Goal: Information Seeking & Learning: Learn about a topic

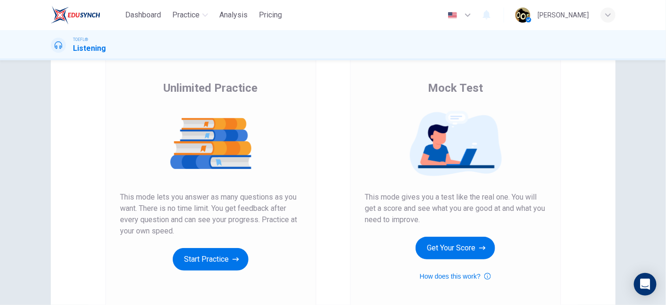
scroll to position [58, 0]
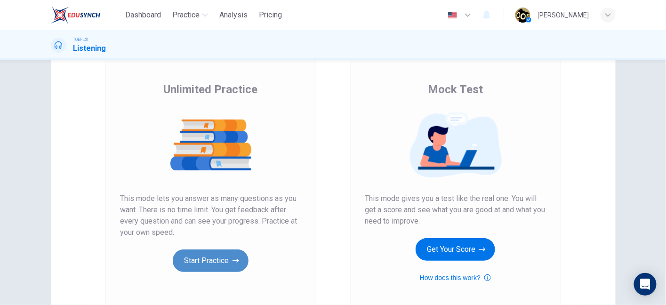
click at [206, 261] on button "Start Practice" at bounding box center [211, 260] width 76 height 23
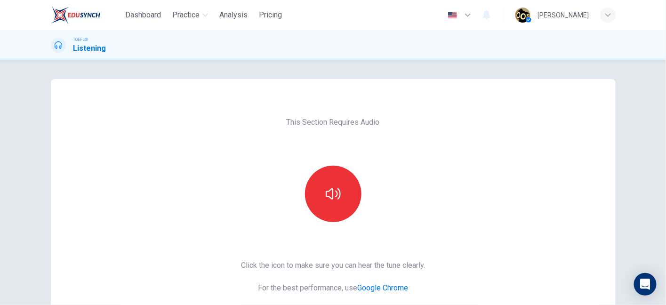
click at [457, 194] on div "This Section Requires Audio Click the icon to make sure you can hear the tune c…" at bounding box center [333, 242] width 564 height 327
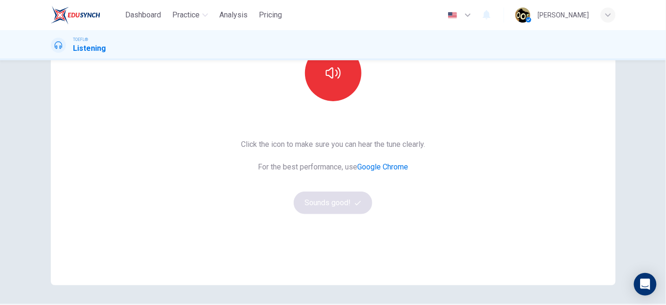
scroll to position [76, 0]
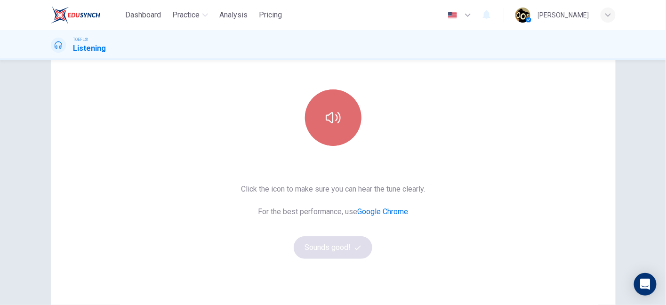
click at [334, 136] on button "button" at bounding box center [333, 117] width 56 height 56
click at [335, 130] on button "button" at bounding box center [333, 117] width 56 height 56
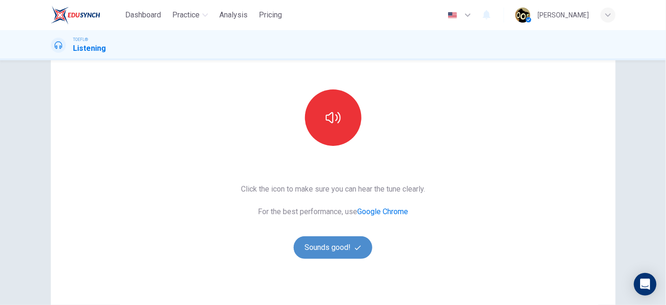
click at [326, 244] on button "Sounds good!" at bounding box center [333, 247] width 79 height 23
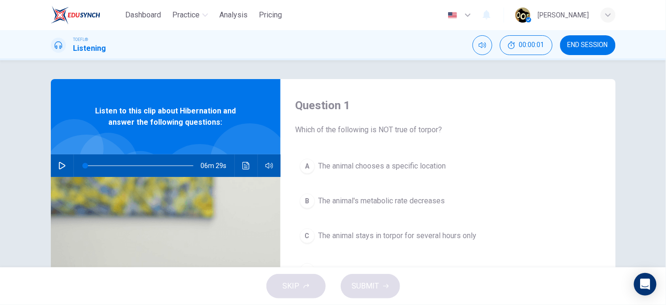
scroll to position [0, 0]
click at [58, 158] on button "button" at bounding box center [62, 165] width 15 height 23
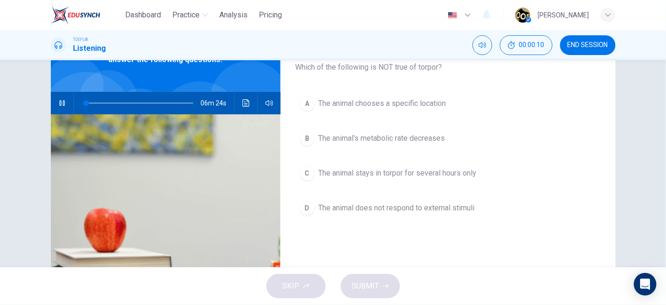
scroll to position [63, 0]
type input "3"
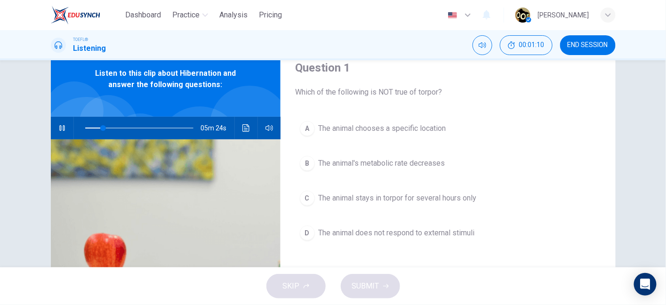
scroll to position [37, 0]
click at [59, 131] on icon "button" at bounding box center [61, 129] width 5 height 6
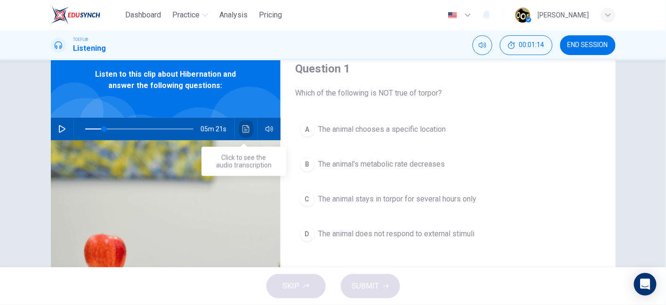
click at [244, 130] on icon "Click to see the audio transcription" at bounding box center [245, 129] width 7 height 8
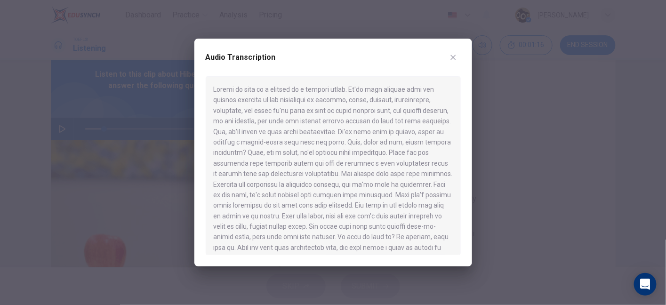
drag, startPoint x: 280, startPoint y: 87, endPoint x: 339, endPoint y: 87, distance: 58.8
click at [339, 87] on div at bounding box center [333, 165] width 255 height 179
click at [333, 98] on div at bounding box center [333, 165] width 255 height 179
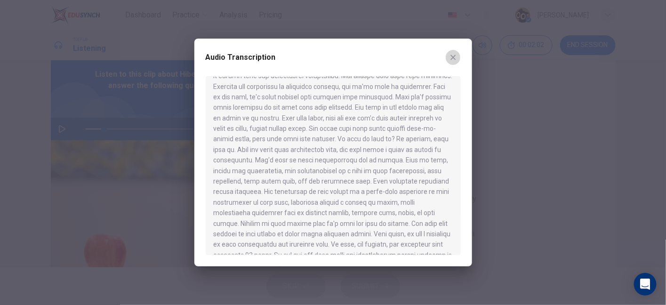
click at [457, 55] on button "button" at bounding box center [452, 57] width 15 height 15
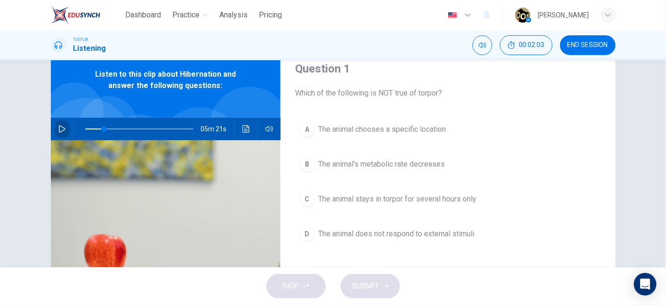
click at [59, 128] on icon "button" at bounding box center [62, 129] width 7 height 8
click at [58, 128] on icon "button" at bounding box center [62, 129] width 8 height 8
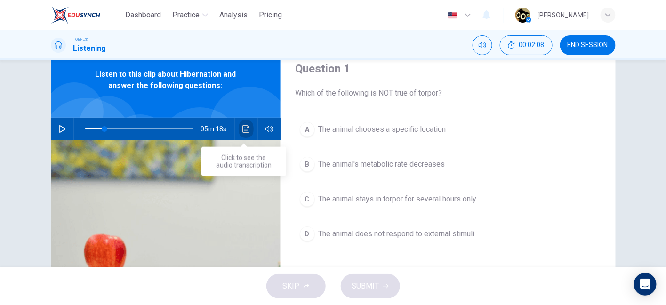
click at [243, 131] on icon "Click to see the audio transcription" at bounding box center [246, 129] width 8 height 8
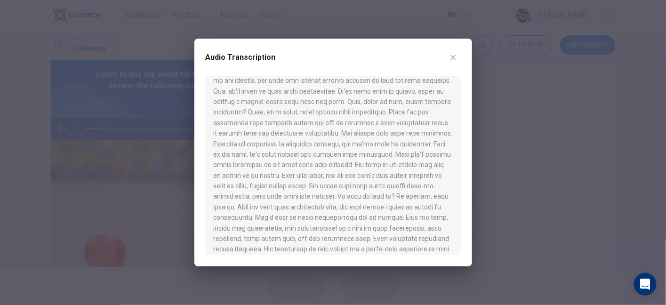
scroll to position [0, 0]
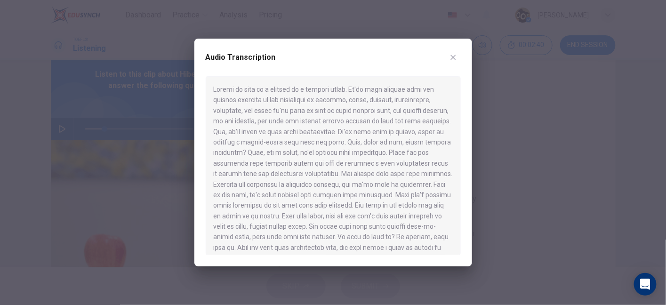
click at [124, 127] on div at bounding box center [333, 152] width 666 height 305
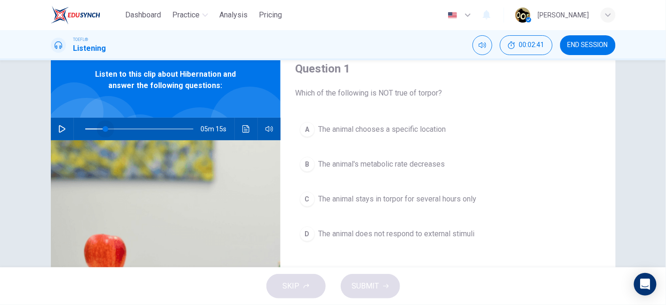
drag, startPoint x: 103, startPoint y: 127, endPoint x: 37, endPoint y: 131, distance: 66.9
click at [37, 131] on div "Question 1 Which of the following is NOT true of torpor? A The animal chooses a…" at bounding box center [333, 205] width 595 height 327
click at [61, 133] on button "button" at bounding box center [62, 129] width 15 height 23
click at [55, 130] on button "button" at bounding box center [62, 129] width 15 height 23
click at [59, 128] on icon "button" at bounding box center [62, 129] width 8 height 8
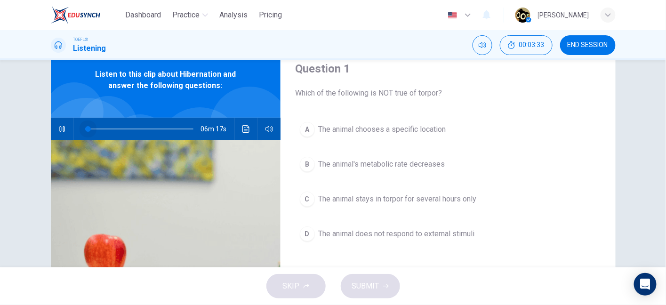
drag, startPoint x: 86, startPoint y: 128, endPoint x: 46, endPoint y: 134, distance: 40.3
click at [46, 134] on div "Question 1 Which of the following is NOT true of torpor? A The animal chooses a…" at bounding box center [333, 205] width 595 height 327
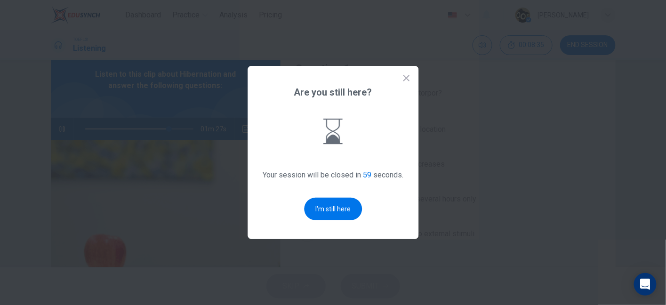
click at [404, 83] on div "Are you still here? Your session will be closed in 59 seconds. I'm still here" at bounding box center [332, 152] width 171 height 173
click at [406, 78] on icon at bounding box center [406, 78] width 6 height 6
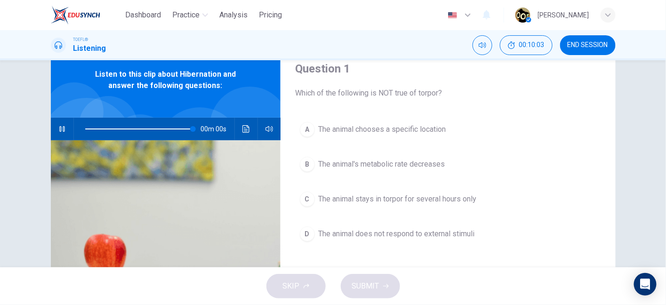
type input "0"
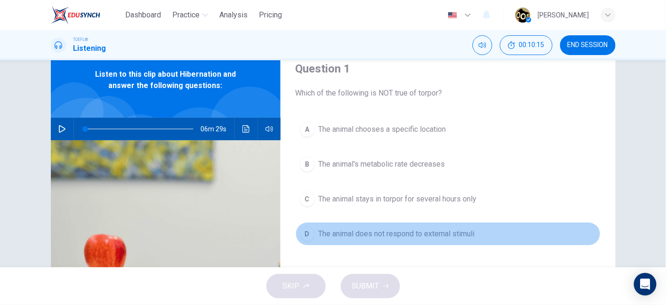
click at [404, 237] on span "The animal does not respond to external stimuli" at bounding box center [396, 233] width 156 height 11
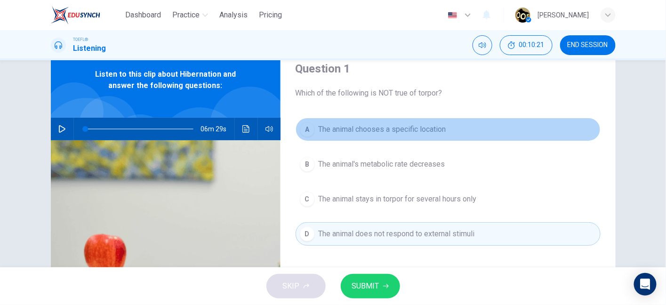
click at [435, 139] on button "A The animal chooses a specific location" at bounding box center [447, 130] width 305 height 24
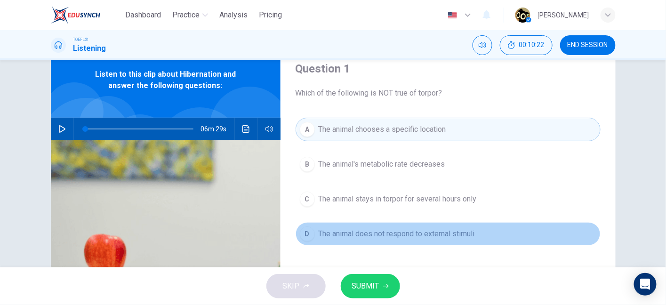
click at [410, 228] on span "The animal does not respond to external stimuli" at bounding box center [396, 233] width 156 height 11
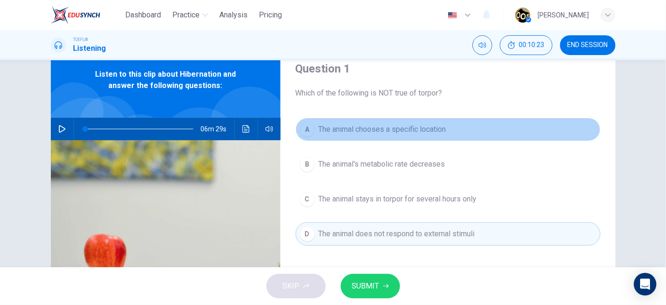
click at [390, 137] on button "A The animal chooses a specific location" at bounding box center [447, 130] width 305 height 24
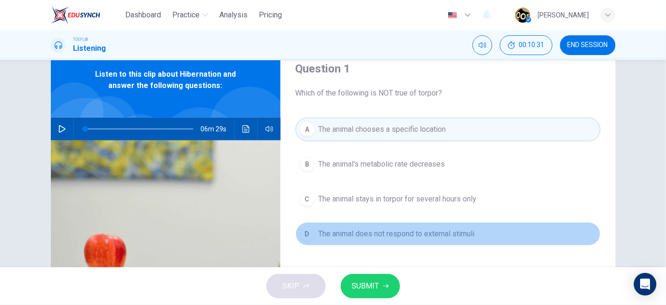
click at [383, 228] on span "The animal does not respond to external stimuli" at bounding box center [396, 233] width 156 height 11
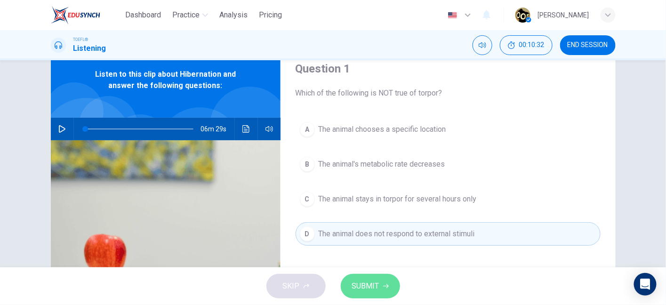
click at [381, 280] on button "SUBMIT" at bounding box center [370, 286] width 59 height 24
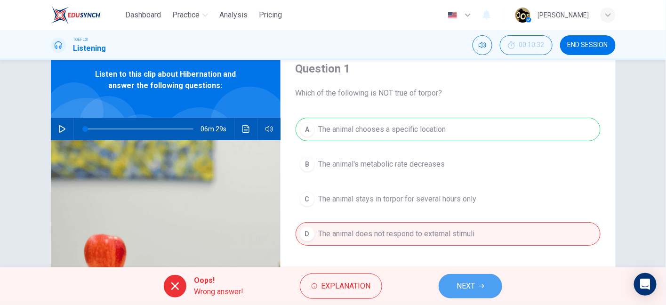
click at [475, 278] on button "NEXT" at bounding box center [470, 286] width 64 height 24
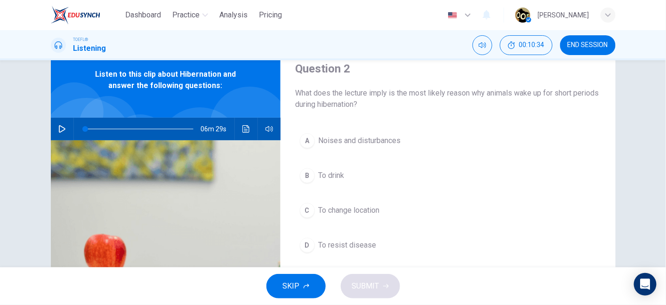
drag, startPoint x: 295, startPoint y: 89, endPoint x: 372, endPoint y: 103, distance: 77.6
click at [372, 103] on span "What does the lecture imply is the most likely reason why animals wake up for s…" at bounding box center [447, 98] width 305 height 23
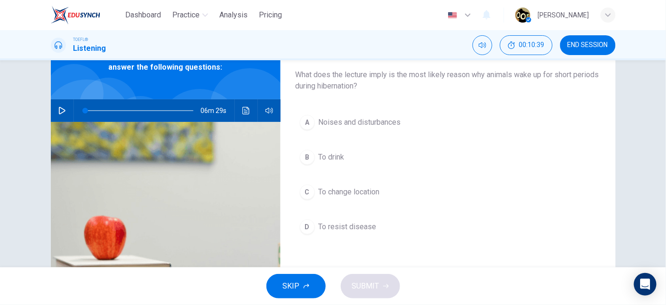
scroll to position [55, 0]
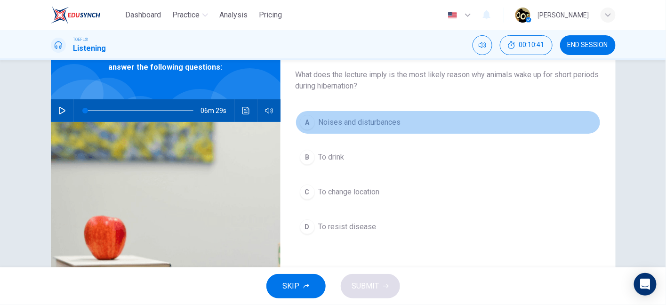
click at [349, 127] on span "Noises and disturbances" at bounding box center [359, 122] width 82 height 11
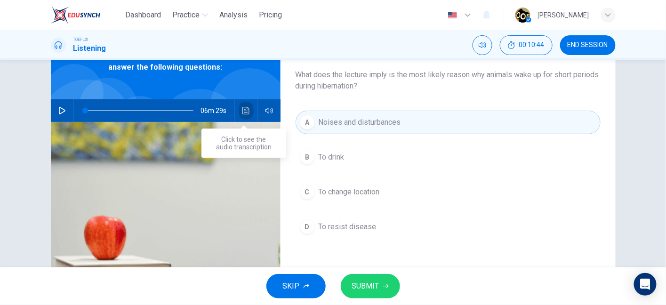
click at [238, 113] on button "Click to see the audio transcription" at bounding box center [245, 110] width 15 height 23
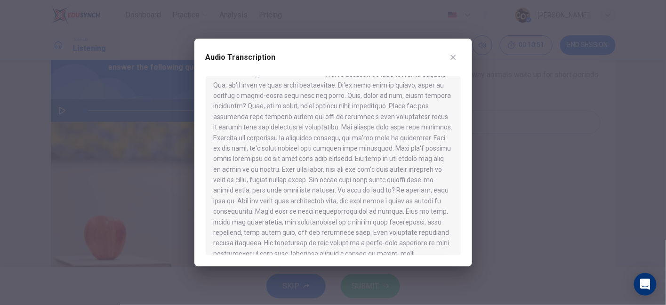
scroll to position [52, 0]
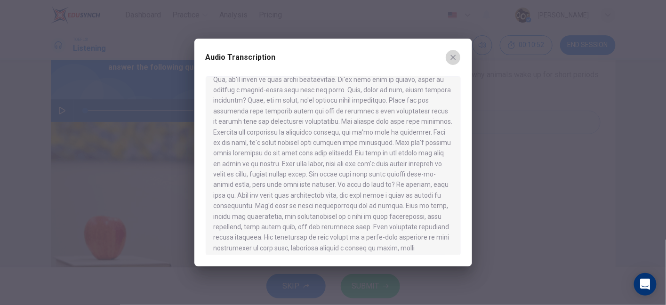
click at [451, 60] on icon "button" at bounding box center [453, 58] width 8 height 8
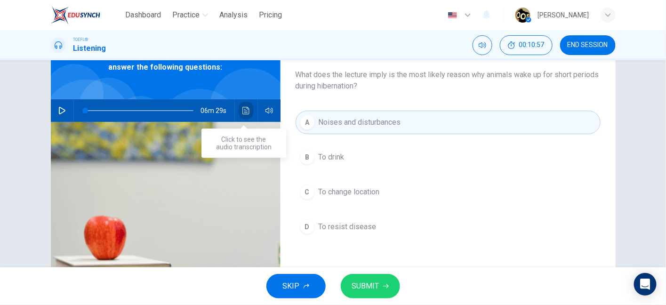
click at [242, 114] on icon "Click to see the audio transcription" at bounding box center [245, 111] width 7 height 8
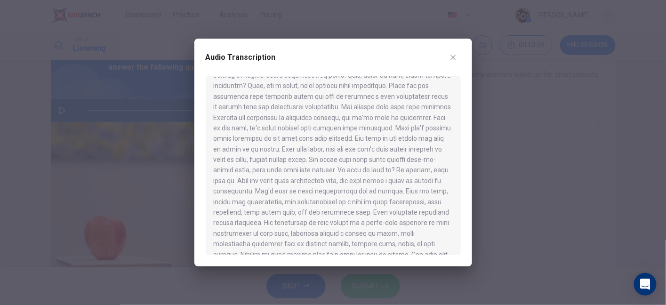
scroll to position [67, 0]
click at [447, 56] on button "button" at bounding box center [452, 57] width 15 height 15
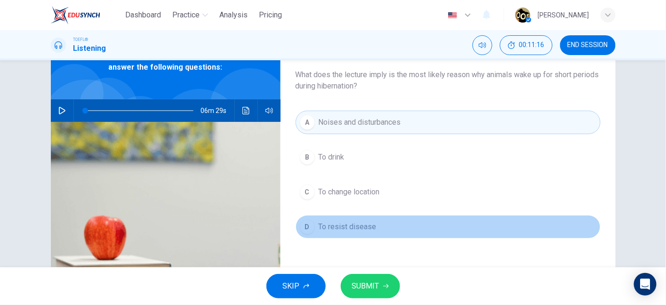
click at [353, 224] on span "To resist disease" at bounding box center [347, 226] width 58 height 11
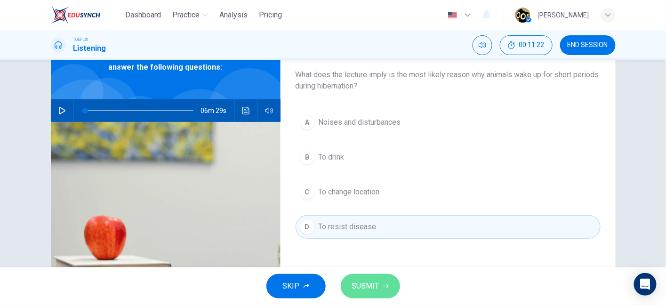
click at [373, 279] on span "SUBMIT" at bounding box center [365, 285] width 27 height 13
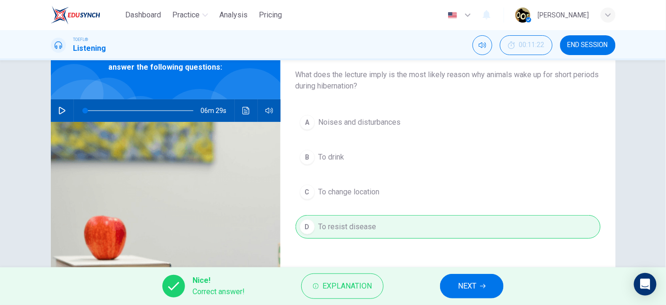
click at [490, 286] on button "NEXT" at bounding box center [472, 286] width 64 height 24
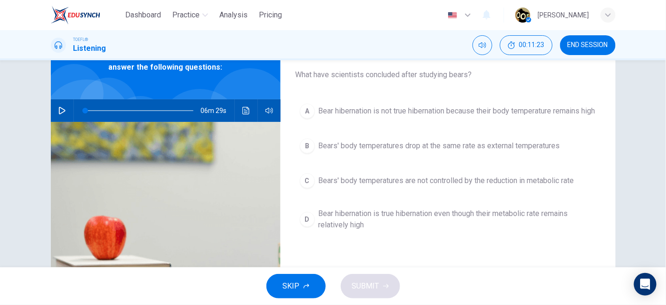
drag, startPoint x: 367, startPoint y: 78, endPoint x: 448, endPoint y: 79, distance: 80.9
click at [448, 79] on span "What have scientists concluded after studying bears?" at bounding box center [447, 74] width 305 height 11
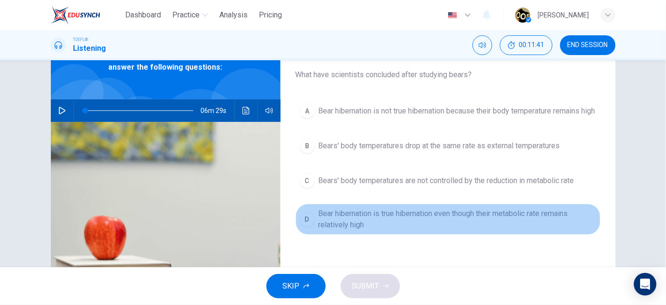
click at [427, 223] on span "Bear hibernation is true hibernation even though their metabolic rate remains r…" at bounding box center [457, 219] width 278 height 23
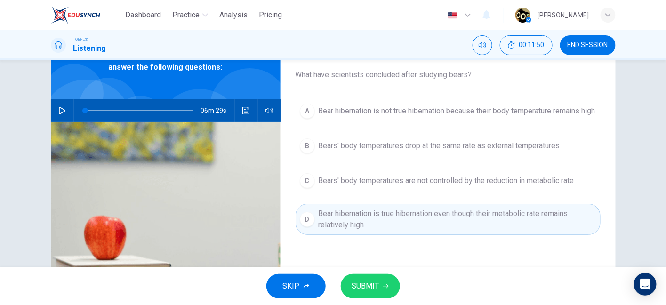
click at [370, 284] on span "SUBMIT" at bounding box center [365, 285] width 27 height 13
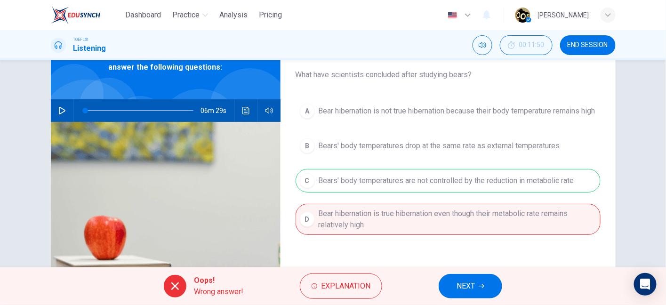
drag, startPoint x: 461, startPoint y: 194, endPoint x: 528, endPoint y: 193, distance: 67.3
click at [528, 193] on div "A Bear hibernation is not true hibernation because their body temperature remai…" at bounding box center [447, 176] width 305 height 154
click at [467, 282] on span "NEXT" at bounding box center [465, 285] width 18 height 13
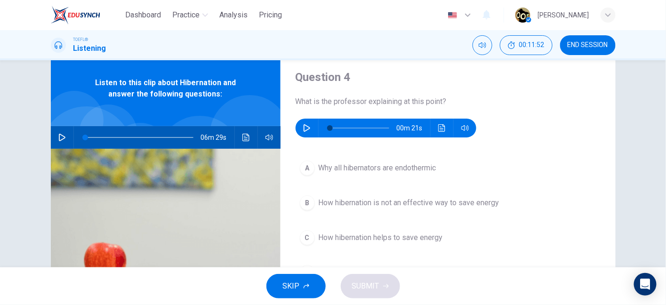
scroll to position [27, 0]
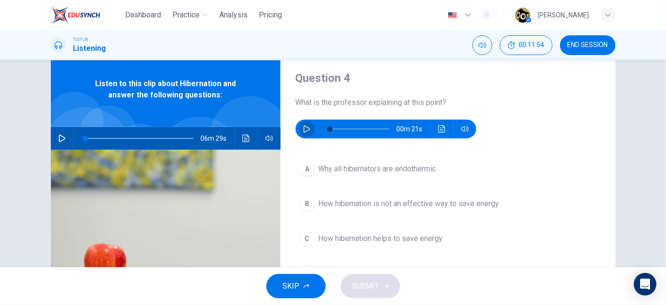
click at [303, 129] on icon "button" at bounding box center [307, 129] width 8 height 8
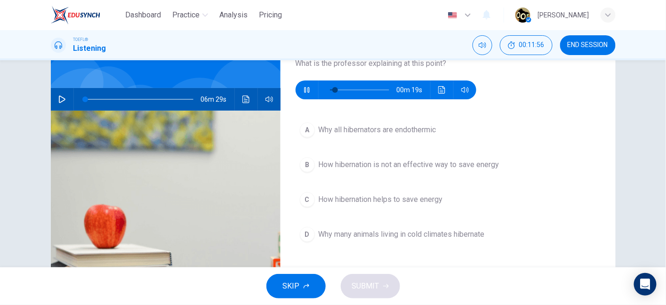
scroll to position [66, 0]
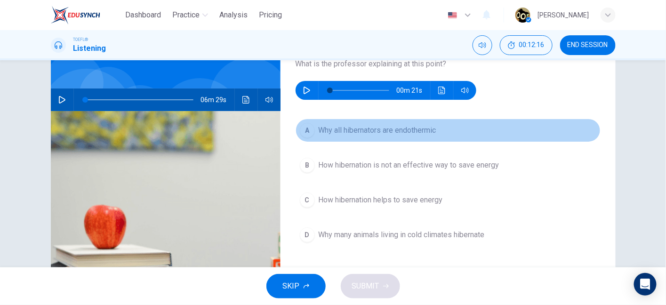
click at [388, 130] on span "Why all hibernators are endothermic" at bounding box center [377, 130] width 118 height 11
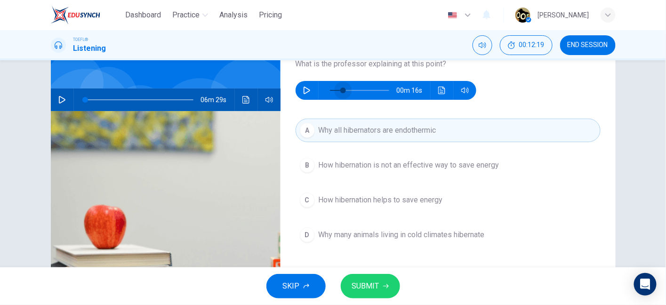
click at [341, 87] on span at bounding box center [359, 90] width 59 height 13
click at [303, 93] on icon "button" at bounding box center [307, 91] width 8 height 8
click at [373, 93] on span at bounding box center [359, 90] width 59 height 13
click at [443, 93] on button "Click to see the audio transcription" at bounding box center [441, 90] width 15 height 19
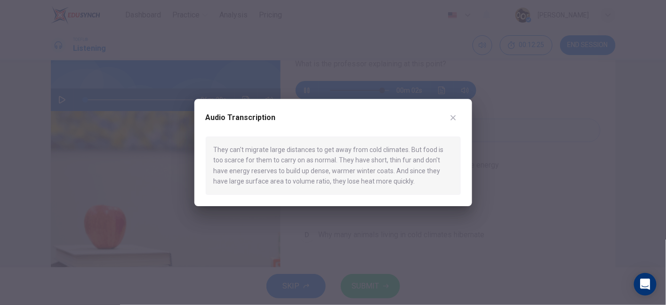
click at [511, 136] on div at bounding box center [333, 152] width 666 height 305
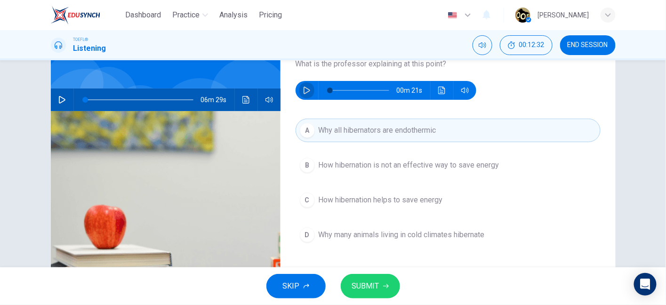
click at [311, 89] on button "button" at bounding box center [306, 90] width 15 height 19
click at [357, 293] on button "SUBMIT" at bounding box center [370, 286] width 59 height 24
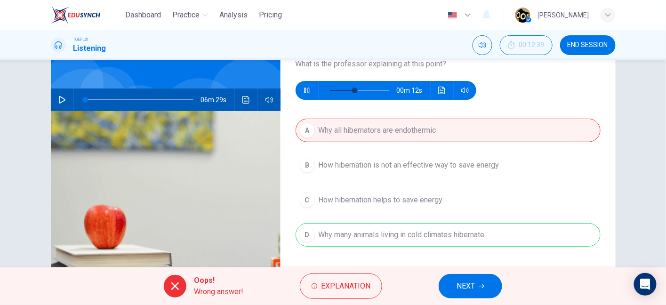
drag, startPoint x: 372, startPoint y: 235, endPoint x: 445, endPoint y: 231, distance: 73.0
click at [445, 231] on div "A Why all hibernators are endothermic B How hibernation is not an effective way…" at bounding box center [447, 192] width 305 height 147
type input "61"
click at [462, 278] on button "NEXT" at bounding box center [470, 286] width 64 height 24
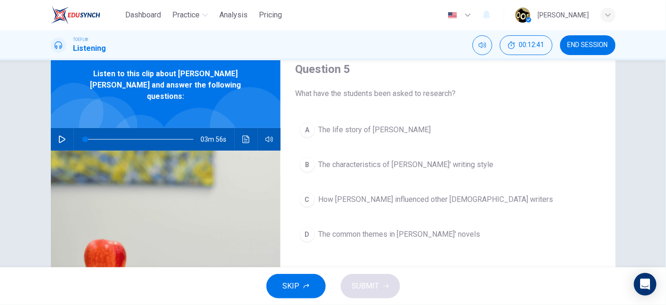
scroll to position [37, 0]
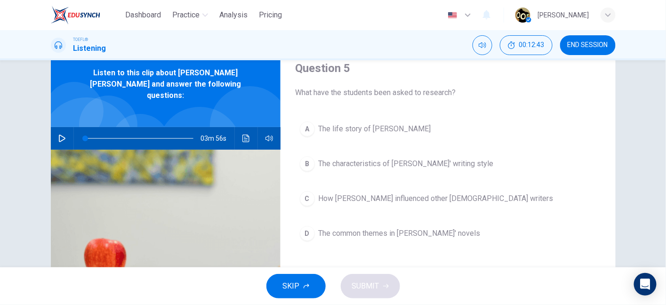
drag, startPoint x: 329, startPoint y: 89, endPoint x: 444, endPoint y: 106, distance: 116.5
click at [444, 106] on div "Question 5 What have the students been asked to research? A The life story of C…" at bounding box center [447, 205] width 335 height 327
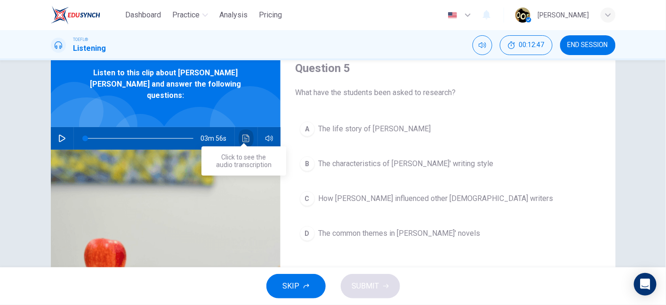
click at [242, 135] on icon "Click to see the audio transcription" at bounding box center [245, 139] width 7 height 8
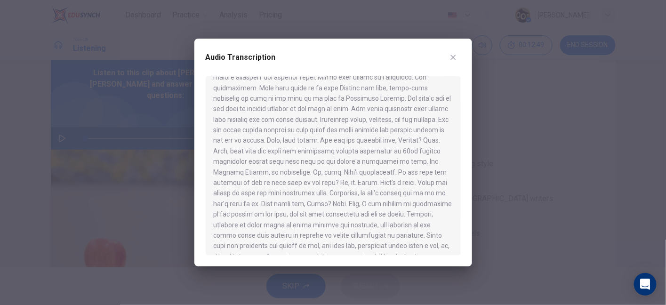
scroll to position [96, 0]
click at [455, 56] on icon "button" at bounding box center [453, 58] width 8 height 8
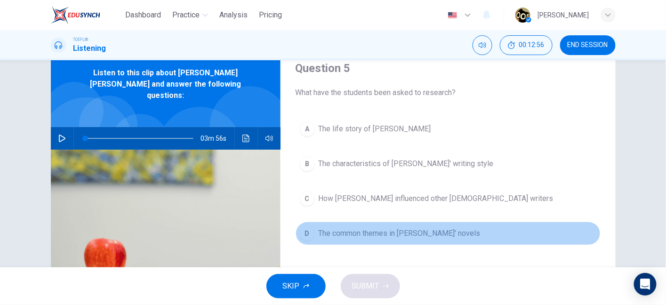
click at [408, 237] on span "The common themes in Dickens' novels" at bounding box center [399, 233] width 162 height 11
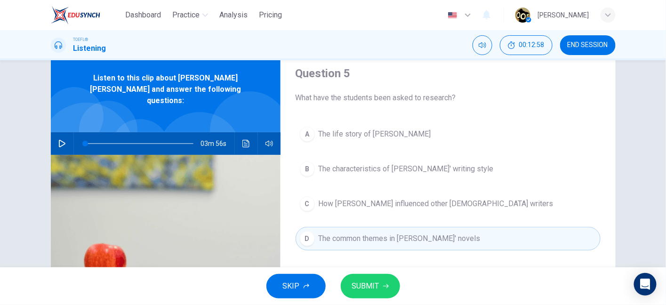
scroll to position [32, 0]
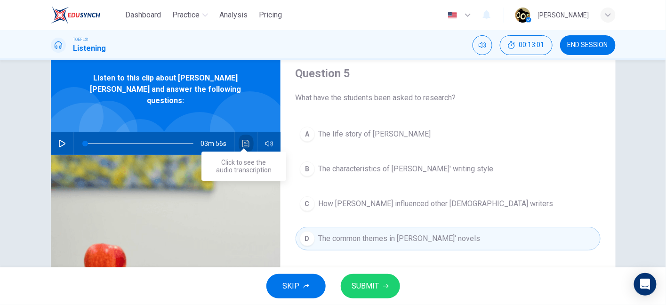
click at [241, 132] on button "Click to see the audio transcription" at bounding box center [245, 143] width 15 height 23
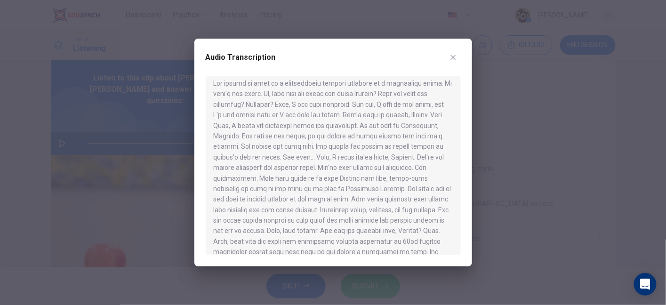
scroll to position [7, 0]
drag, startPoint x: 260, startPoint y: 177, endPoint x: 214, endPoint y: 189, distance: 47.1
click at [214, 189] on div at bounding box center [333, 165] width 255 height 179
drag, startPoint x: 214, startPoint y: 189, endPoint x: 375, endPoint y: 199, distance: 160.7
click at [375, 199] on div at bounding box center [333, 165] width 255 height 179
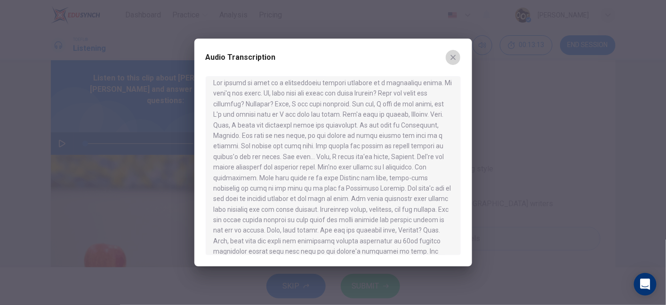
click at [452, 56] on icon "button" at bounding box center [453, 58] width 8 height 8
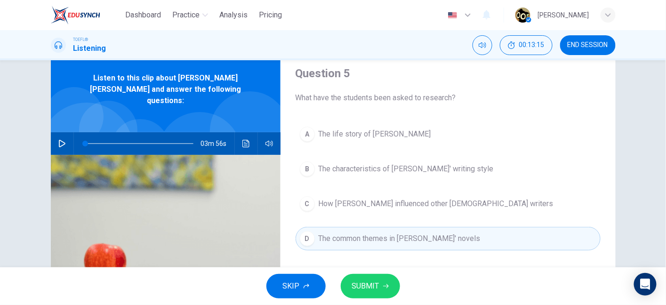
drag, startPoint x: 181, startPoint y: 83, endPoint x: 206, endPoint y: 87, distance: 25.2
click at [206, 87] on span "Listen to this clip about Charles John Huffam Dickens and answer the following …" at bounding box center [165, 89] width 168 height 34
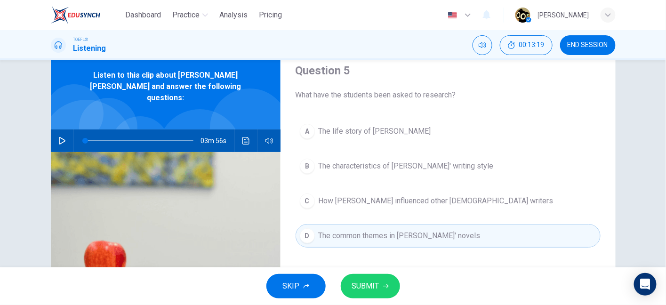
scroll to position [27, 0]
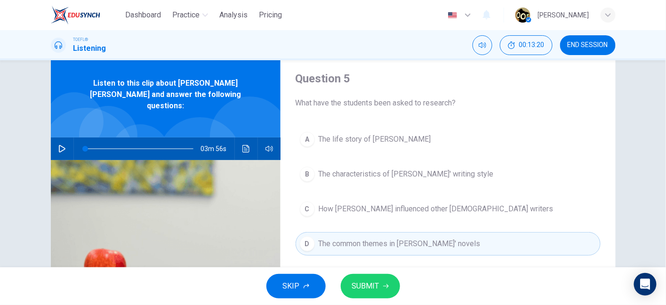
click at [580, 49] on button "END SESSION" at bounding box center [588, 45] width 56 height 20
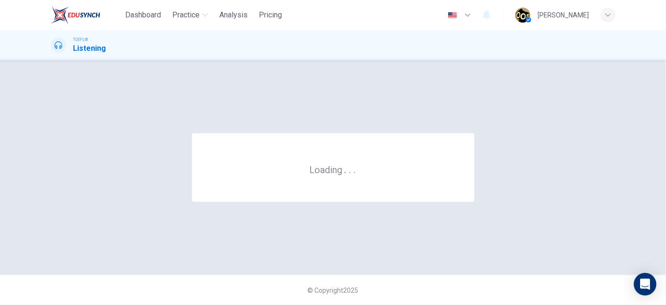
scroll to position [0, 0]
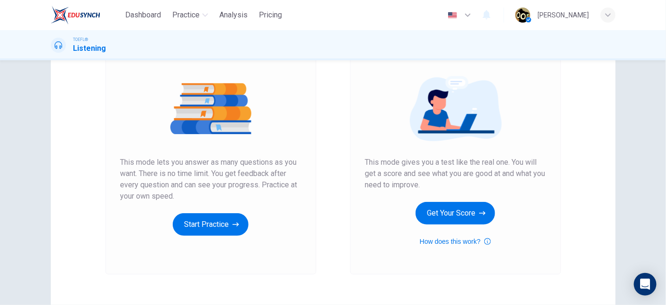
scroll to position [94, 0]
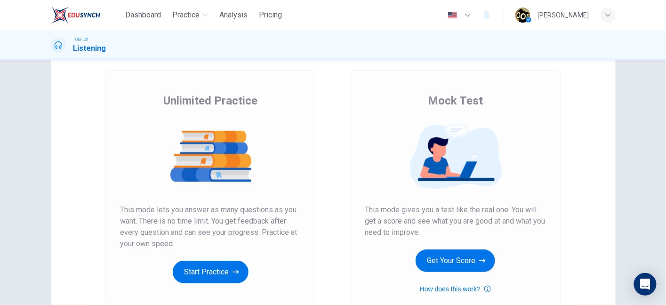
scroll to position [46, 0]
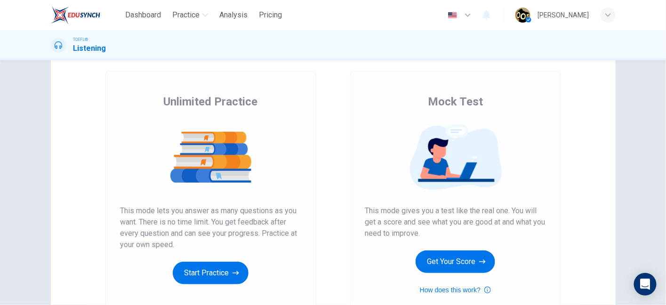
drag, startPoint x: 426, startPoint y: 101, endPoint x: 468, endPoint y: 98, distance: 42.0
click at [468, 98] on span "Mock Test" at bounding box center [455, 101] width 55 height 15
drag, startPoint x: 441, startPoint y: 254, endPoint x: 205, endPoint y: 292, distance: 239.6
click at [205, 292] on div "Unlimited Practice Mock Test Unlimited Practice This mode lets you answer as ma…" at bounding box center [333, 196] width 564 height 327
drag, startPoint x: 205, startPoint y: 292, endPoint x: 202, endPoint y: 283, distance: 9.2
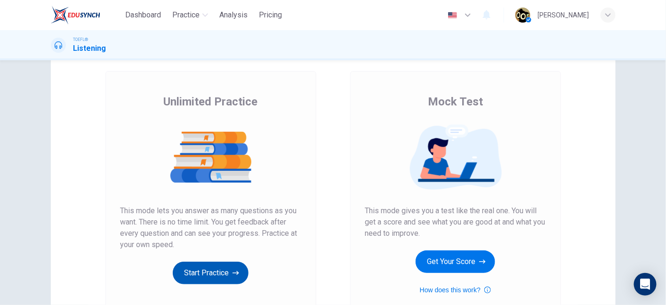
click at [202, 283] on div "Unlimited Practice This mode lets you answer as many questions as you want. The…" at bounding box center [210, 197] width 211 height 252
click at [202, 283] on button "Start Practice" at bounding box center [211, 273] width 76 height 23
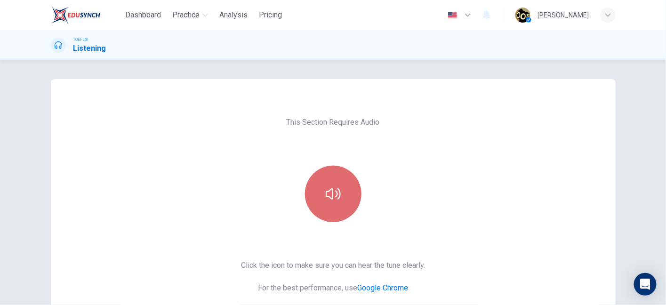
click at [337, 201] on icon "button" at bounding box center [333, 193] width 15 height 15
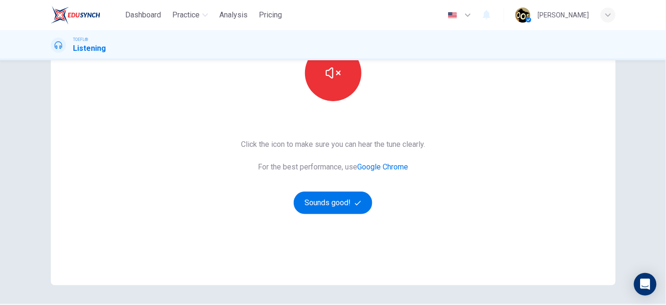
scroll to position [122, 0]
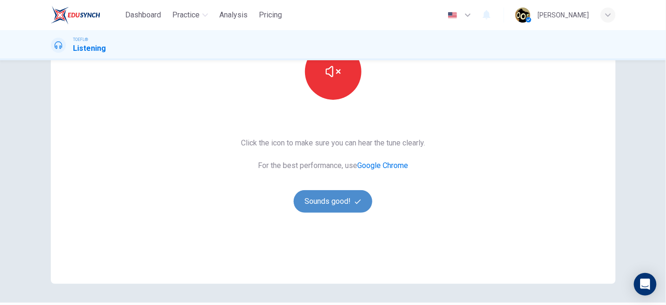
click at [365, 197] on button "Sounds good!" at bounding box center [333, 201] width 79 height 23
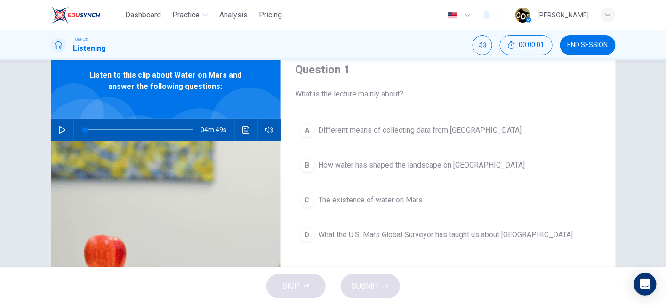
scroll to position [31, 0]
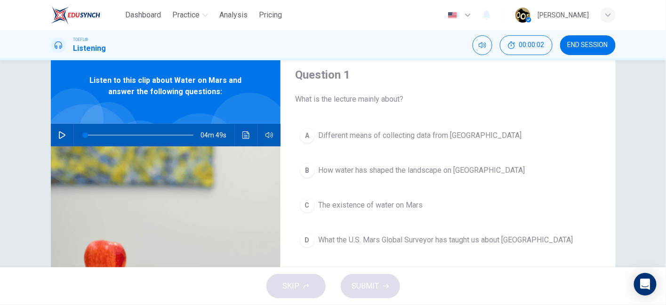
click at [63, 136] on icon "button" at bounding box center [62, 135] width 8 height 8
click at [63, 130] on button "button" at bounding box center [62, 135] width 15 height 23
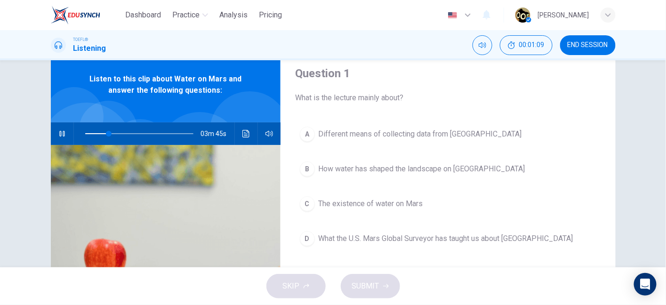
scroll to position [23, 0]
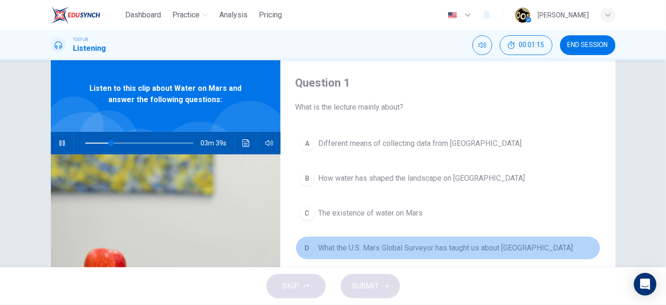
click at [367, 246] on span "What the U.S. Mars Global Surveyor has taught us about Mars" at bounding box center [445, 247] width 254 height 11
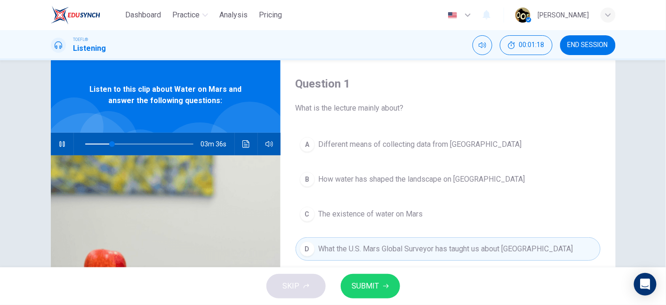
scroll to position [21, 0]
click at [403, 209] on span "The existence of water on Mars" at bounding box center [370, 214] width 104 height 11
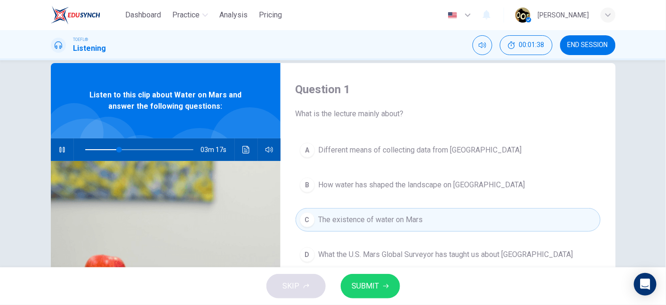
scroll to position [13, 0]
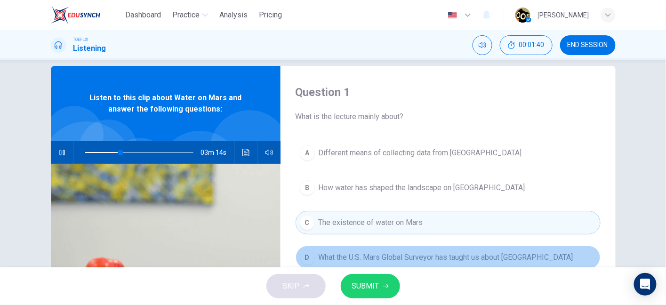
click at [372, 252] on span "What the U.S. Mars Global Surveyor has taught us about Mars" at bounding box center [445, 257] width 254 height 11
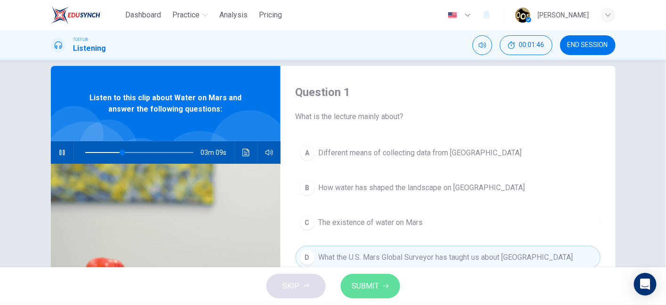
click at [371, 285] on span "SUBMIT" at bounding box center [365, 285] width 27 height 13
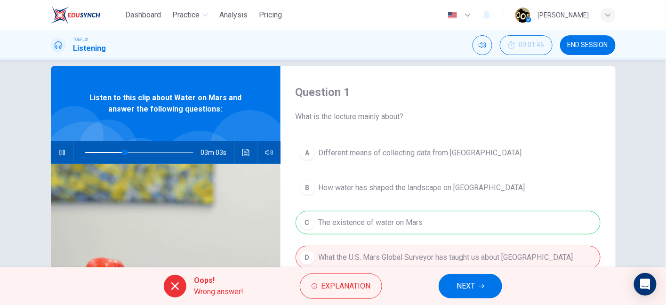
click at [59, 151] on icon "button" at bounding box center [61, 153] width 5 height 6
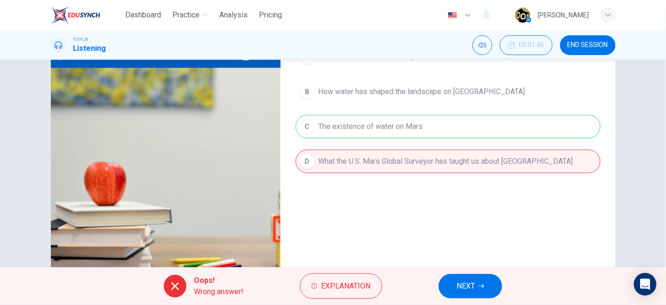
scroll to position [111, 0]
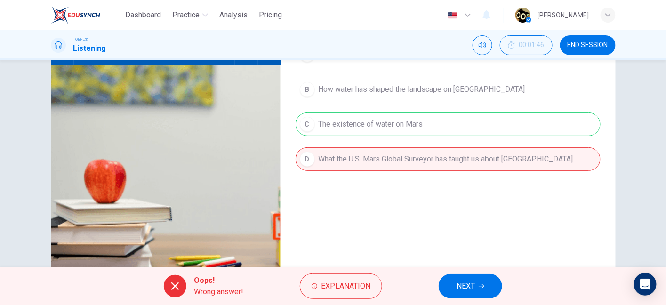
click at [314, 110] on div "A Different means of collecting data from Mars B How water has shaped the lands…" at bounding box center [447, 116] width 305 height 147
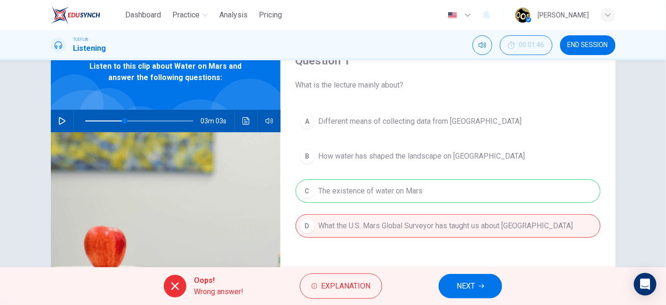
scroll to position [44, 0]
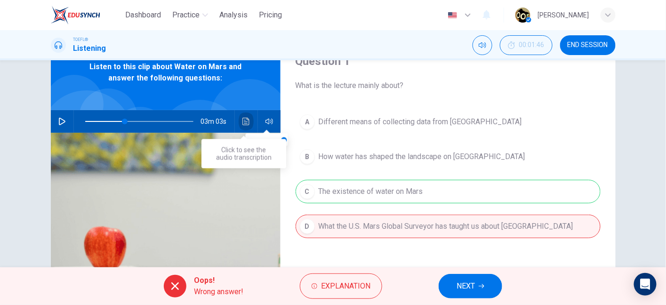
click at [248, 119] on button "Click to see the audio transcription" at bounding box center [245, 121] width 15 height 23
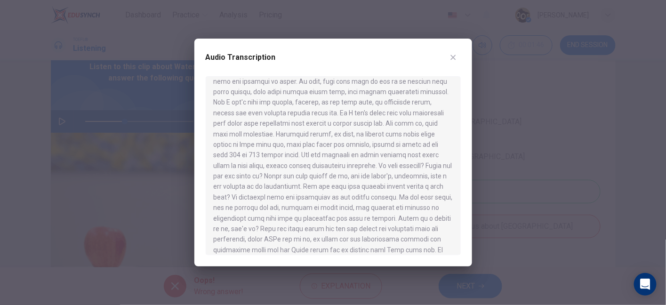
scroll to position [297, 0]
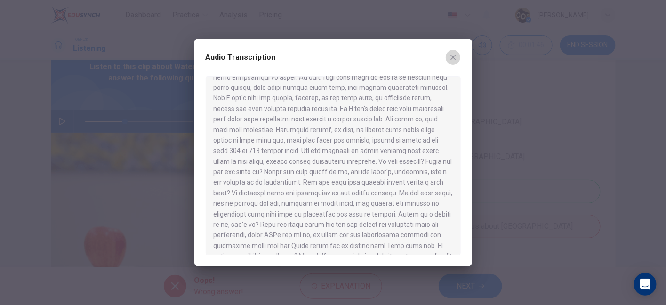
click at [453, 62] on button "button" at bounding box center [452, 57] width 15 height 15
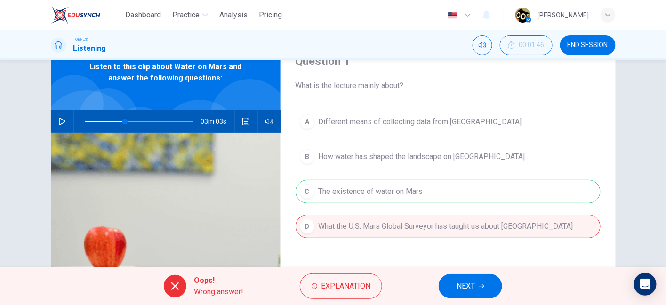
click at [352, 198] on div "A Different means of collecting data from Mars B How water has shaped the lands…" at bounding box center [447, 183] width 305 height 147
click at [333, 280] on span "Explanation" at bounding box center [345, 285] width 49 height 13
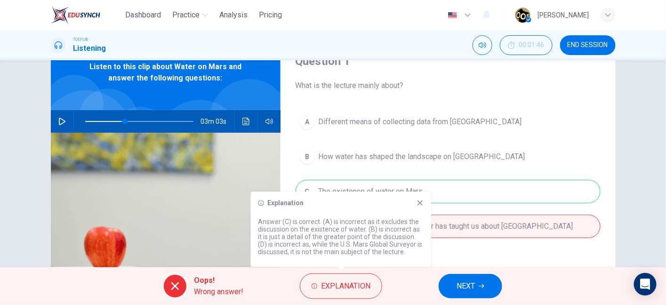
drag, startPoint x: 331, startPoint y: 241, endPoint x: 381, endPoint y: 252, distance: 51.0
click at [381, 252] on p "Answer (C) is correct. (A) is incorrect as it excludes the discussion on the ex…" at bounding box center [341, 237] width 166 height 38
click at [412, 196] on div "Explanation Answer (C) is correct. (A) is incorrect as it excludes the discussi…" at bounding box center [341, 228] width 181 height 75
click at [422, 202] on icon at bounding box center [420, 203] width 8 height 8
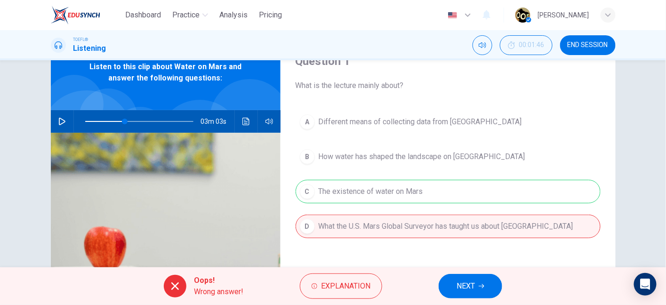
click at [467, 273] on div "Oops! Wrong answer! Explanation NEXT" at bounding box center [333, 286] width 666 height 38
click at [472, 279] on button "NEXT" at bounding box center [470, 286] width 64 height 24
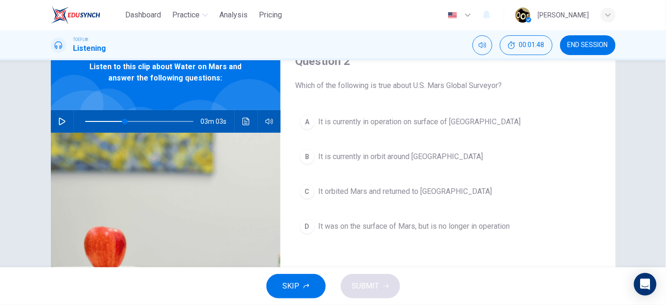
drag, startPoint x: 304, startPoint y: 85, endPoint x: 463, endPoint y: 80, distance: 158.6
click at [463, 80] on span "Which of the following is true about U.S. Mars Global Surveyor?" at bounding box center [447, 85] width 305 height 11
click at [242, 121] on icon "Click to see the audio transcription" at bounding box center [246, 122] width 8 height 8
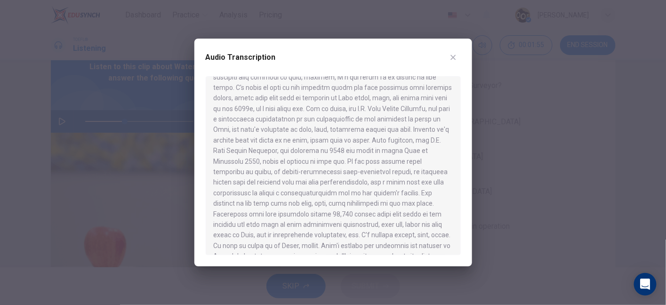
scroll to position [107, 0]
drag, startPoint x: 314, startPoint y: 167, endPoint x: 315, endPoint y: 159, distance: 8.6
click at [315, 159] on div at bounding box center [333, 165] width 255 height 179
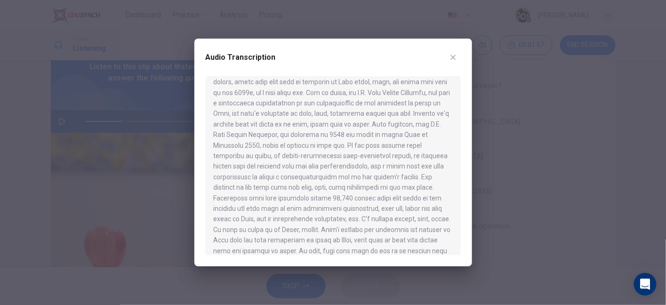
scroll to position [0, 0]
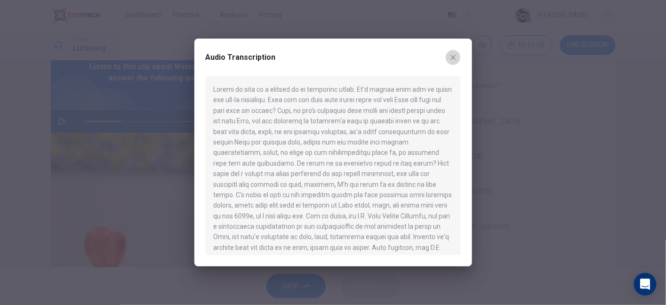
click at [450, 63] on button "button" at bounding box center [452, 57] width 15 height 15
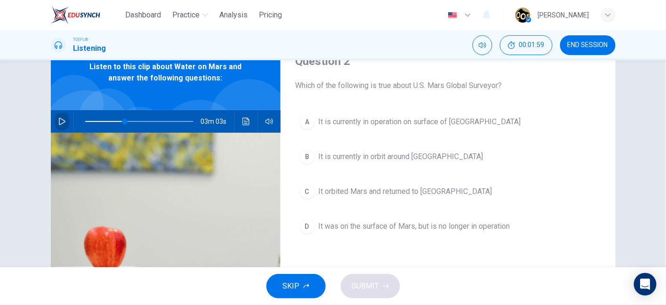
click at [59, 118] on icon "button" at bounding box center [62, 122] width 7 height 8
drag, startPoint x: 123, startPoint y: 119, endPoint x: 71, endPoint y: 118, distance: 51.8
click at [74, 118] on div at bounding box center [137, 121] width 127 height 23
click at [152, 26] on div "Dashboard Practice Analysis Pricing English en ​ Fernanda Milanez Brugnari" at bounding box center [333, 15] width 564 height 30
click at [135, 6] on div "Dashboard Practice Analysis Pricing" at bounding box center [168, 15] width 235 height 19
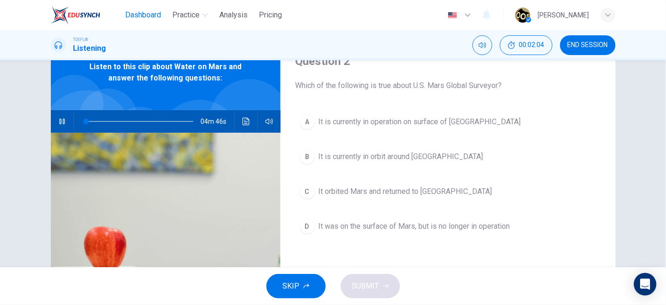
click at [143, 16] on span "Dashboard" at bounding box center [143, 14] width 36 height 11
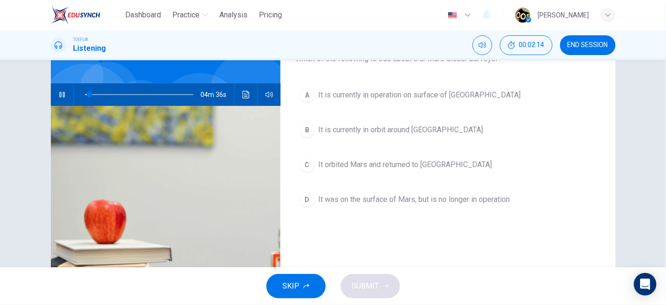
scroll to position [72, 0]
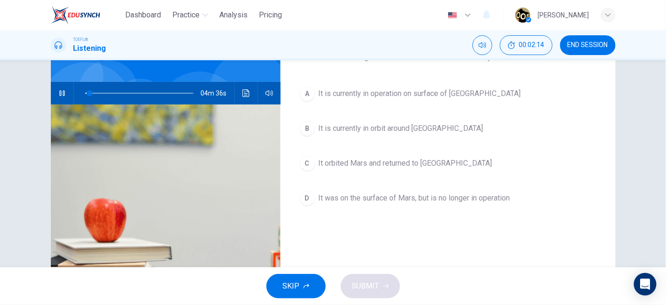
type input "5"
click at [132, 16] on span "Dashboard" at bounding box center [143, 14] width 36 height 11
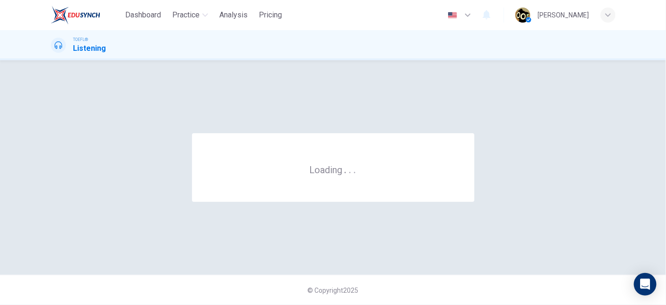
scroll to position [0, 0]
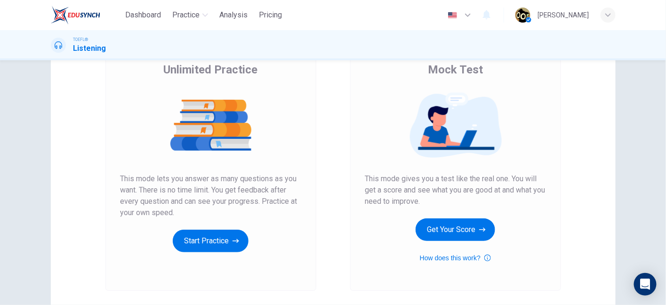
scroll to position [73, 0]
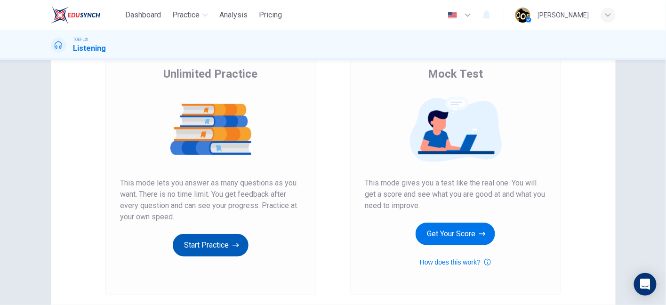
click at [221, 246] on button "Start Practice" at bounding box center [211, 245] width 76 height 23
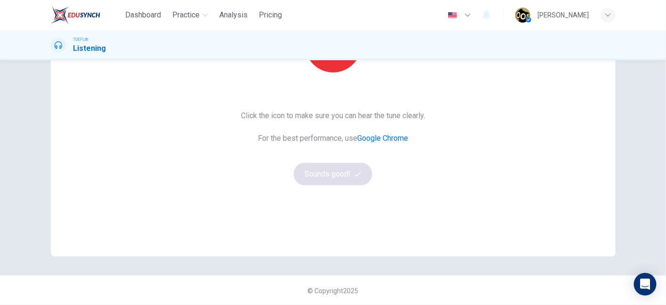
scroll to position [105, 0]
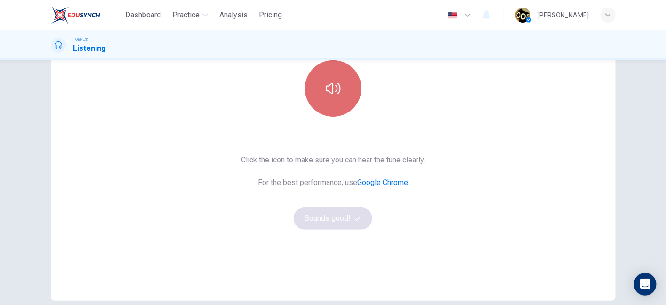
click at [334, 94] on icon "button" at bounding box center [333, 88] width 15 height 15
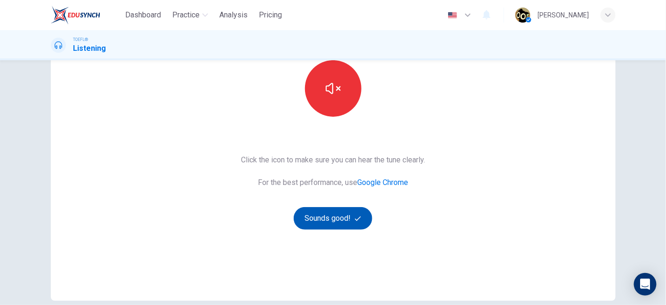
click at [331, 222] on button "Sounds good!" at bounding box center [333, 218] width 79 height 23
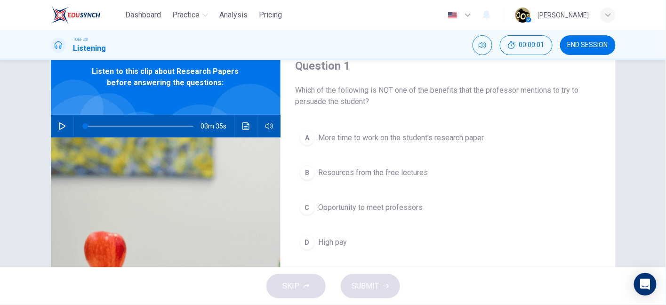
scroll to position [39, 0]
click at [62, 126] on icon "button" at bounding box center [62, 127] width 7 height 8
drag, startPoint x: 415, startPoint y: 88, endPoint x: 406, endPoint y: 105, distance: 18.5
click at [406, 105] on span "Which of the following is NOT one of the benefits that the professor mentions t…" at bounding box center [447, 96] width 305 height 23
click at [365, 92] on span "Which of the following is NOT one of the benefits that the professor mentions t…" at bounding box center [447, 96] width 305 height 23
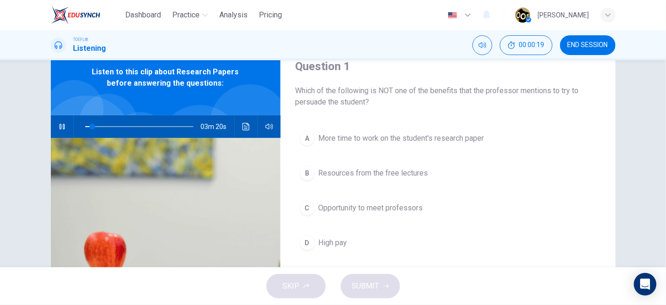
drag, startPoint x: 365, startPoint y: 92, endPoint x: 368, endPoint y: 106, distance: 14.9
click at [368, 106] on span "Which of the following is NOT one of the benefits that the professor mentions t…" at bounding box center [447, 96] width 305 height 23
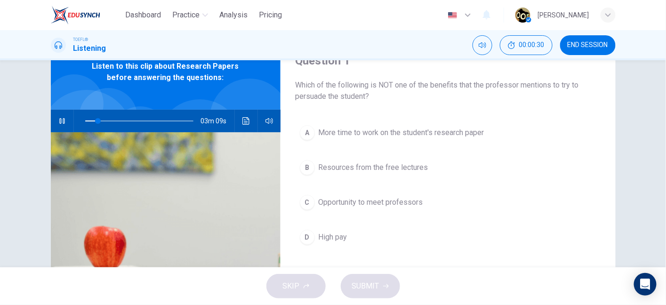
scroll to position [46, 0]
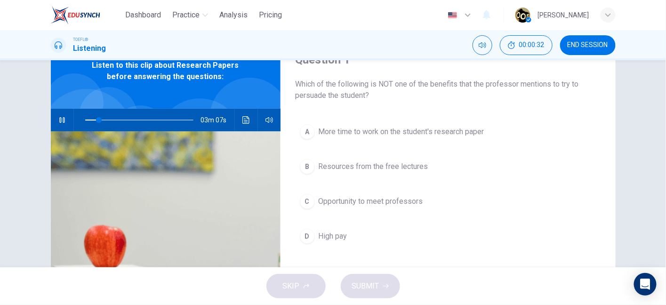
drag, startPoint x: 333, startPoint y: 81, endPoint x: 358, endPoint y: 95, distance: 28.6
click at [358, 95] on span "Which of the following is NOT one of the benefits that the professor mentions t…" at bounding box center [447, 90] width 305 height 23
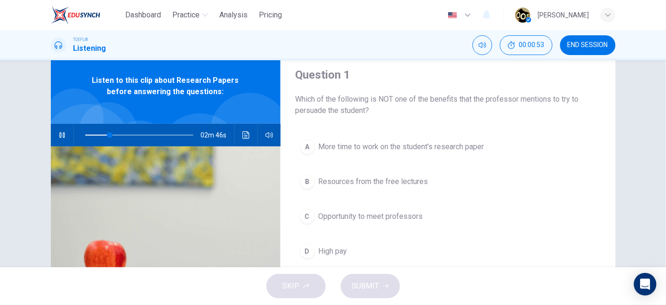
drag, startPoint x: 297, startPoint y: 97, endPoint x: 360, endPoint y: 106, distance: 63.1
click at [360, 106] on span "Which of the following is NOT one of the benefits that the professor mentions t…" at bounding box center [447, 105] width 305 height 23
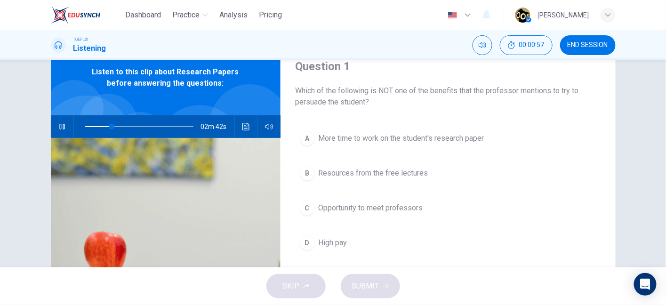
scroll to position [39, 0]
click at [367, 112] on div "Question 1 Which of the following is NOT one of the benefits that the professor…" at bounding box center [447, 203] width 335 height 327
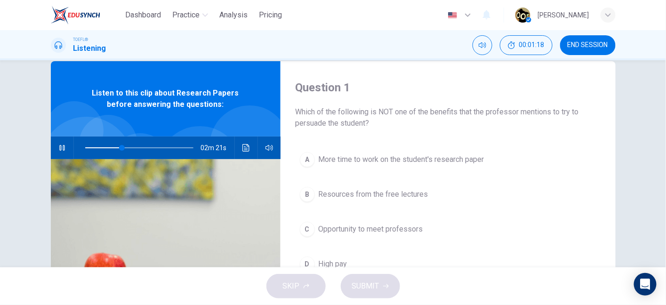
scroll to position [17, 0]
drag, startPoint x: 294, startPoint y: 112, endPoint x: 364, endPoint y: 126, distance: 70.9
click at [364, 126] on span "Which of the following is NOT one of the benefits that the professor mentions t…" at bounding box center [447, 118] width 305 height 23
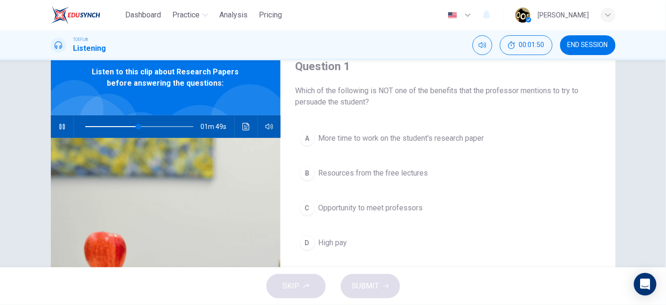
scroll to position [39, 0]
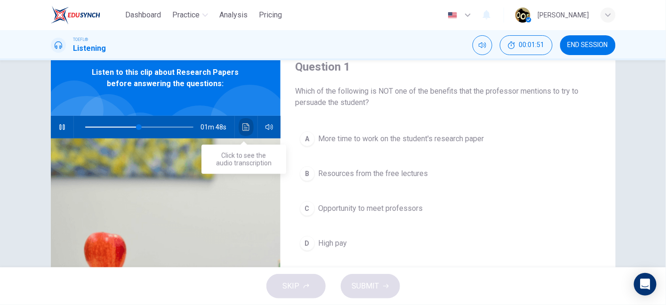
click at [248, 127] on button "Click to see the audio transcription" at bounding box center [245, 127] width 15 height 23
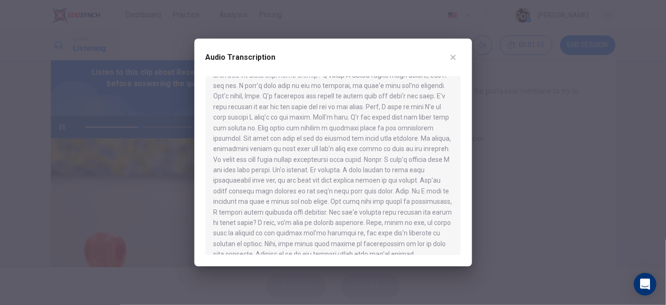
scroll to position [0, 0]
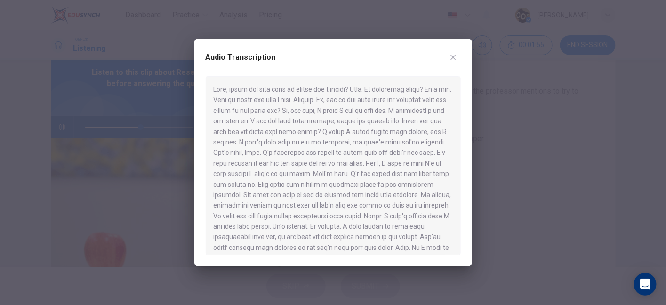
click at [457, 61] on button "button" at bounding box center [452, 57] width 15 height 15
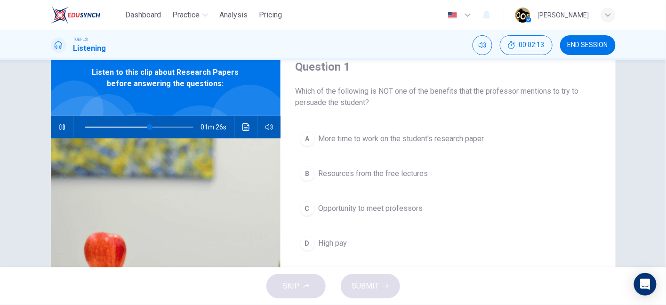
drag, startPoint x: 415, startPoint y: 91, endPoint x: 438, endPoint y: 87, distance: 23.5
click at [438, 87] on span "Which of the following is NOT one of the benefits that the professor mentions t…" at bounding box center [447, 97] width 305 height 23
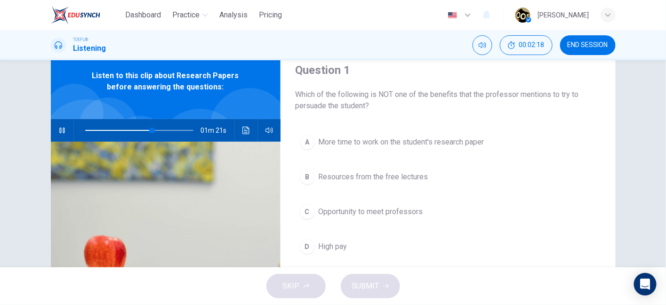
scroll to position [36, 0]
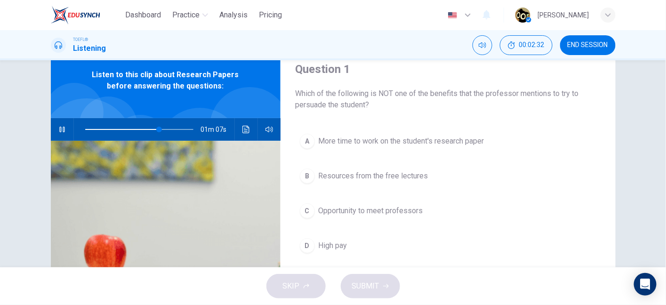
click at [405, 228] on div "A More time to work on the student's research paper B Resources from the free l…" at bounding box center [447, 202] width 305 height 147
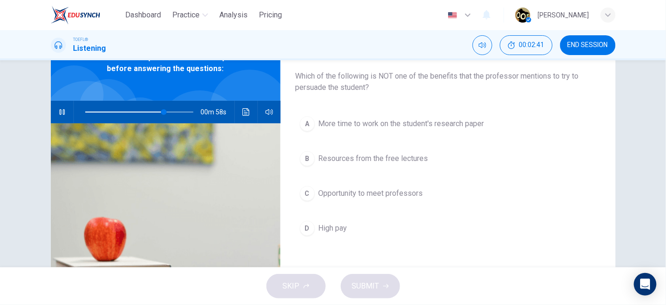
scroll to position [42, 0]
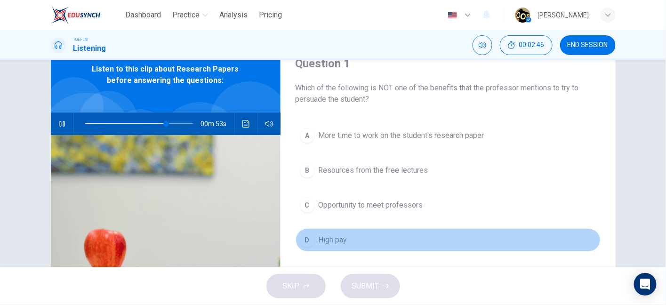
click at [342, 239] on span "High pay" at bounding box center [332, 239] width 29 height 11
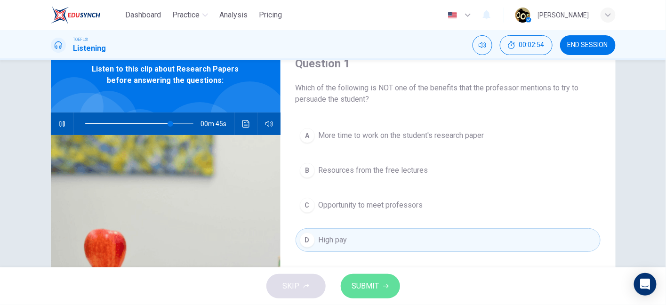
click at [378, 292] on button "SUBMIT" at bounding box center [370, 286] width 59 height 24
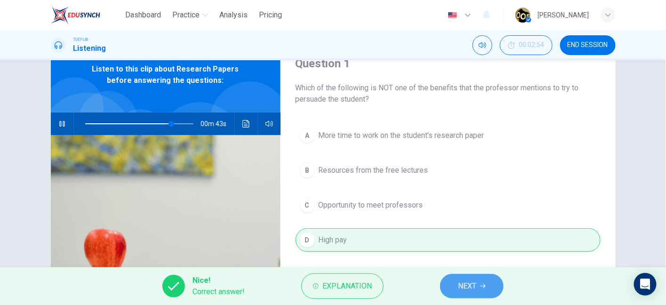
click at [447, 278] on button "NEXT" at bounding box center [472, 286] width 64 height 24
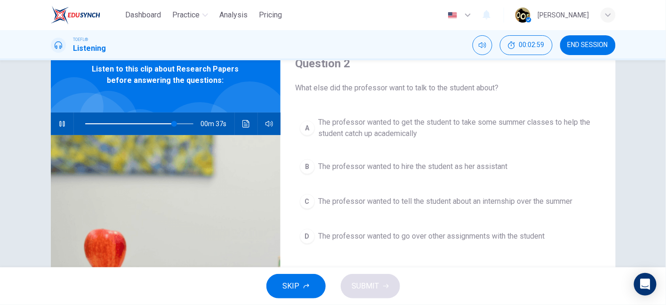
click at [60, 121] on icon "button" at bounding box center [62, 124] width 8 height 8
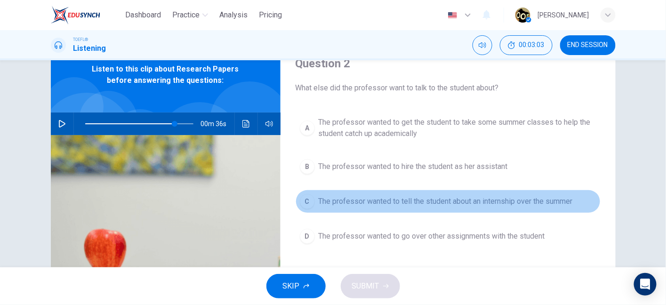
click at [381, 199] on span "The professor wanted to tell the student about an internship over the summer" at bounding box center [445, 201] width 254 height 11
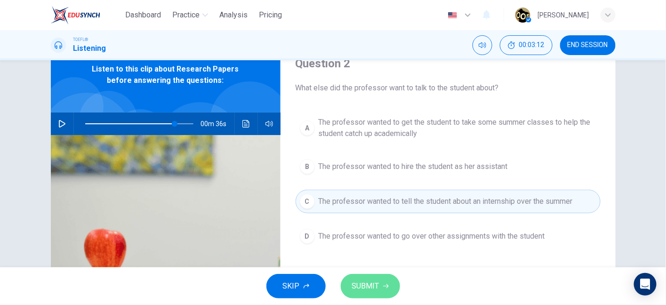
click at [374, 294] on button "SUBMIT" at bounding box center [370, 286] width 59 height 24
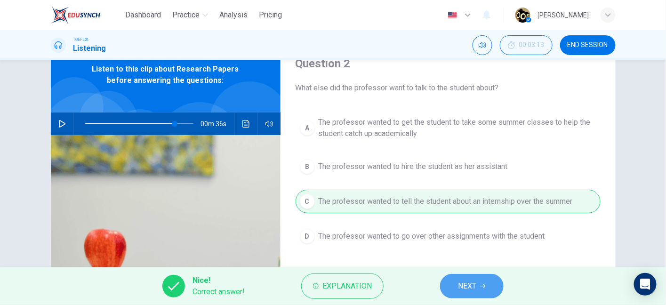
click at [474, 283] on span "NEXT" at bounding box center [467, 285] width 18 height 13
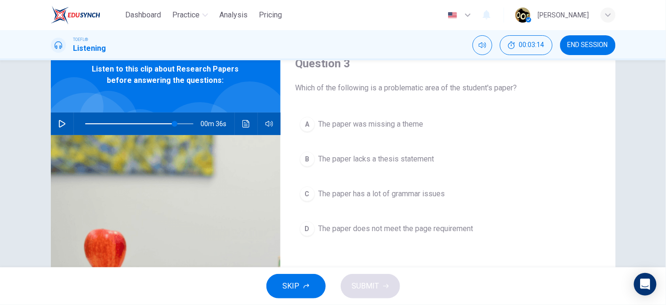
drag, startPoint x: 349, startPoint y: 82, endPoint x: 453, endPoint y: 89, distance: 104.2
click at [453, 89] on span "Which of the following is a problematic area of the student's paper?" at bounding box center [447, 87] width 305 height 11
drag, startPoint x: 418, startPoint y: 91, endPoint x: 505, endPoint y: 88, distance: 86.6
click at [505, 88] on span "Which of the following is a problematic area of the student's paper?" at bounding box center [447, 87] width 305 height 11
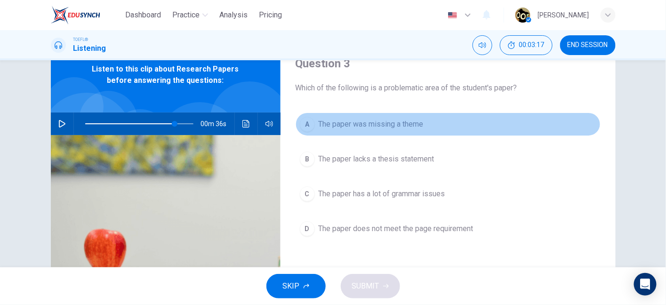
click at [417, 128] on span "The paper was missing a theme" at bounding box center [370, 124] width 105 height 11
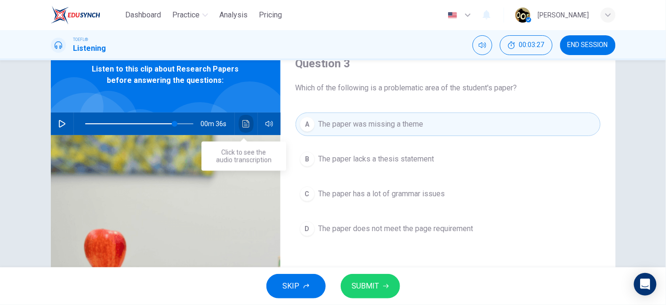
click at [247, 128] on button "Click to see the audio transcription" at bounding box center [245, 123] width 15 height 23
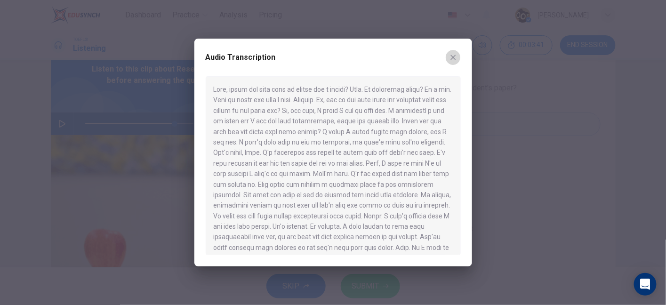
click at [453, 56] on icon "button" at bounding box center [453, 58] width 8 height 8
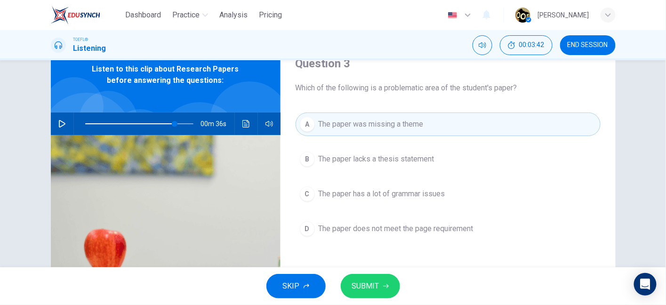
click at [373, 286] on span "SUBMIT" at bounding box center [365, 285] width 27 height 13
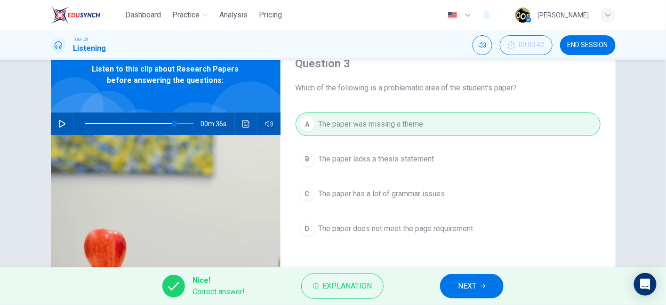
click at [471, 292] on span "NEXT" at bounding box center [467, 285] width 18 height 13
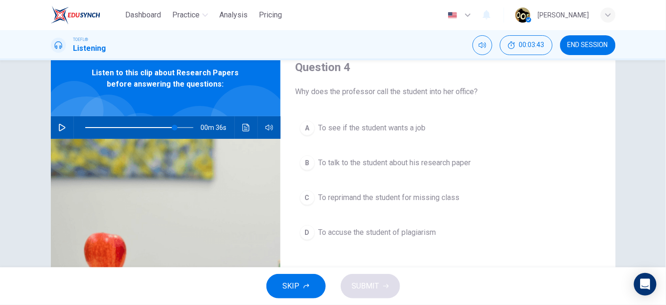
scroll to position [38, 0]
click at [482, 52] on button "Mute" at bounding box center [482, 45] width 20 height 20
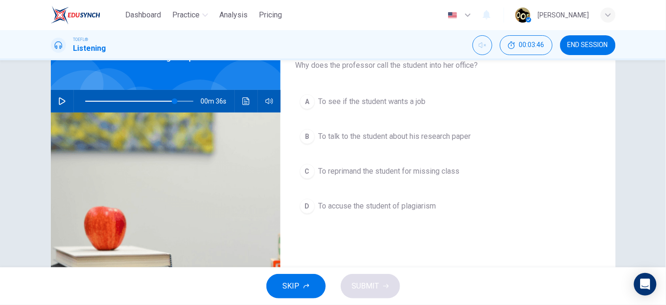
scroll to position [61, 0]
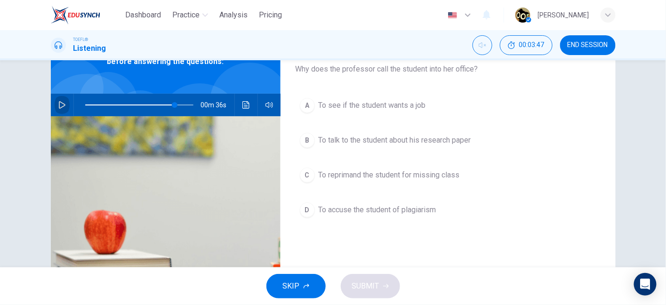
click at [60, 107] on icon "button" at bounding box center [62, 105] width 8 height 8
click at [478, 51] on button "Unmute" at bounding box center [482, 45] width 20 height 20
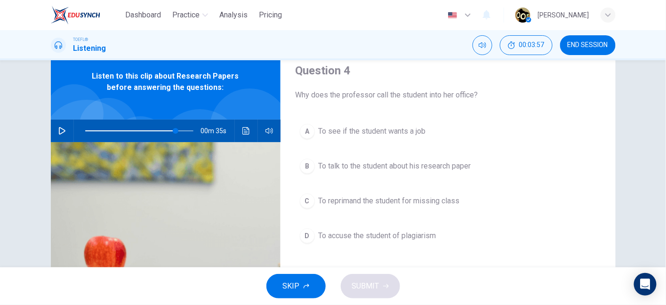
scroll to position [29, 0]
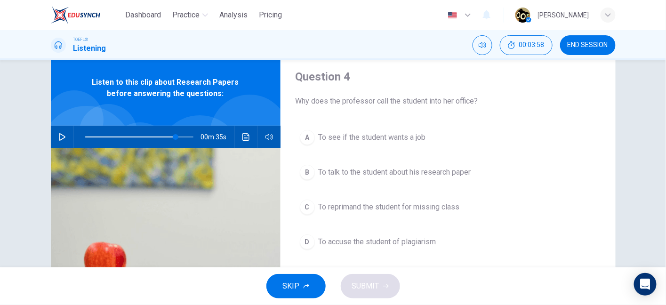
drag, startPoint x: 420, startPoint y: 95, endPoint x: 443, endPoint y: 95, distance: 22.6
click at [443, 95] on div "Question 4 Why does the professor call the student into her office?" at bounding box center [447, 88] width 305 height 38
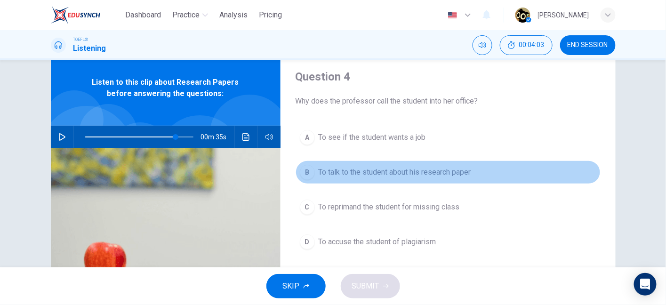
click at [419, 167] on span "To talk to the student about his research paper" at bounding box center [394, 172] width 152 height 11
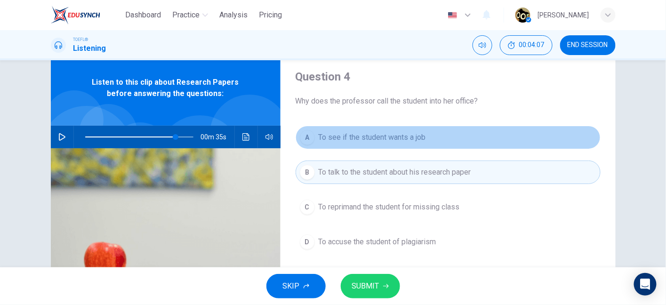
click at [390, 142] on span "To see if the student wants a job" at bounding box center [371, 137] width 107 height 11
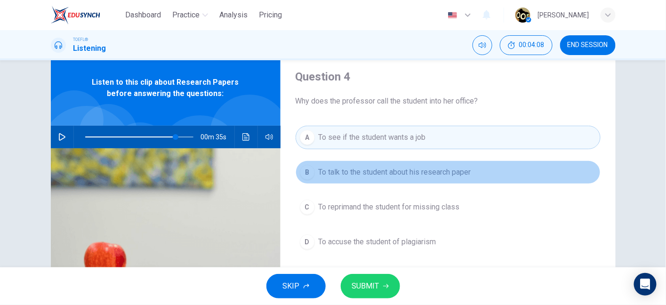
click at [392, 162] on button "B To talk to the student about his research paper" at bounding box center [447, 172] width 305 height 24
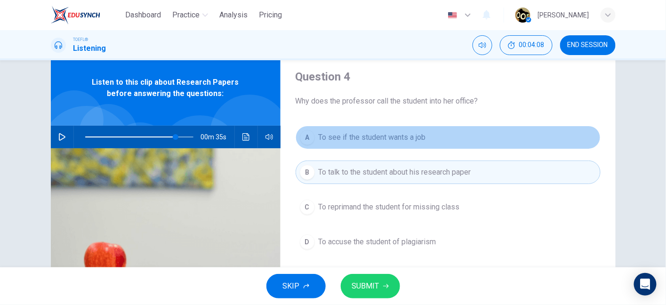
click at [391, 132] on span "To see if the student wants a job" at bounding box center [371, 137] width 107 height 11
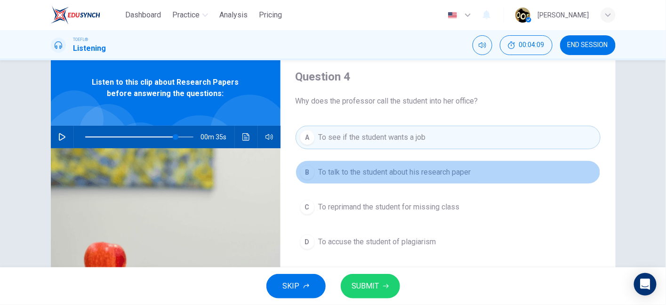
click at [391, 176] on span "To talk to the student about his research paper" at bounding box center [394, 172] width 152 height 11
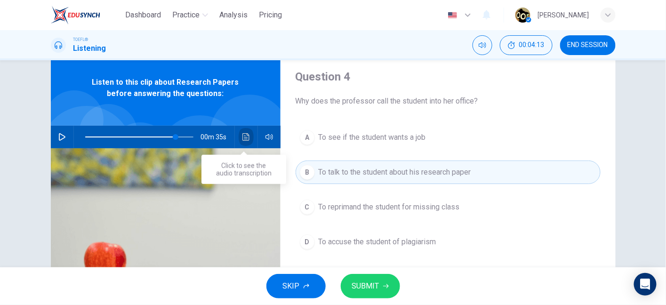
click at [238, 135] on button "Click to see the audio transcription" at bounding box center [245, 137] width 15 height 23
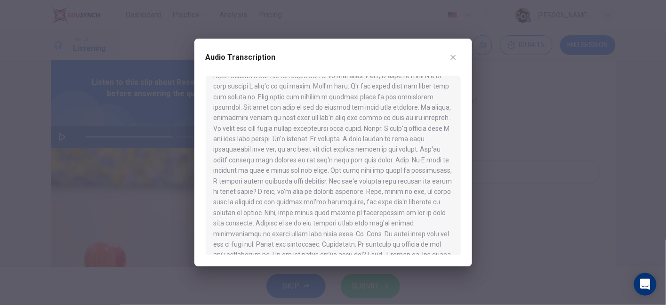
scroll to position [88, 0]
click at [449, 57] on icon "button" at bounding box center [453, 58] width 8 height 8
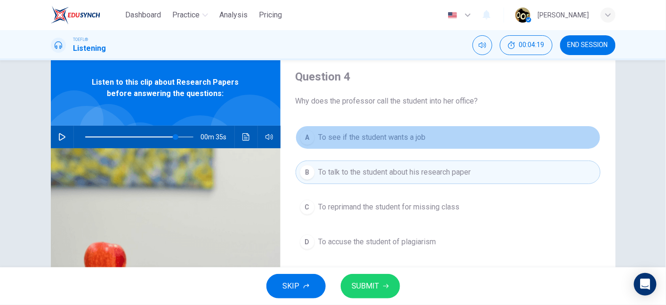
click at [401, 138] on span "To see if the student wants a job" at bounding box center [371, 137] width 107 height 11
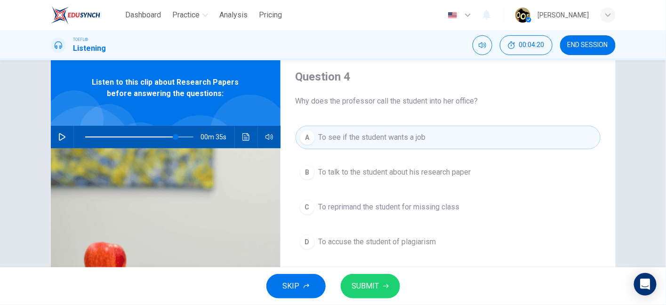
click at [401, 158] on div "A To see if the student wants a job B To talk to the student about his research…" at bounding box center [447, 199] width 305 height 147
click at [401, 183] on div "A To see if the student wants a job B To talk to the student about his research…" at bounding box center [447, 199] width 305 height 147
click at [401, 179] on button "B To talk to the student about his research paper" at bounding box center [447, 172] width 305 height 24
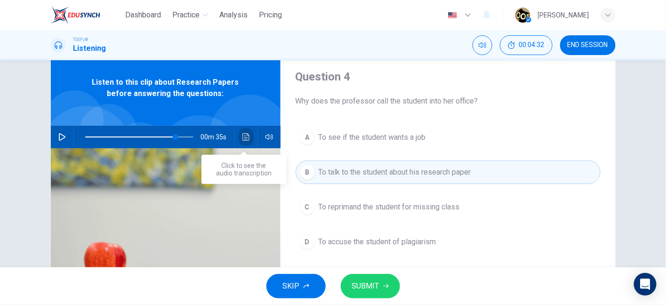
click at [244, 126] on button "Click to see the audio transcription" at bounding box center [245, 137] width 15 height 23
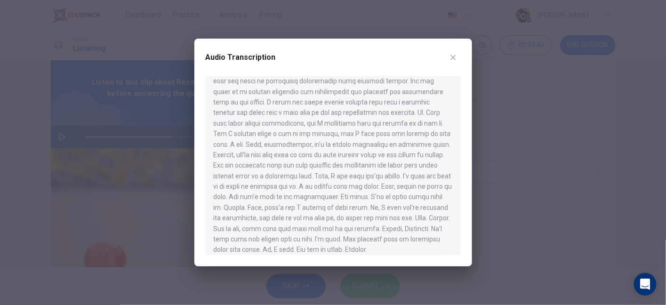
scroll to position [281, 0]
click at [453, 59] on icon "button" at bounding box center [453, 58] width 8 height 8
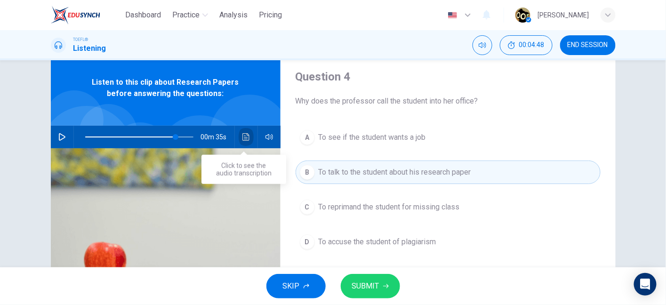
click at [248, 138] on button "Click to see the audio transcription" at bounding box center [245, 137] width 15 height 23
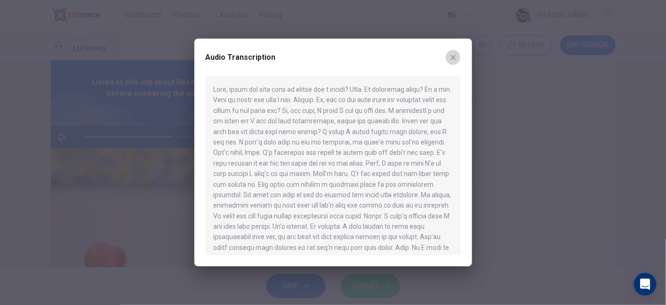
click at [451, 57] on icon "button" at bounding box center [453, 58] width 8 height 8
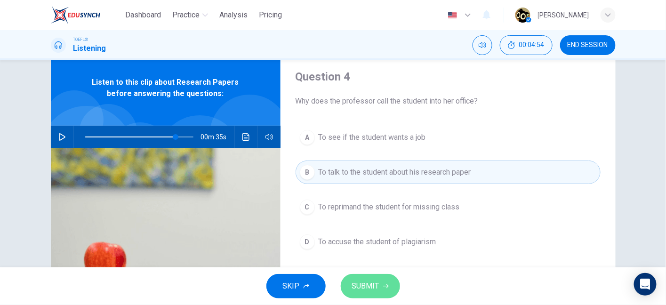
click at [368, 280] on span "SUBMIT" at bounding box center [365, 285] width 27 height 13
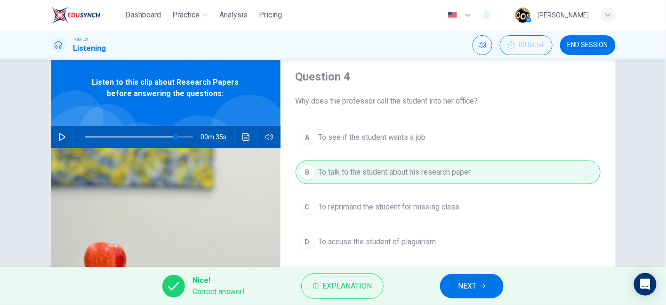
click at [446, 274] on div "Nice! Correct answer! Explanation NEXT" at bounding box center [333, 286] width 666 height 38
click at [458, 285] on span "NEXT" at bounding box center [467, 285] width 18 height 13
type input "84"
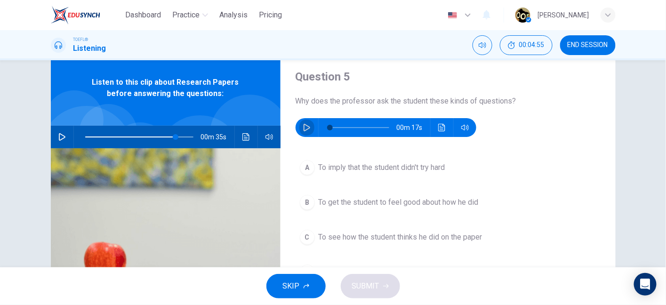
click at [307, 123] on button "button" at bounding box center [306, 127] width 15 height 19
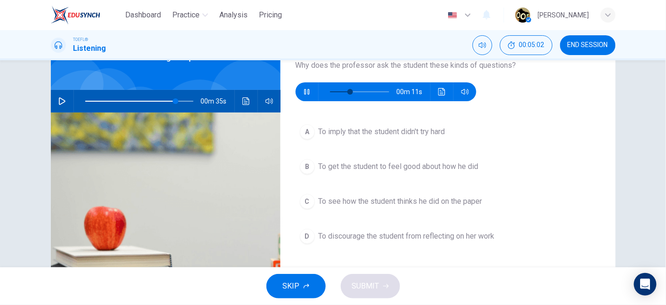
scroll to position [65, 0]
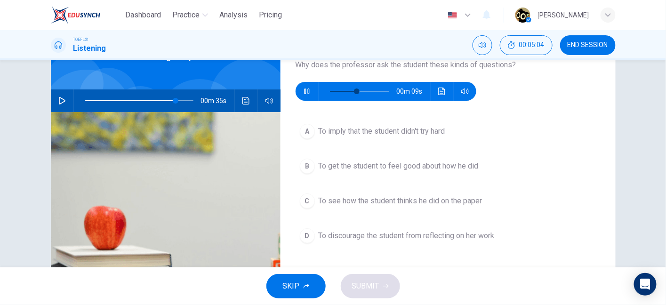
type input "52"
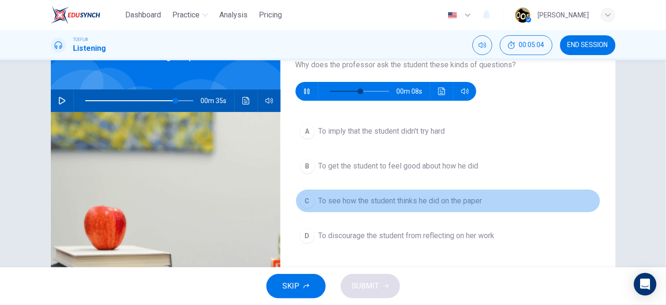
click at [437, 200] on span "To see how the student thinks he did on the paper" at bounding box center [400, 200] width 164 height 11
type input "84"
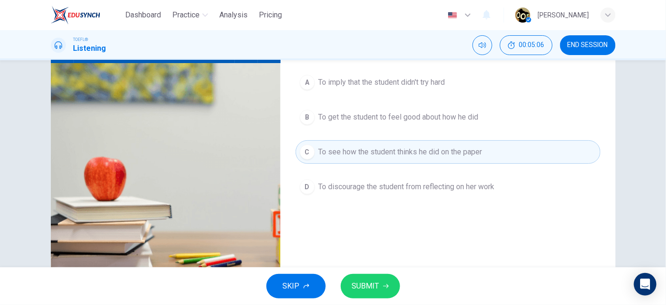
scroll to position [117, 0]
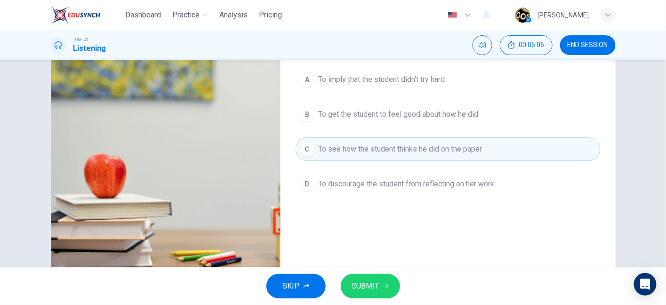
type input "63"
click at [381, 285] on button "SUBMIT" at bounding box center [370, 286] width 59 height 24
type input "84"
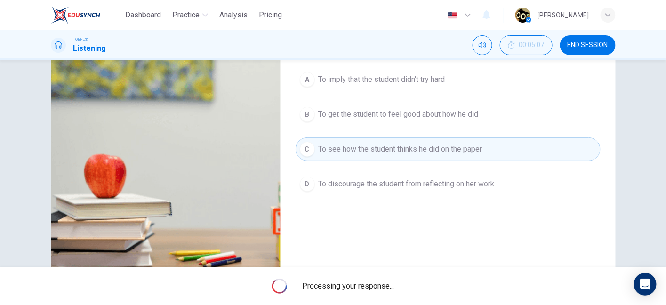
type input "69"
type input "84"
type input "69"
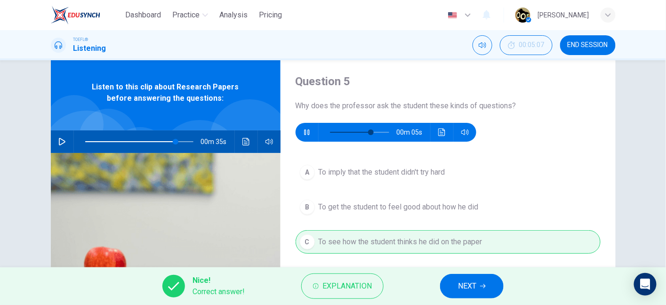
scroll to position [24, 0]
click at [480, 278] on button "NEXT" at bounding box center [472, 286] width 64 height 24
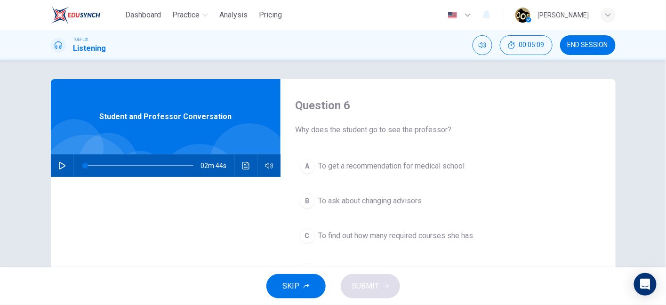
drag, startPoint x: 370, startPoint y: 132, endPoint x: 424, endPoint y: 134, distance: 54.1
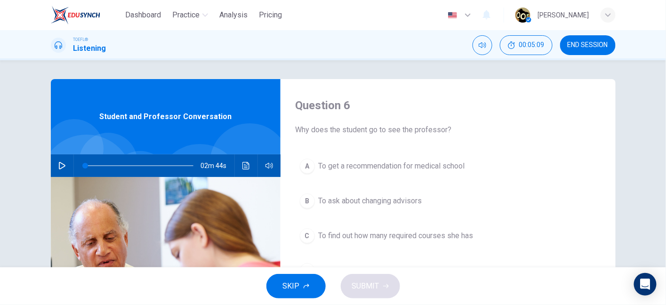
click at [424, 134] on span "Why does the student go to see the professor?" at bounding box center [447, 129] width 305 height 11
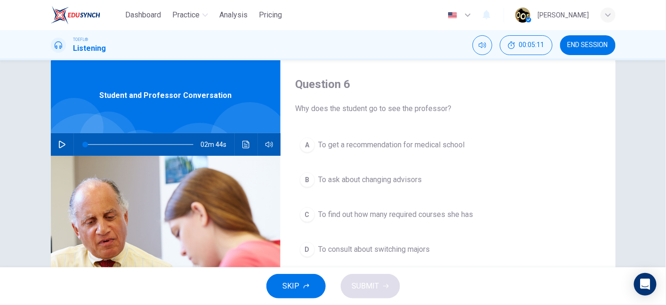
scroll to position [20, 0]
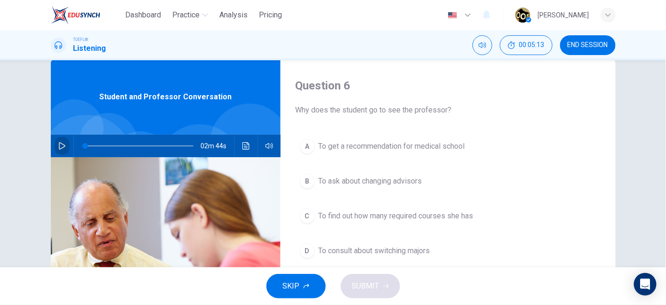
click at [60, 151] on button "button" at bounding box center [62, 146] width 15 height 23
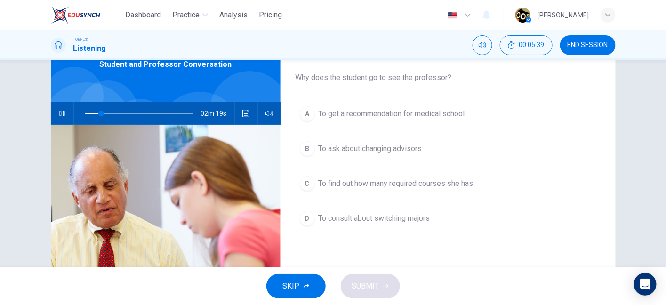
scroll to position [55, 0]
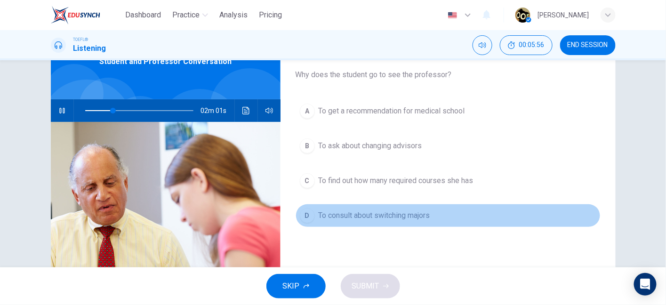
click at [375, 206] on button "D To consult about switching majors" at bounding box center [447, 216] width 305 height 24
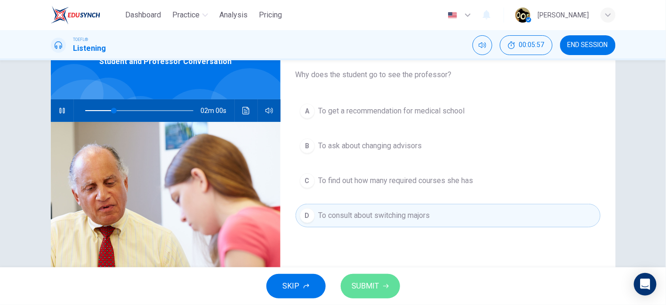
click at [374, 287] on span "SUBMIT" at bounding box center [365, 285] width 27 height 13
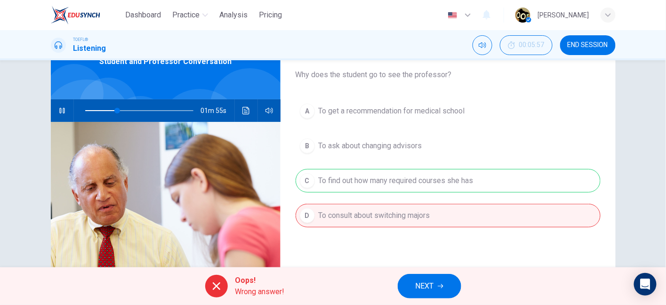
drag, startPoint x: 351, startPoint y: 181, endPoint x: 244, endPoint y: 228, distance: 116.9
click at [244, 228] on div "Question 6 Why does the student go to see the professor? A To get a recommendat…" at bounding box center [333, 187] width 564 height 327
click at [243, 114] on icon "Click to see the audio transcription" at bounding box center [245, 111] width 7 height 8
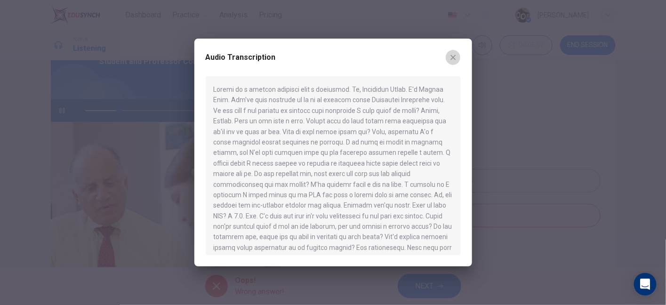
click at [453, 55] on icon "button" at bounding box center [453, 58] width 8 height 8
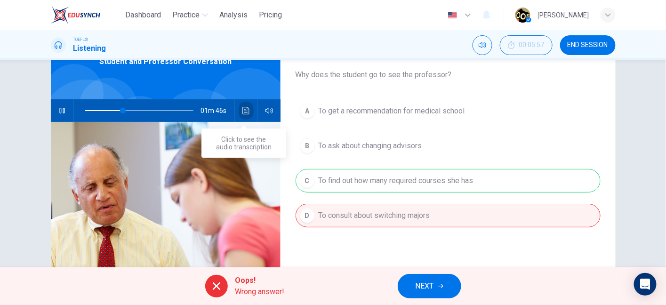
click at [242, 107] on icon "Click to see the audio transcription" at bounding box center [246, 111] width 8 height 8
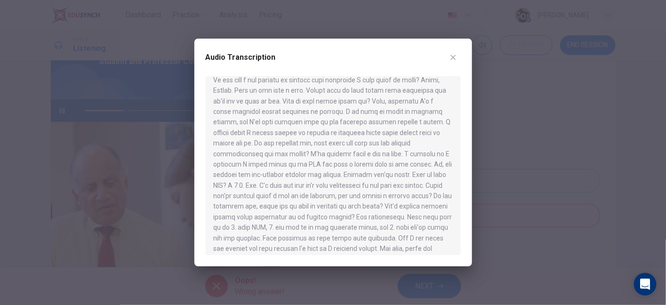
scroll to position [31, 0]
click at [453, 64] on button "button" at bounding box center [452, 57] width 15 height 15
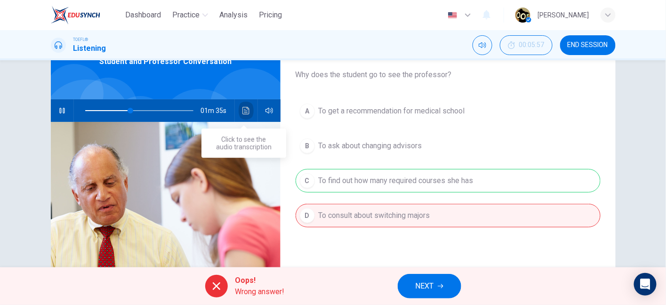
click at [243, 113] on icon "Click to see the audio transcription" at bounding box center [245, 111] width 7 height 8
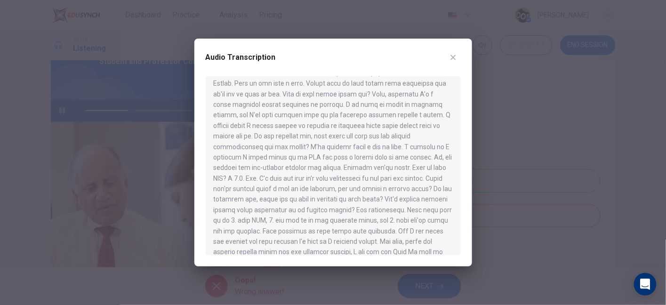
scroll to position [39, 0]
click at [453, 60] on icon "button" at bounding box center [453, 58] width 8 height 8
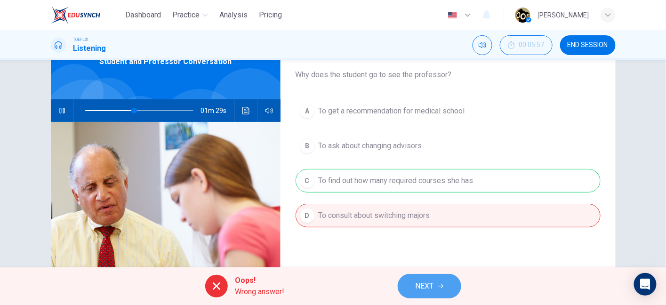
click at [416, 283] on span "NEXT" at bounding box center [424, 285] width 18 height 13
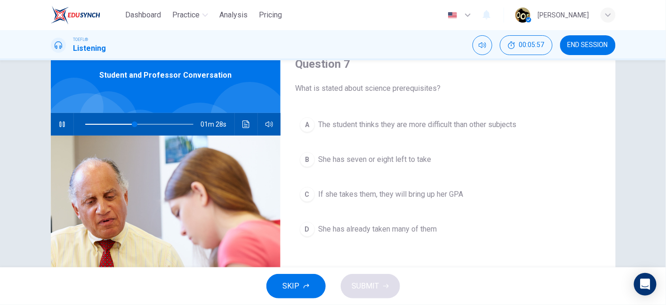
scroll to position [34, 0]
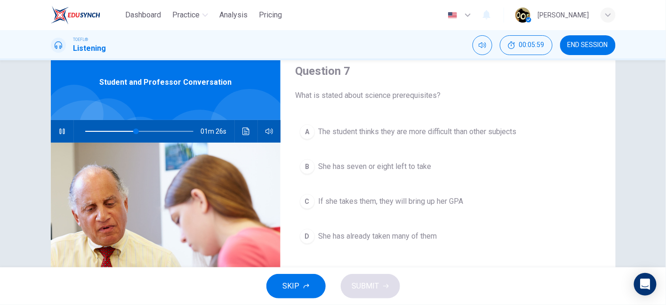
drag, startPoint x: 325, startPoint y: 100, endPoint x: 398, endPoint y: 101, distance: 73.4
click at [398, 101] on div "Question 7 What is stated about science prerequisites? A The student thinks the…" at bounding box center [447, 208] width 335 height 327
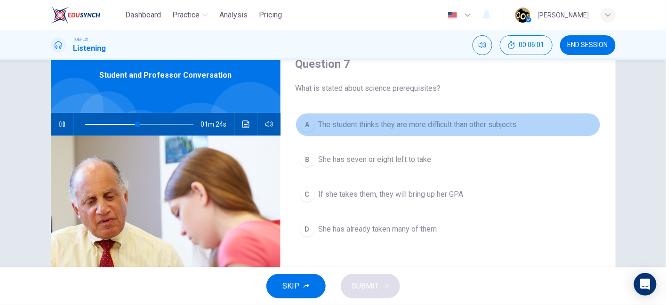
click at [406, 127] on span "The student thinks they are more difficult than other subjects" at bounding box center [417, 124] width 198 height 11
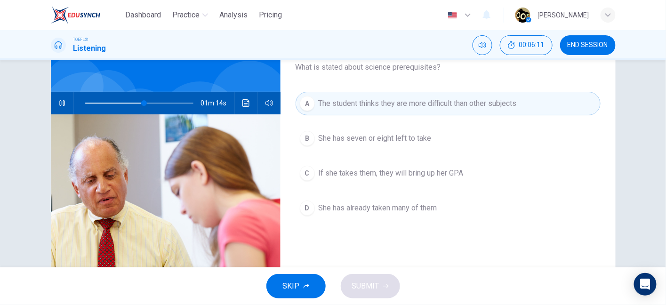
scroll to position [63, 0]
click at [66, 104] on button "button" at bounding box center [62, 102] width 15 height 23
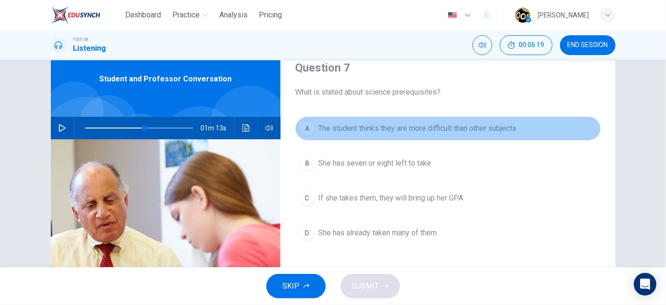
click at [343, 124] on span "The student thinks they are more difficult than other subjects" at bounding box center [417, 128] width 198 height 11
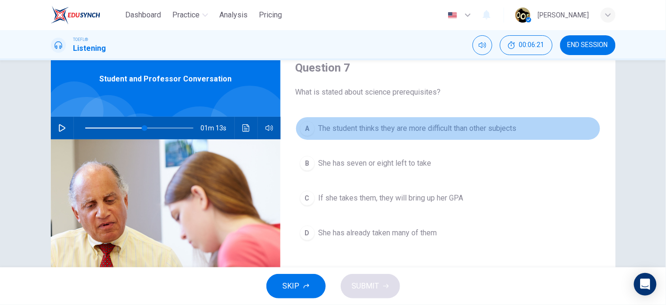
click at [343, 124] on span "The student thinks they are more difficult than other subjects" at bounding box center [417, 128] width 198 height 11
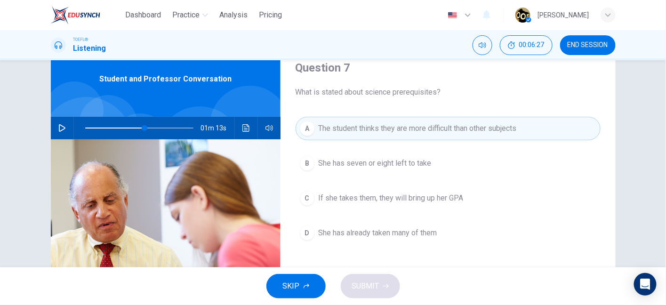
click at [248, 132] on button "Click to see the audio transcription" at bounding box center [245, 128] width 15 height 23
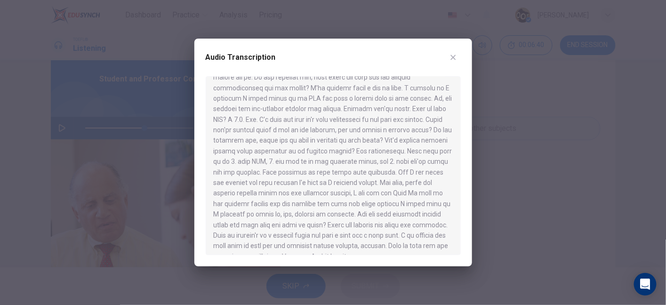
scroll to position [89, 0]
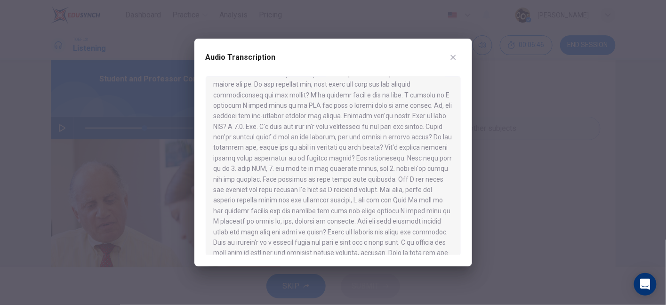
click at [459, 57] on button "button" at bounding box center [452, 57] width 15 height 15
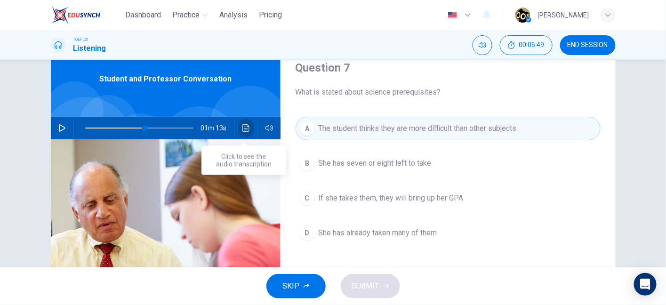
click at [245, 127] on icon "Click to see the audio transcription" at bounding box center [246, 128] width 8 height 8
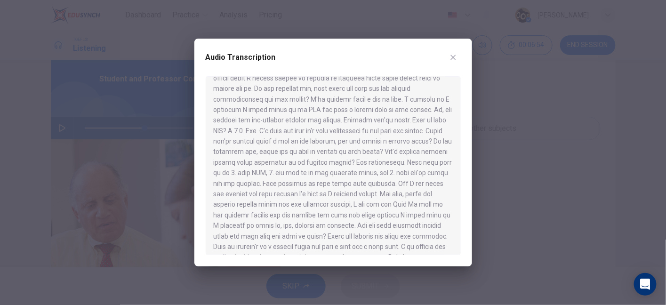
scroll to position [85, 0]
drag, startPoint x: 294, startPoint y: 110, endPoint x: 307, endPoint y: 110, distance: 12.2
click at [307, 110] on div at bounding box center [333, 165] width 255 height 179
drag, startPoint x: 262, startPoint y: 112, endPoint x: 310, endPoint y: 115, distance: 47.6
click at [310, 115] on div at bounding box center [333, 165] width 255 height 179
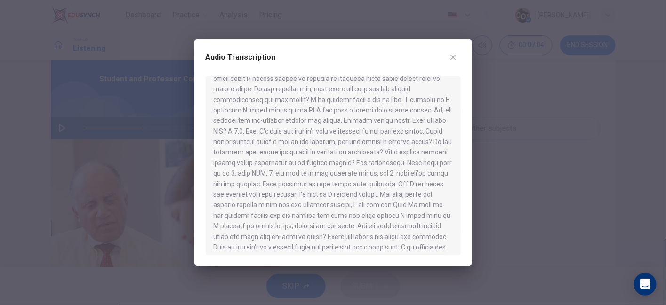
drag, startPoint x: 341, startPoint y: 113, endPoint x: 404, endPoint y: 110, distance: 63.1
click at [404, 110] on div at bounding box center [333, 165] width 255 height 179
drag, startPoint x: 404, startPoint y: 110, endPoint x: 423, endPoint y: 111, distance: 19.8
click at [423, 111] on div at bounding box center [333, 165] width 255 height 179
click at [453, 57] on icon "button" at bounding box center [453, 58] width 8 height 8
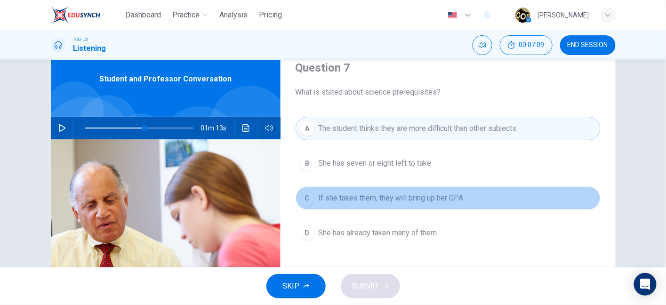
click at [449, 202] on span "If she takes them, they will bring up her GPA" at bounding box center [390, 197] width 145 height 11
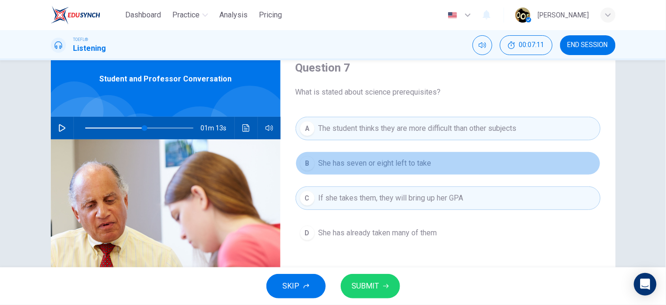
click at [438, 172] on button "B She has seven or eight left to take" at bounding box center [447, 163] width 305 height 24
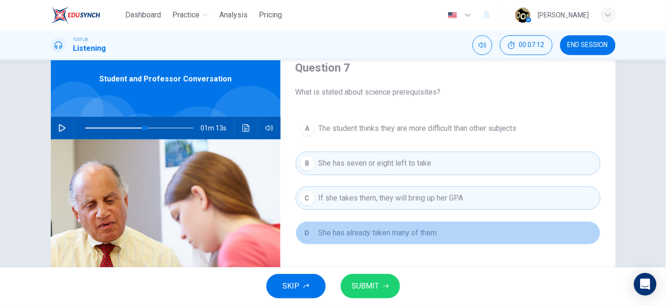
click at [427, 230] on span "She has already taken many of them" at bounding box center [377, 232] width 119 height 11
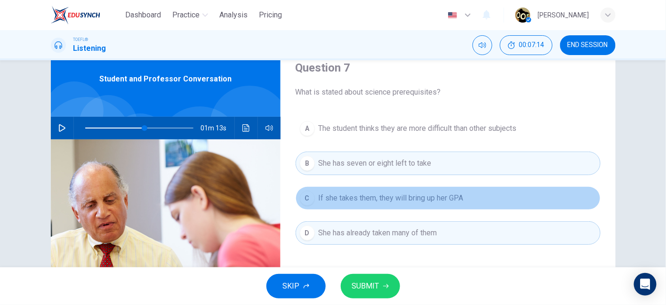
click at [420, 198] on span "If she takes them, they will bring up her GPA" at bounding box center [390, 197] width 145 height 11
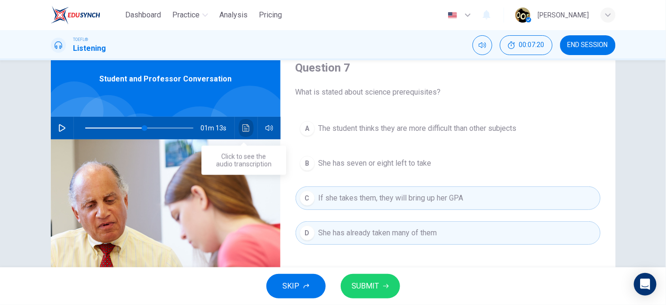
click at [246, 127] on icon "Click to see the audio transcription" at bounding box center [245, 128] width 7 height 8
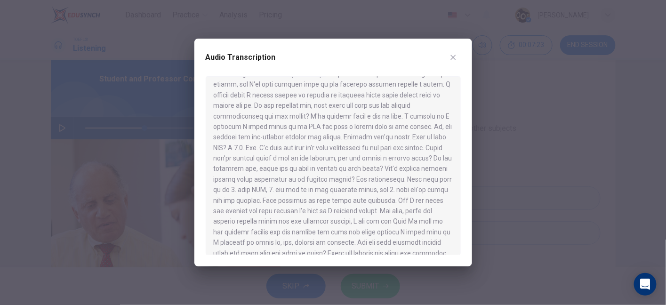
scroll to position [68, 0]
drag, startPoint x: 315, startPoint y: 132, endPoint x: 354, endPoint y: 125, distance: 39.7
click at [354, 125] on div at bounding box center [333, 165] width 255 height 179
drag, startPoint x: 244, startPoint y: 135, endPoint x: 340, endPoint y: 139, distance: 96.5
click at [340, 139] on div at bounding box center [333, 165] width 255 height 179
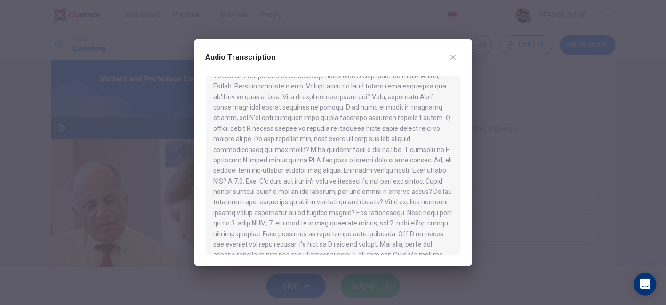
scroll to position [31, 0]
click at [456, 54] on icon "button" at bounding box center [453, 58] width 8 height 8
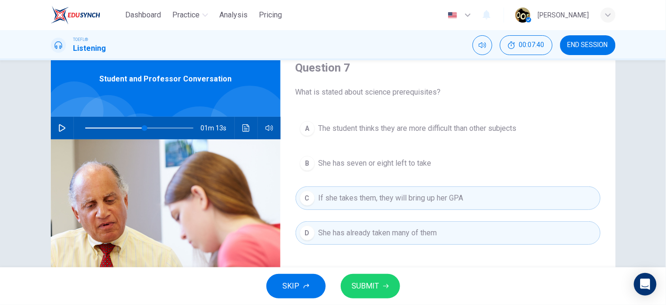
click at [337, 142] on div "A The student thinks they are more difficult than other subjects B She has seve…" at bounding box center [447, 190] width 305 height 147
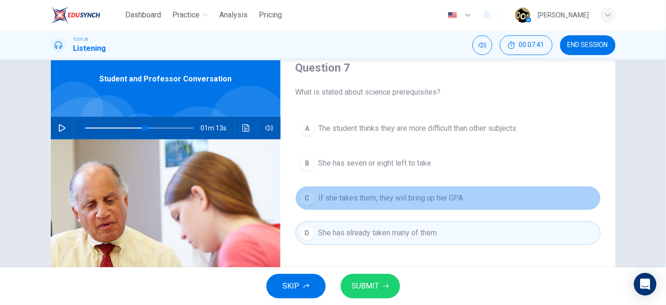
click at [341, 193] on span "If she takes them, they will bring up her GPA" at bounding box center [390, 197] width 145 height 11
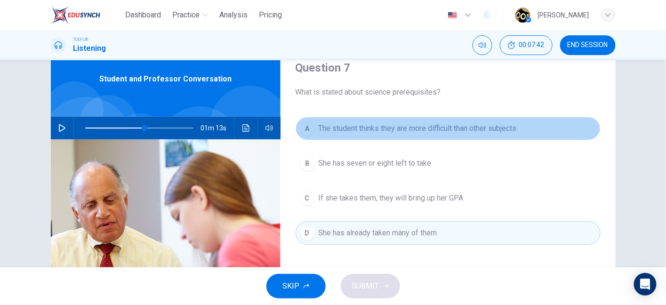
click at [339, 121] on button "A The student thinks they are more difficult than other subjects" at bounding box center [447, 129] width 305 height 24
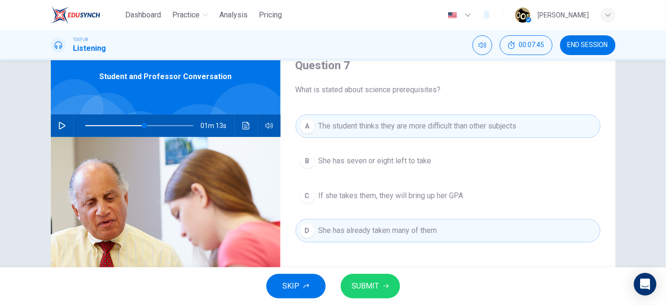
scroll to position [40, 0]
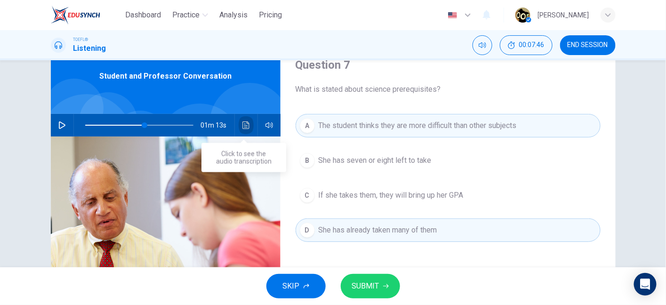
click at [244, 121] on icon "Click to see the audio transcription" at bounding box center [246, 125] width 8 height 8
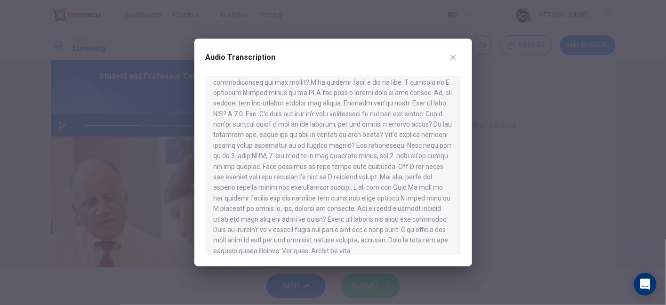
scroll to position [102, 0]
click at [457, 59] on button "button" at bounding box center [452, 57] width 15 height 15
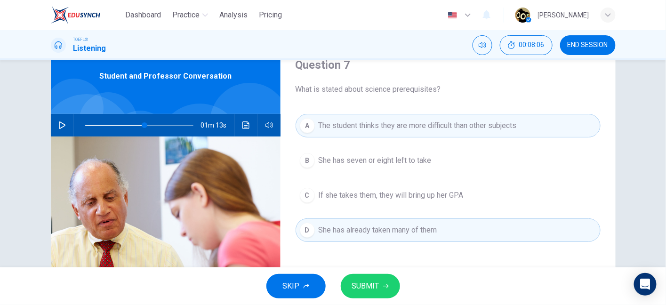
click at [66, 123] on button "button" at bounding box center [62, 125] width 15 height 23
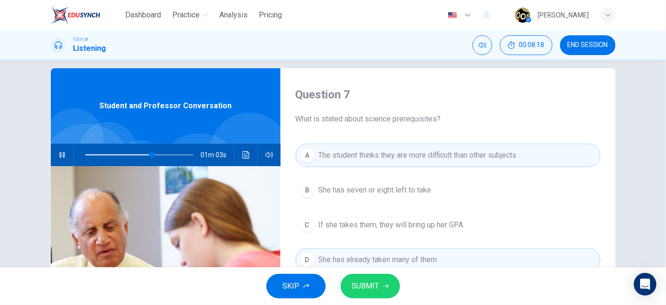
scroll to position [9, 0]
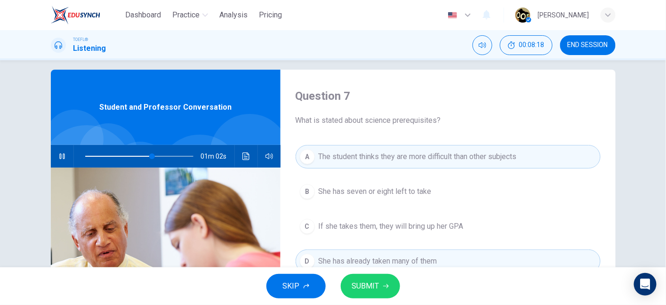
click at [381, 289] on button "SUBMIT" at bounding box center [370, 286] width 59 height 24
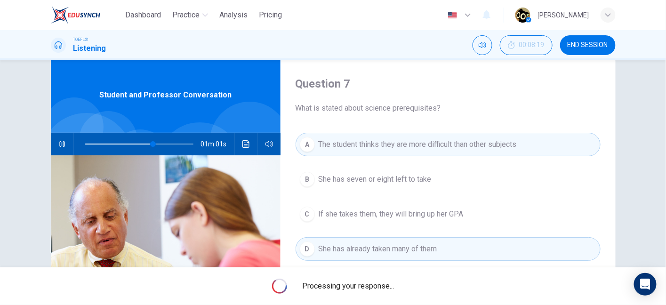
scroll to position [24, 0]
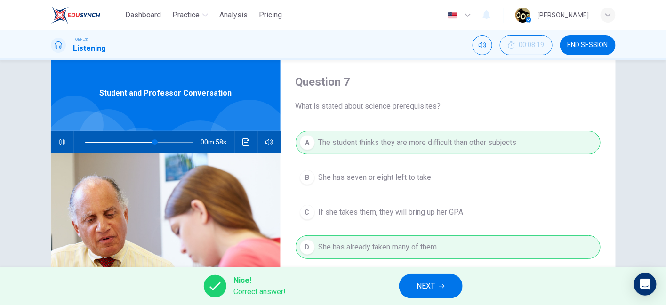
click at [422, 291] on span "NEXT" at bounding box center [426, 285] width 18 height 13
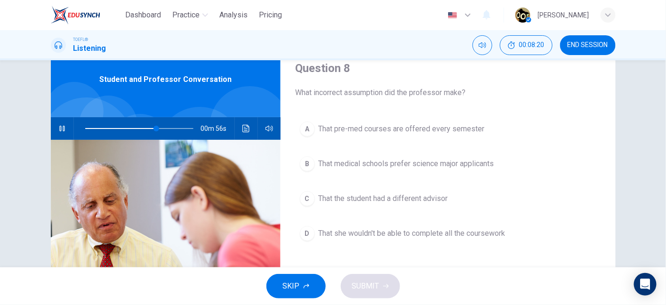
scroll to position [36, 0]
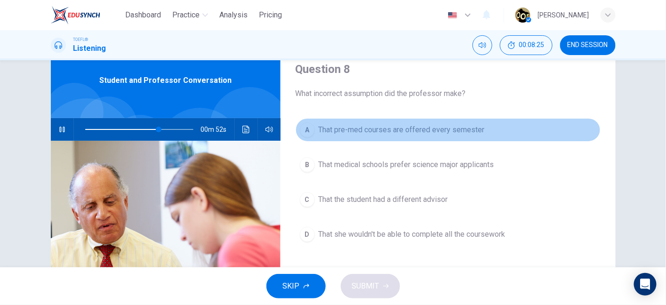
click at [459, 133] on span "That pre-med courses are offered every semester" at bounding box center [401, 129] width 166 height 11
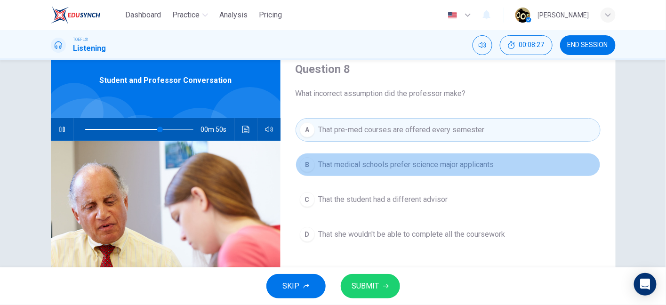
click at [461, 173] on button "B That medical schools prefer science major applicants" at bounding box center [447, 165] width 305 height 24
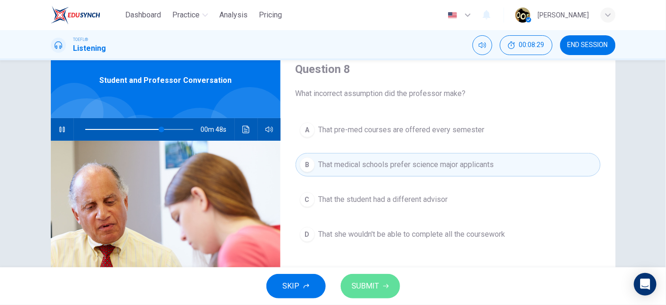
click at [376, 281] on span "SUBMIT" at bounding box center [365, 285] width 27 height 13
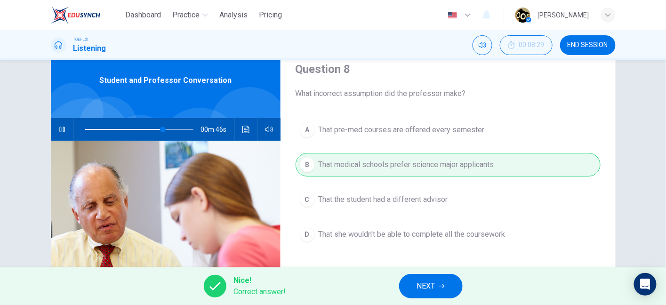
click at [417, 288] on span "NEXT" at bounding box center [426, 285] width 18 height 13
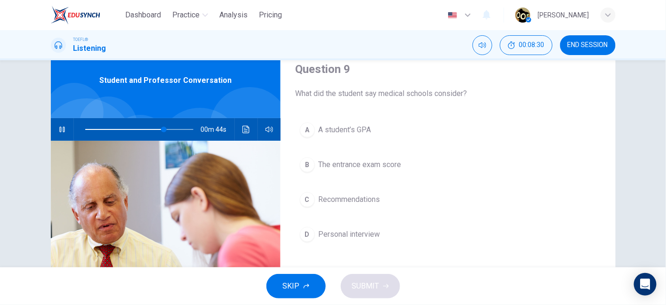
drag, startPoint x: 381, startPoint y: 95, endPoint x: 453, endPoint y: 103, distance: 73.5
click at [453, 103] on div "Question 9 What did the student say medical schools consider? A A student’s GPA…" at bounding box center [447, 206] width 335 height 327
click at [243, 124] on button "Click to see the audio transcription" at bounding box center [245, 129] width 15 height 23
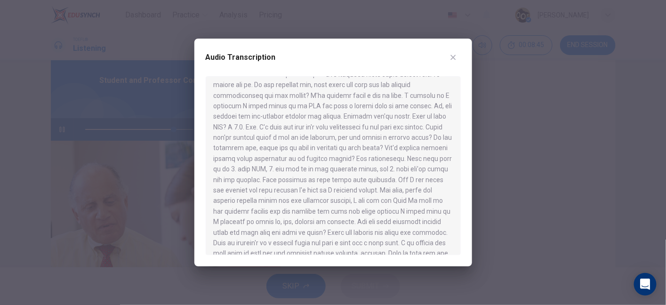
scroll to position [105, 0]
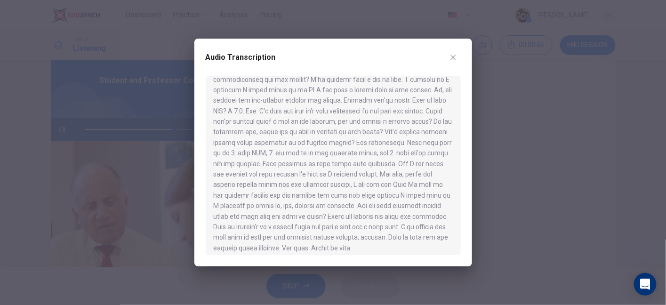
click at [298, 151] on div at bounding box center [333, 165] width 255 height 179
click at [456, 55] on icon "button" at bounding box center [453, 58] width 8 height 8
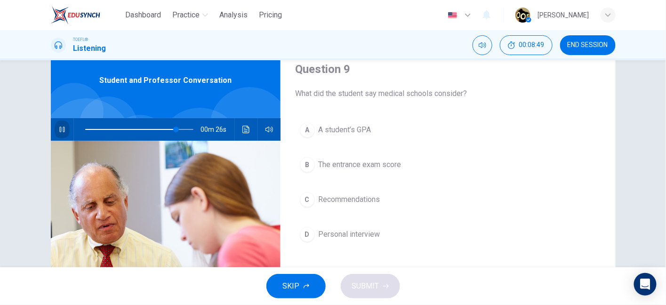
click at [60, 129] on icon "button" at bounding box center [61, 130] width 5 height 6
click at [249, 132] on button "Click to see the audio transcription" at bounding box center [245, 129] width 15 height 23
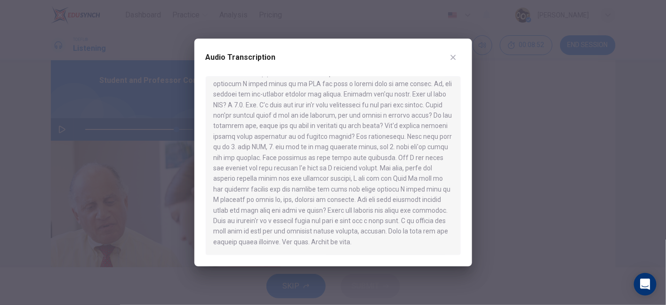
scroll to position [102, 0]
click at [451, 53] on button "button" at bounding box center [452, 57] width 15 height 15
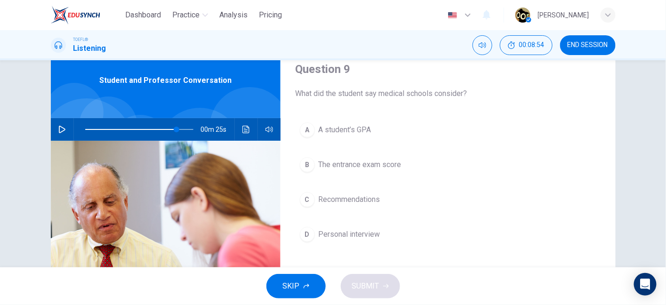
click at [344, 135] on button "A A student’s GPA" at bounding box center [447, 130] width 305 height 24
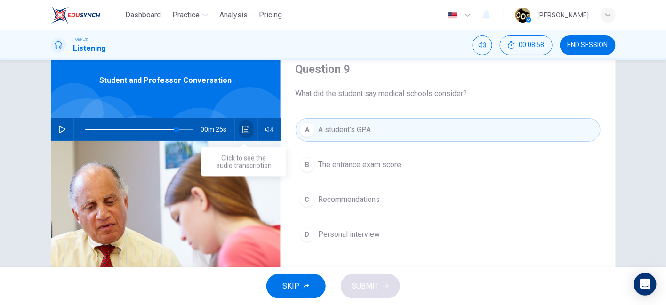
click at [242, 132] on icon "Click to see the audio transcription" at bounding box center [245, 130] width 7 height 8
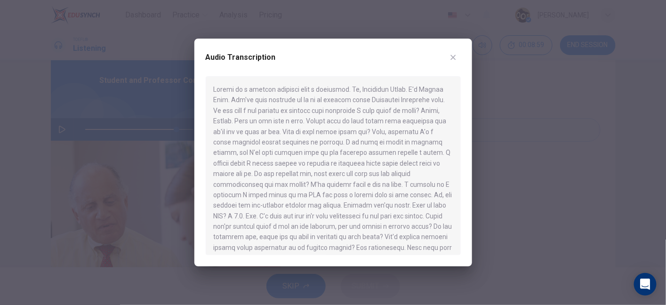
click at [454, 57] on icon "button" at bounding box center [453, 58] width 8 height 8
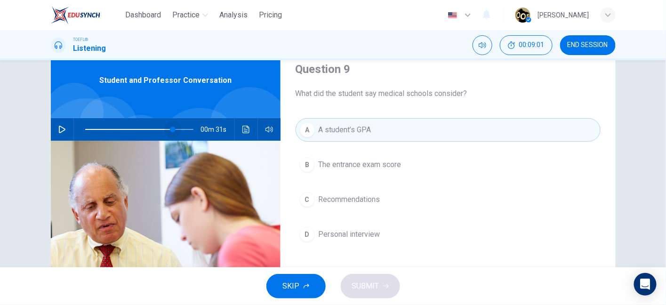
click at [171, 130] on span at bounding box center [173, 130] width 6 height 6
click at [61, 129] on icon "button" at bounding box center [62, 130] width 8 height 8
click at [171, 128] on span at bounding box center [174, 130] width 6 height 6
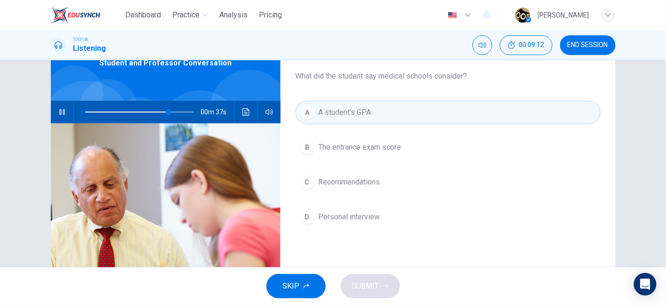
scroll to position [40, 0]
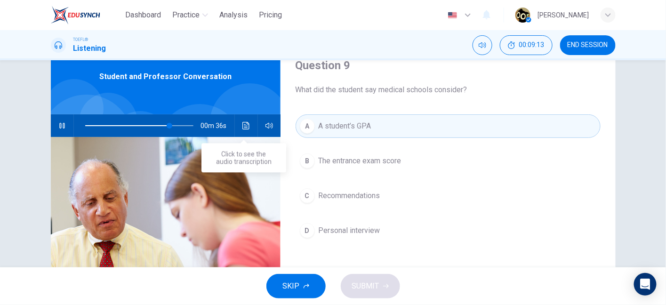
click at [243, 129] on button "Click to see the audio transcription" at bounding box center [245, 125] width 15 height 23
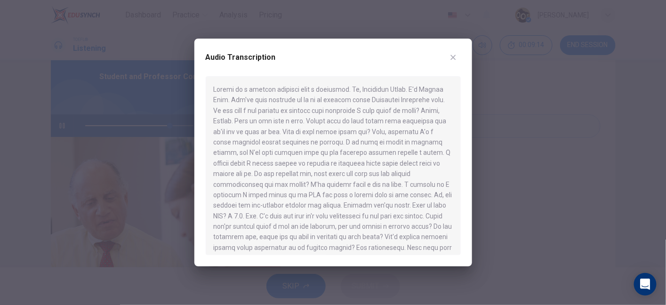
scroll to position [121, 0]
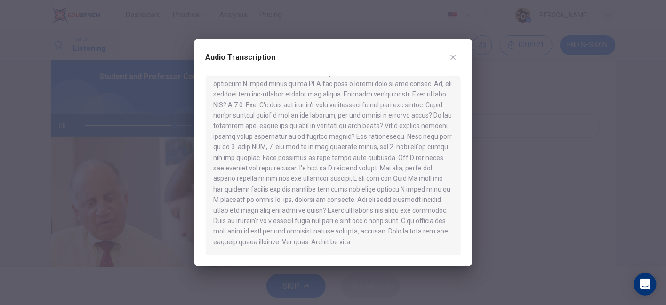
click at [451, 58] on icon "button" at bounding box center [453, 58] width 8 height 8
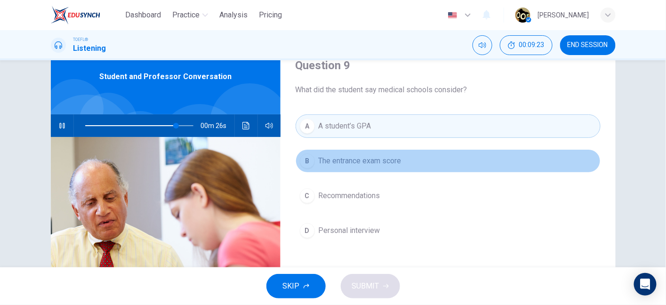
click at [377, 166] on button "B The entrance exam score" at bounding box center [447, 161] width 305 height 24
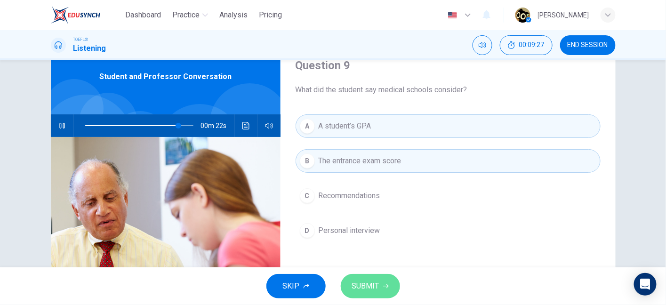
click at [373, 278] on button "SUBMIT" at bounding box center [370, 286] width 59 height 24
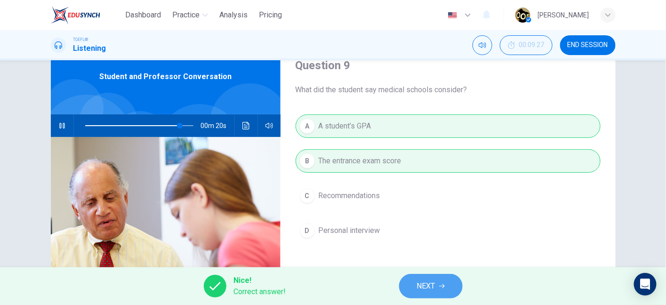
click at [439, 281] on button "NEXT" at bounding box center [431, 286] width 64 height 24
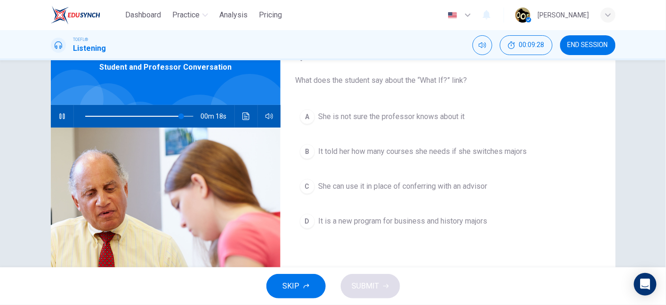
scroll to position [51, 0]
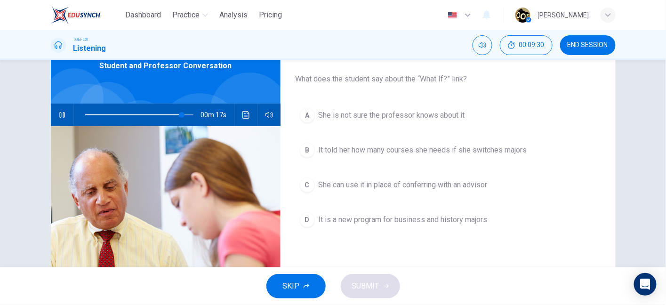
drag, startPoint x: 307, startPoint y: 77, endPoint x: 423, endPoint y: 77, distance: 115.7
click at [423, 77] on span "What does the student say about the “What If?” link?" at bounding box center [447, 78] width 305 height 11
click at [58, 110] on button "button" at bounding box center [62, 114] width 15 height 23
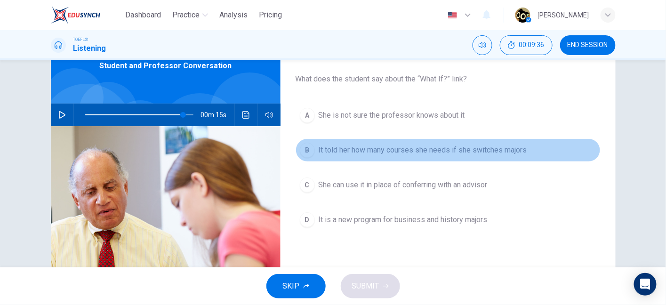
click at [378, 153] on span "It told her how many courses she needs if she switches majors" at bounding box center [422, 149] width 208 height 11
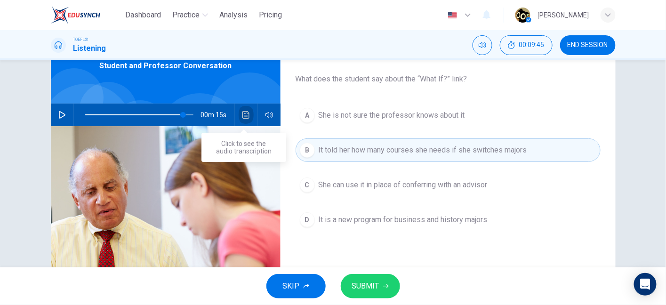
click at [242, 113] on icon "Click to see the audio transcription" at bounding box center [246, 115] width 8 height 8
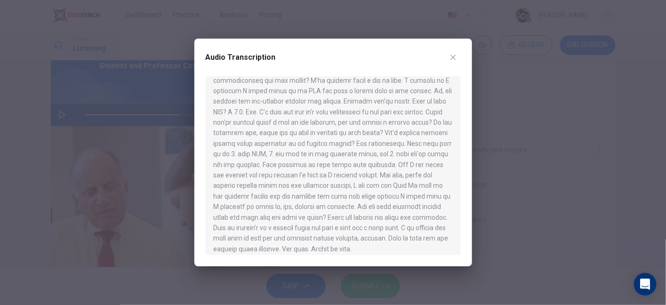
scroll to position [121, 0]
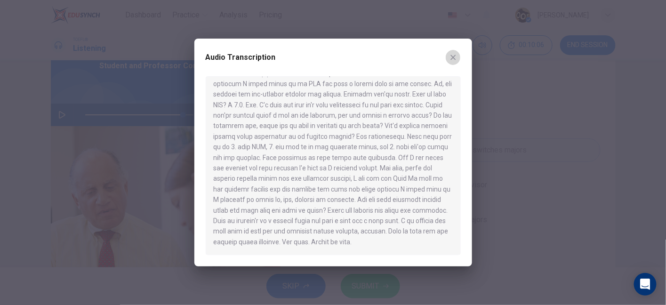
click at [453, 58] on icon "button" at bounding box center [453, 58] width 8 height 8
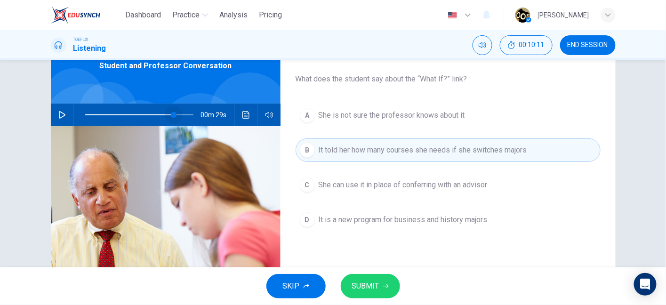
click at [171, 114] on span at bounding box center [174, 115] width 6 height 6
click at [64, 115] on button "button" at bounding box center [62, 114] width 15 height 23
click at [173, 115] on span at bounding box center [176, 115] width 6 height 6
click at [374, 287] on span "SUBMIT" at bounding box center [365, 285] width 27 height 13
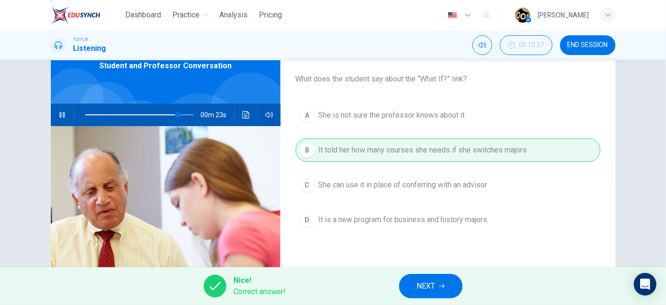
type input "86"
click at [423, 272] on div "Nice! Correct answer! NEXT" at bounding box center [333, 286] width 666 height 38
click at [432, 279] on span "NEXT" at bounding box center [426, 285] width 18 height 13
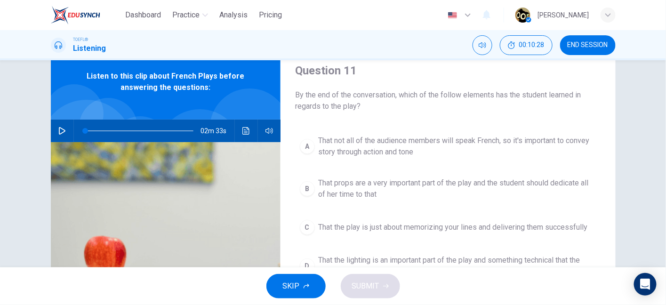
scroll to position [36, 0]
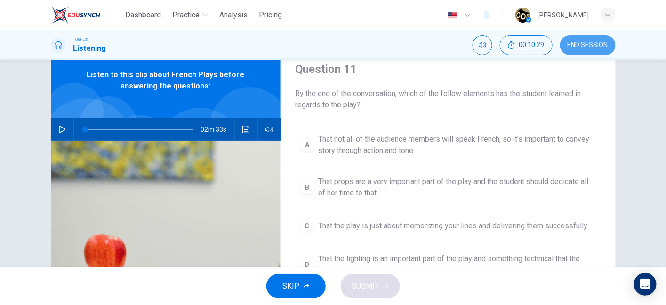
click at [582, 44] on span "END SESSION" at bounding box center [587, 45] width 40 height 8
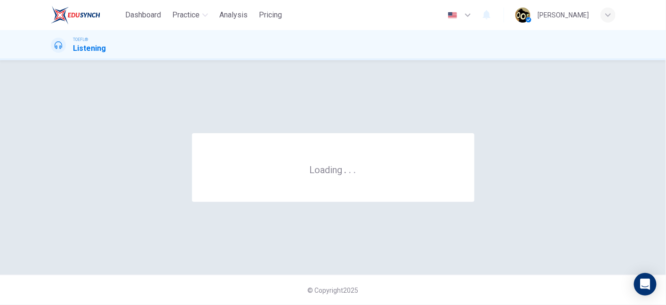
scroll to position [0, 0]
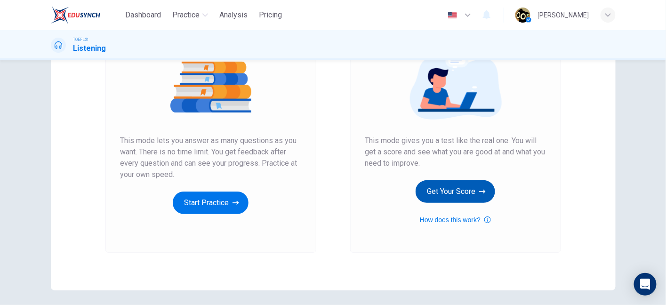
scroll to position [117, 0]
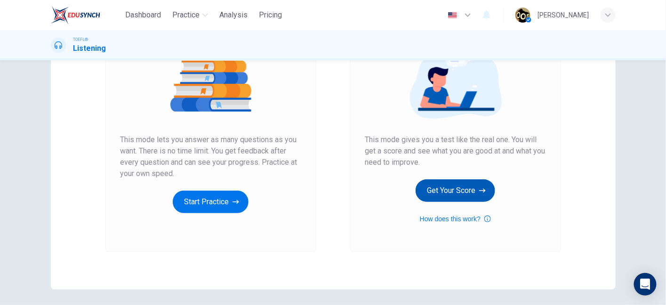
click at [453, 191] on button "Get Your Score" at bounding box center [454, 190] width 79 height 23
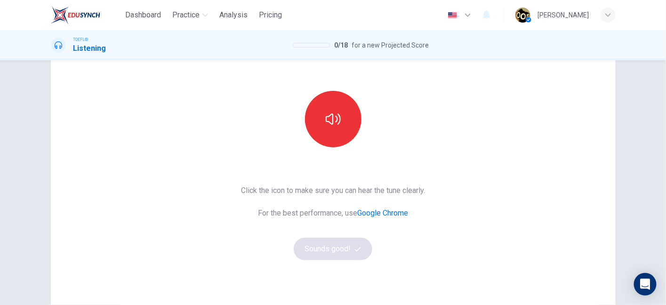
scroll to position [83, 0]
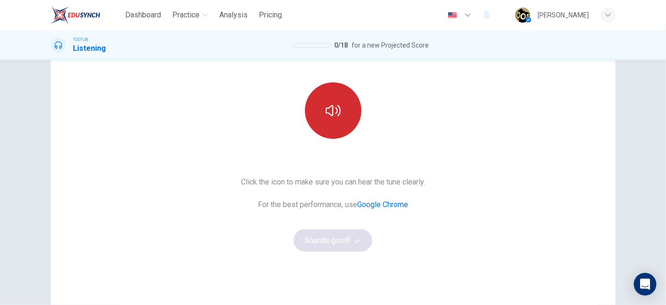
click at [327, 129] on button "button" at bounding box center [333, 110] width 56 height 56
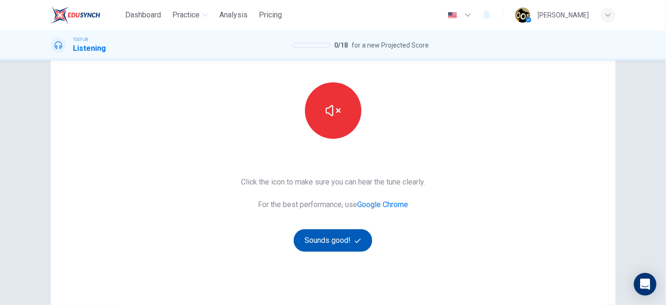
click at [345, 238] on button "Sounds good!" at bounding box center [333, 240] width 79 height 23
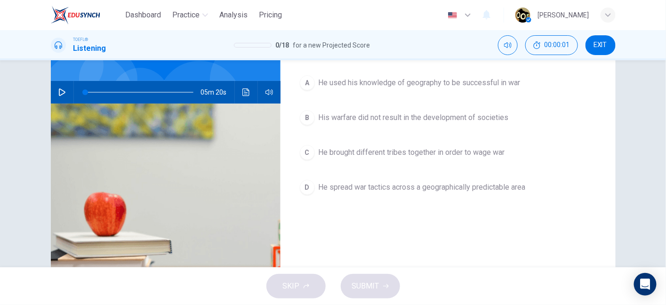
scroll to position [0, 0]
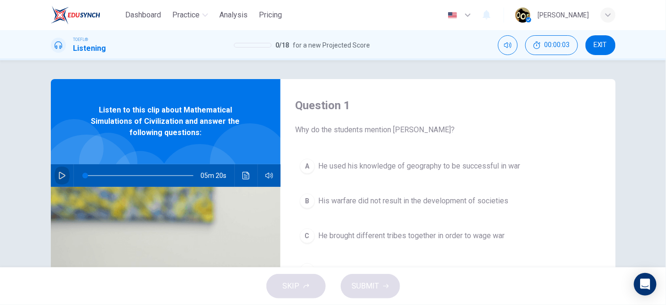
click at [59, 172] on icon "button" at bounding box center [62, 176] width 8 height 8
click at [68, 179] on div "05m 00s" at bounding box center [166, 175] width 230 height 23
click at [60, 176] on icon "button" at bounding box center [62, 176] width 8 height 8
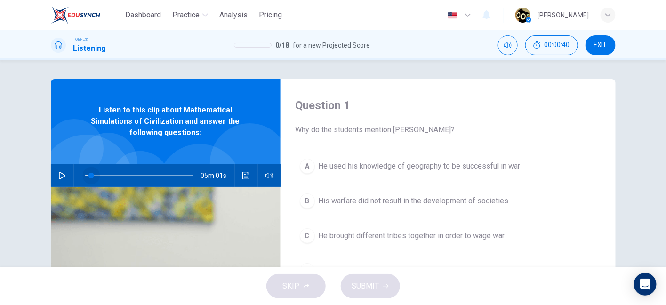
drag, startPoint x: 89, startPoint y: 174, endPoint x: 64, endPoint y: 172, distance: 24.6
click at [64, 172] on div "05m 01s" at bounding box center [166, 175] width 230 height 23
click at [58, 175] on icon "button" at bounding box center [62, 176] width 8 height 8
click at [57, 166] on button "button" at bounding box center [62, 175] width 15 height 23
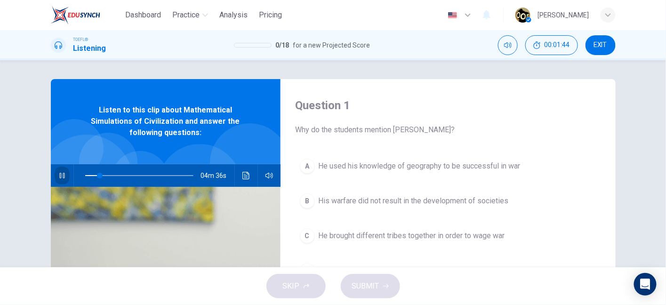
click at [58, 172] on icon "button" at bounding box center [62, 176] width 8 height 8
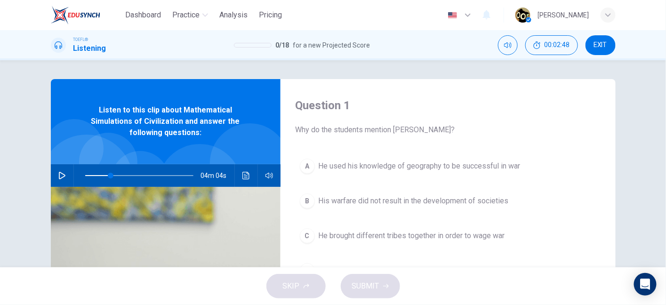
click at [58, 172] on icon "button" at bounding box center [62, 176] width 8 height 8
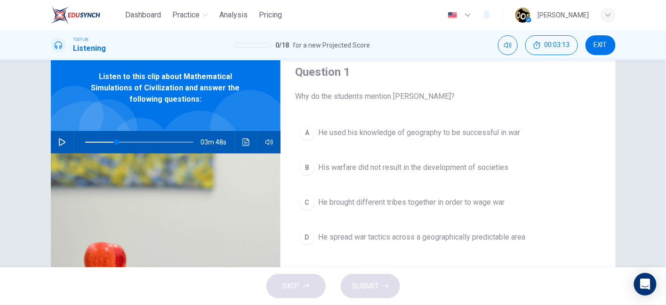
scroll to position [36, 0]
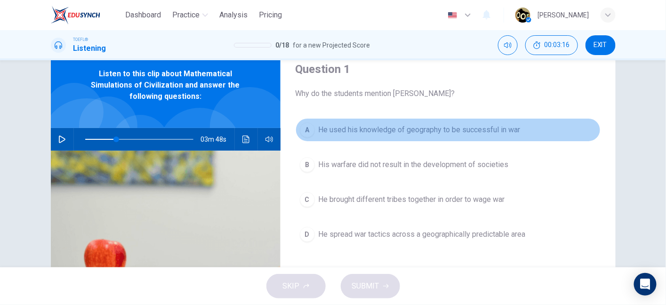
click at [309, 131] on div "A" at bounding box center [307, 129] width 15 height 15
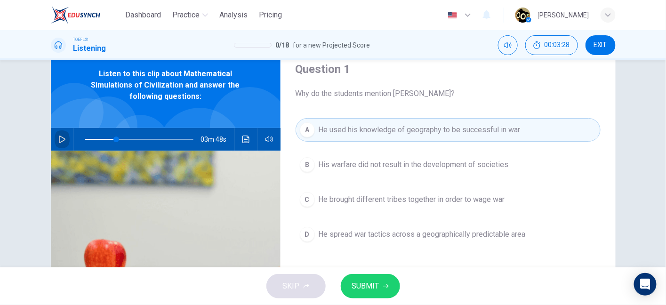
click at [61, 141] on icon "button" at bounding box center [62, 139] width 8 height 8
click at [61, 141] on icon "button" at bounding box center [61, 139] width 5 height 6
click at [369, 286] on span "SUBMIT" at bounding box center [365, 285] width 27 height 13
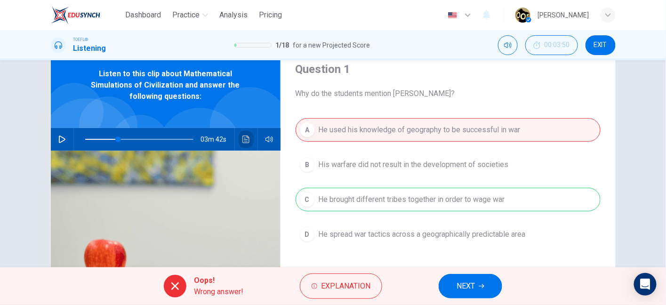
click at [242, 142] on icon "Click to see the audio transcription" at bounding box center [246, 139] width 8 height 8
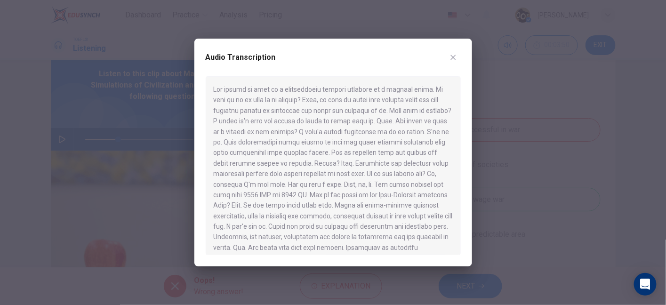
drag, startPoint x: 322, startPoint y: 99, endPoint x: 443, endPoint y: 102, distance: 120.9
click at [443, 102] on div at bounding box center [333, 165] width 255 height 179
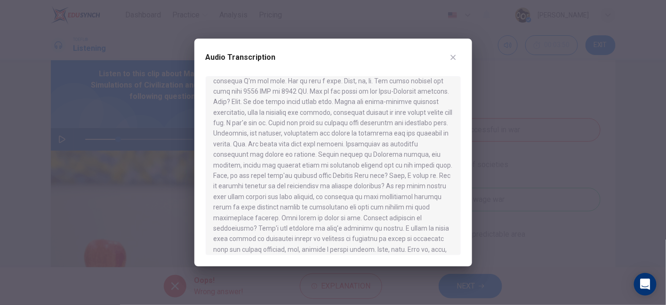
scroll to position [104, 0]
click at [281, 162] on div at bounding box center [333, 165] width 255 height 179
click at [460, 59] on button "button" at bounding box center [452, 57] width 15 height 15
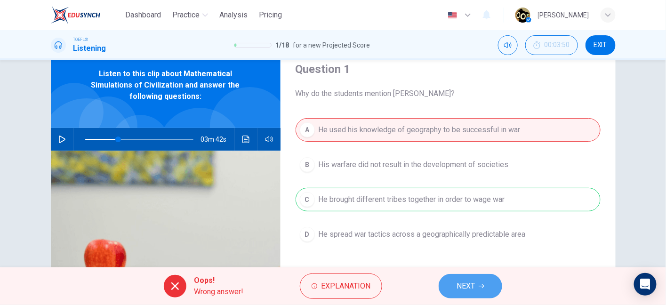
click at [469, 278] on button "NEXT" at bounding box center [470, 286] width 64 height 24
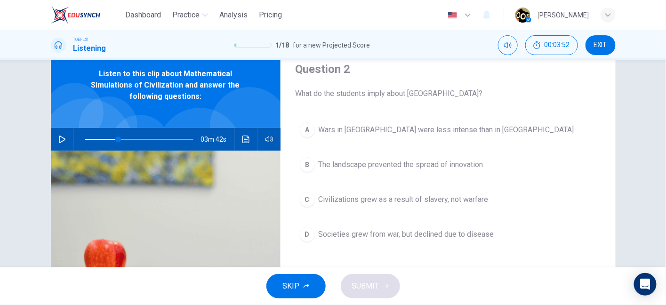
click at [59, 137] on icon "button" at bounding box center [62, 139] width 7 height 8
click at [240, 143] on button "Click to see the audio transcription" at bounding box center [245, 139] width 15 height 23
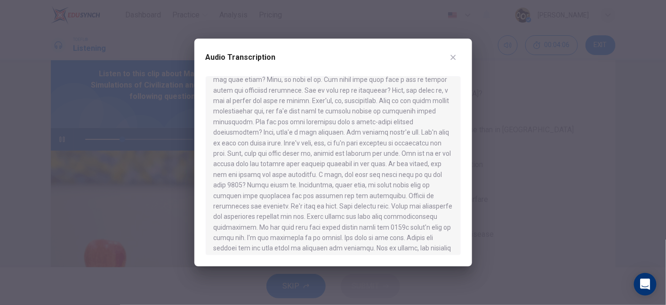
scroll to position [543, 0]
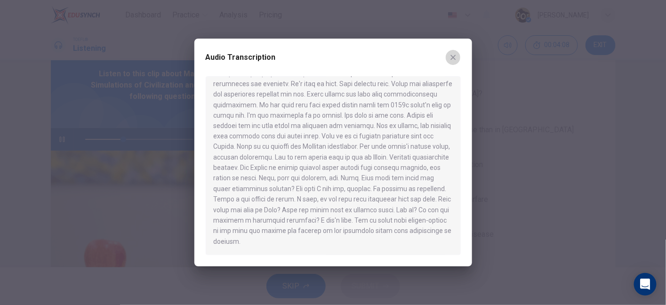
click at [451, 57] on icon "button" at bounding box center [453, 58] width 8 height 8
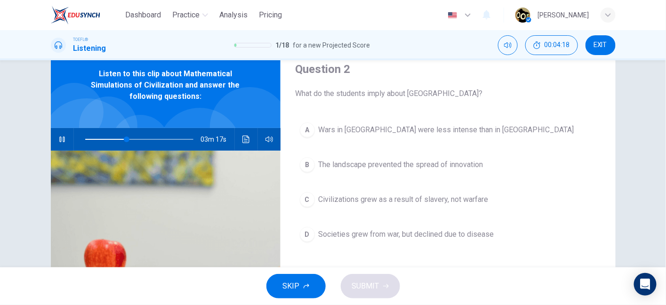
drag, startPoint x: 309, startPoint y: 98, endPoint x: 372, endPoint y: 88, distance: 64.3
click at [372, 88] on span "What do the students imply about [GEOGRAPHIC_DATA]?" at bounding box center [447, 93] width 305 height 11
click at [64, 137] on button "button" at bounding box center [62, 139] width 15 height 23
click at [242, 128] on button "Click to see the audio transcription" at bounding box center [245, 139] width 15 height 23
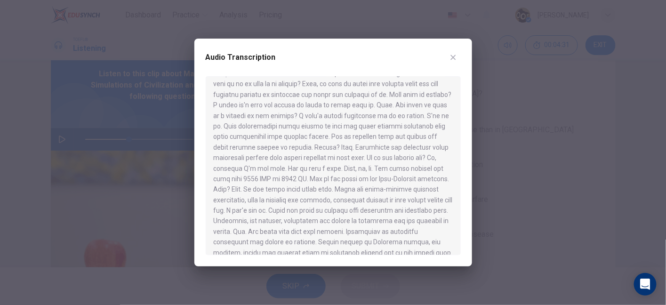
scroll to position [0, 0]
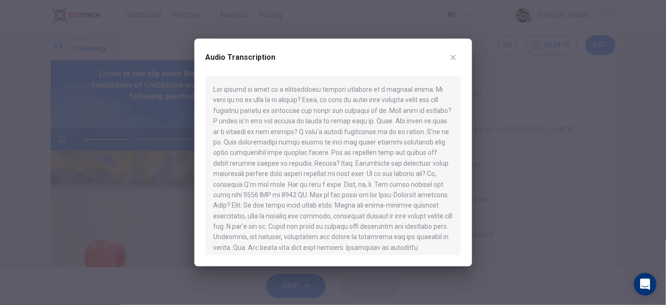
drag, startPoint x: 269, startPoint y: 135, endPoint x: 349, endPoint y: 133, distance: 80.5
click at [349, 133] on div at bounding box center [333, 165] width 255 height 179
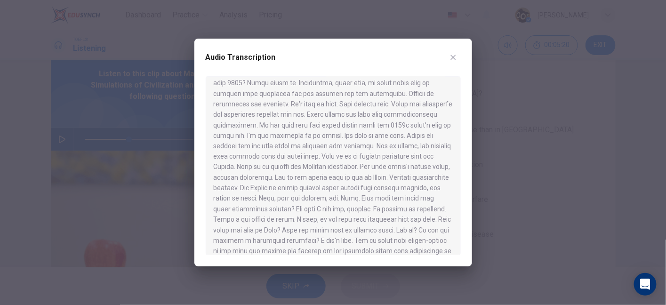
scroll to position [543, 0]
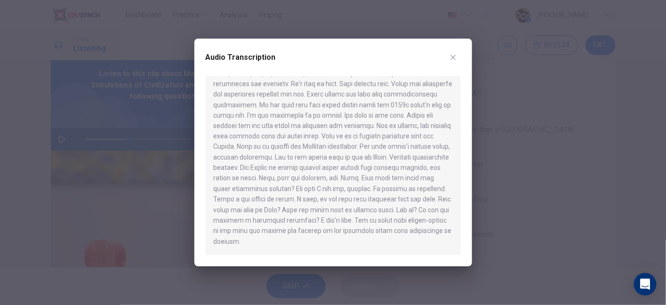
drag, startPoint x: 310, startPoint y: 172, endPoint x: 400, endPoint y: 169, distance: 89.4
click at [400, 169] on div at bounding box center [333, 165] width 255 height 179
click at [457, 56] on button "button" at bounding box center [452, 57] width 15 height 15
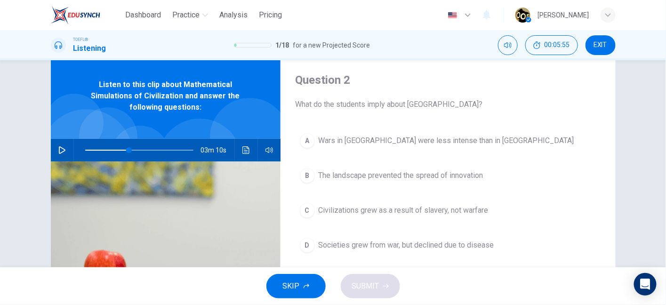
scroll to position [25, 0]
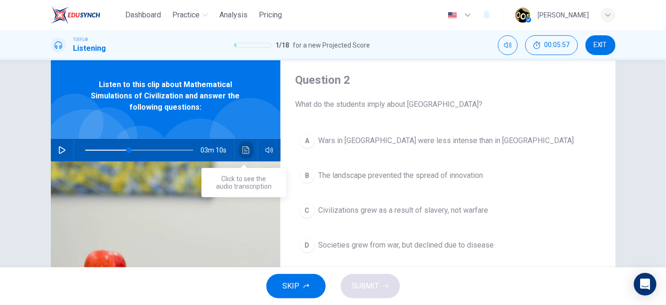
click at [243, 150] on icon "Click to see the audio transcription" at bounding box center [245, 150] width 7 height 8
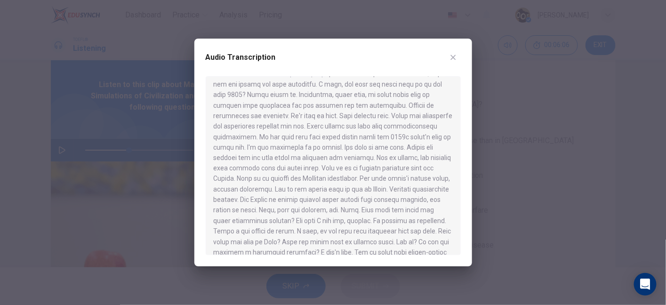
scroll to position [543, 0]
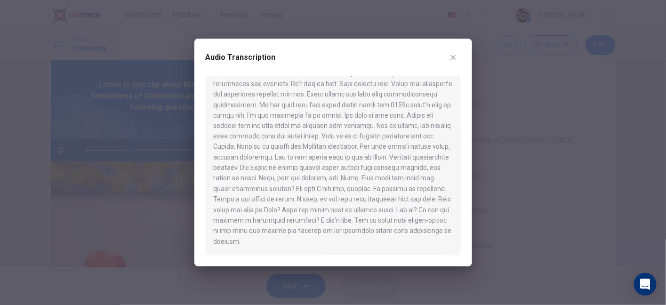
drag, startPoint x: 354, startPoint y: 178, endPoint x: 399, endPoint y: 178, distance: 45.2
click at [399, 178] on div at bounding box center [333, 165] width 255 height 179
drag, startPoint x: 284, startPoint y: 188, endPoint x: 343, endPoint y: 192, distance: 59.9
click at [343, 192] on div at bounding box center [333, 165] width 255 height 179
click at [451, 59] on icon "button" at bounding box center [452, 57] width 5 height 5
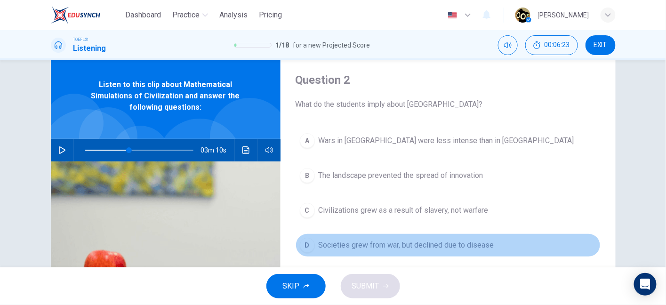
click at [390, 243] on span "Societies grew from war, but declined due to disease" at bounding box center [405, 244] width 175 height 11
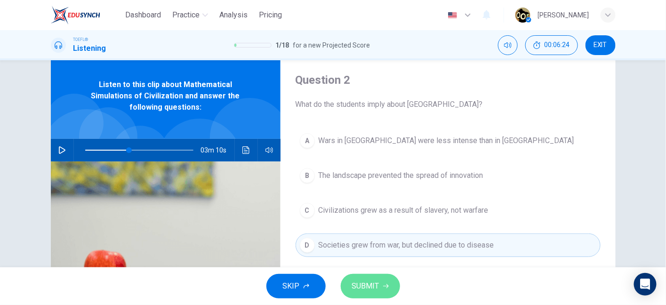
click at [374, 283] on span "SUBMIT" at bounding box center [365, 285] width 27 height 13
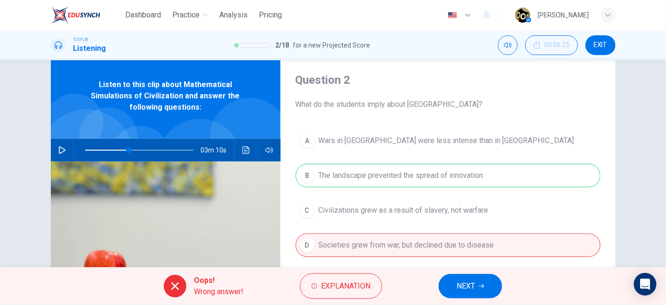
click at [381, 176] on div "A Wars in [GEOGRAPHIC_DATA] were less intense than in [GEOGRAPHIC_DATA] B The l…" at bounding box center [447, 202] width 305 height 147
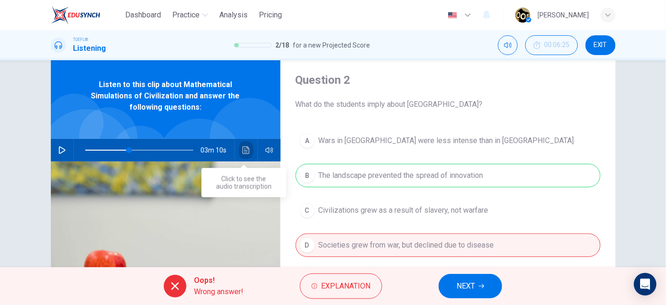
click at [242, 153] on icon "Click to see the audio transcription" at bounding box center [245, 150] width 7 height 8
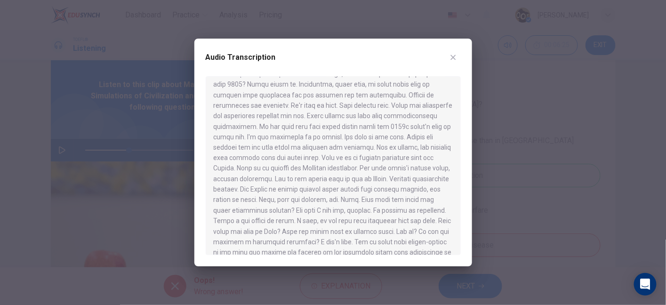
scroll to position [520, 0]
click at [454, 55] on icon "button" at bounding box center [453, 58] width 8 height 8
type input "41"
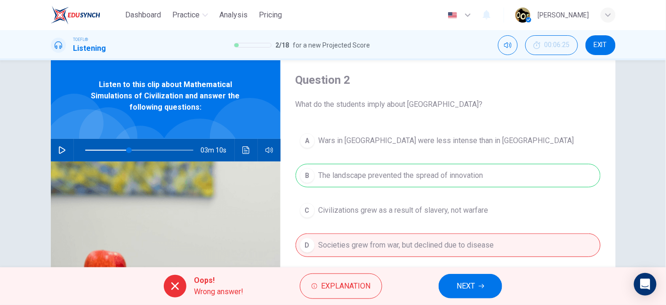
drag, startPoint x: 90, startPoint y: 16, endPoint x: 364, endPoint y: 53, distance: 275.8
click at [90, 16] on img at bounding box center [75, 15] width 49 height 19
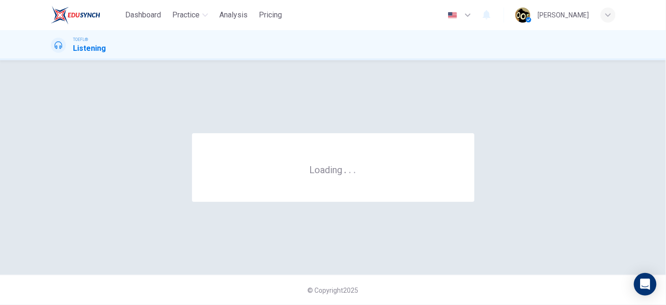
scroll to position [0, 0]
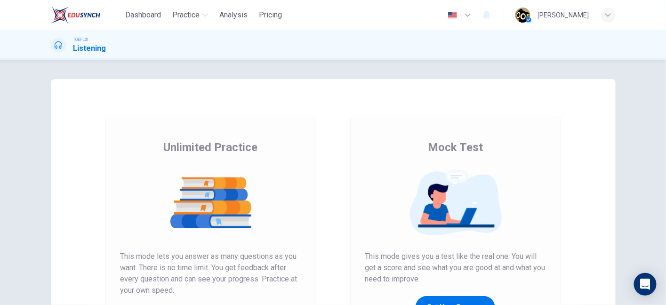
scroll to position [13, 0]
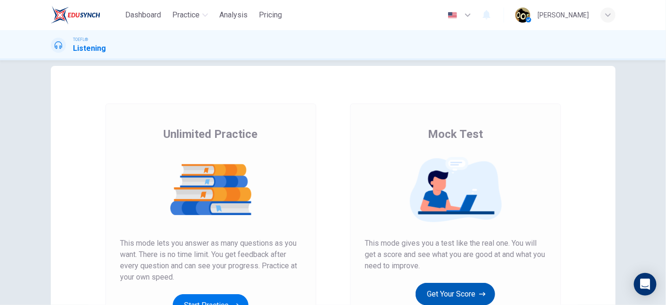
click at [474, 294] on button "Get Your Score" at bounding box center [454, 294] width 79 height 23
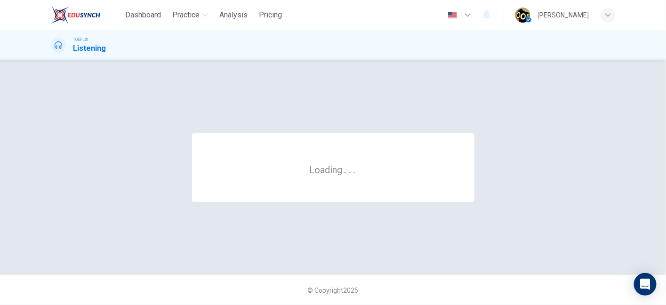
scroll to position [0, 0]
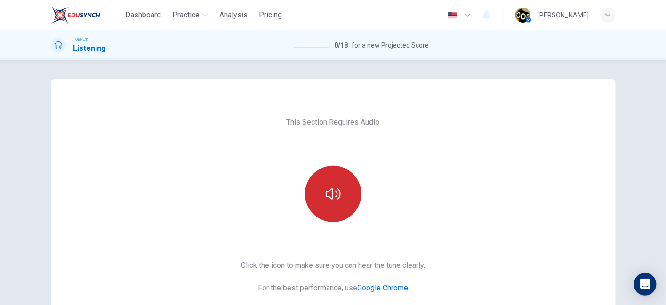
click at [333, 193] on icon "button" at bounding box center [333, 193] width 15 height 15
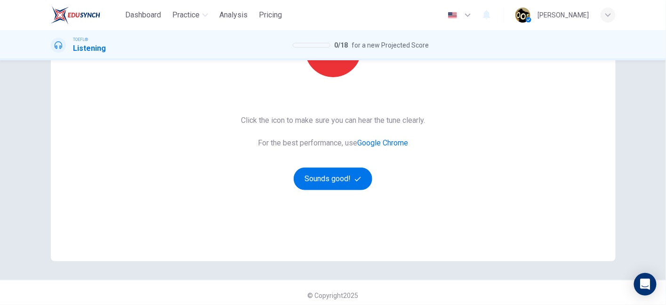
scroll to position [149, 0]
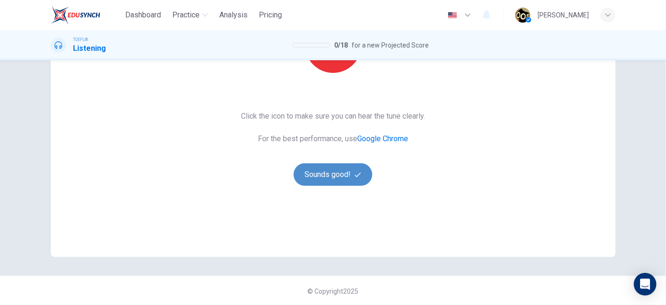
click at [356, 175] on icon "button" at bounding box center [358, 175] width 6 height 6
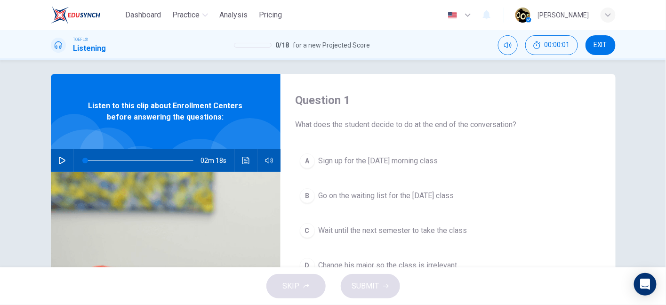
scroll to position [3, 0]
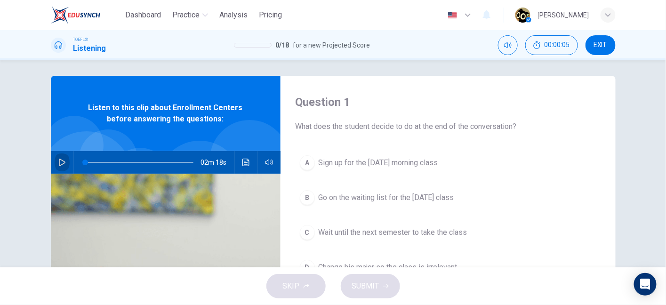
click at [63, 163] on icon "button" at bounding box center [62, 163] width 8 height 8
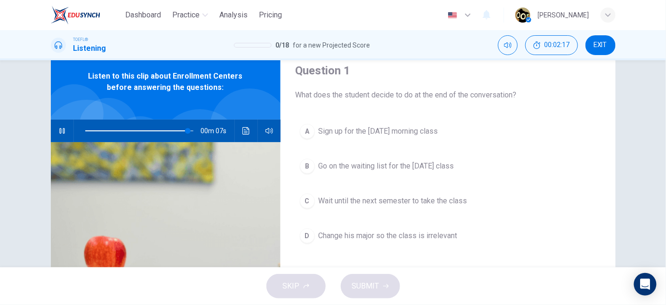
scroll to position [35, 0]
click at [388, 169] on span "Go on the waiting list for the Monday class" at bounding box center [385, 165] width 135 height 11
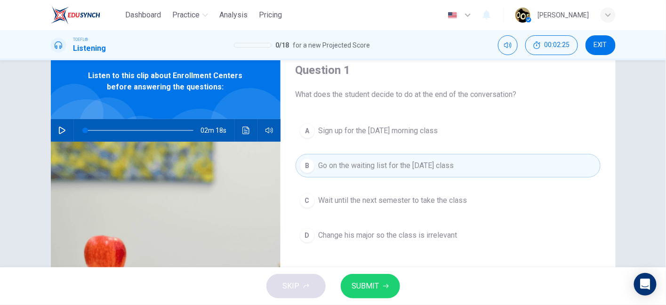
click at [59, 130] on icon "button" at bounding box center [62, 131] width 8 height 8
click at [88, 132] on span at bounding box center [90, 130] width 6 height 6
click at [361, 277] on button "SUBMIT" at bounding box center [370, 286] width 59 height 24
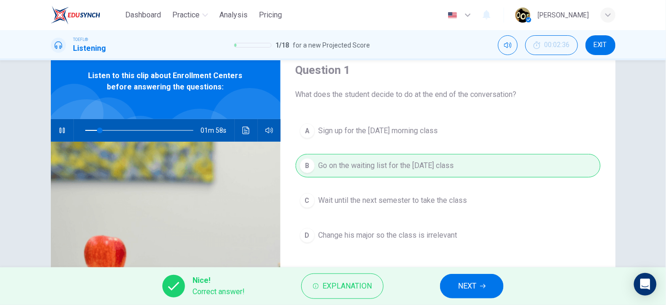
click at [485, 296] on button "NEXT" at bounding box center [472, 286] width 64 height 24
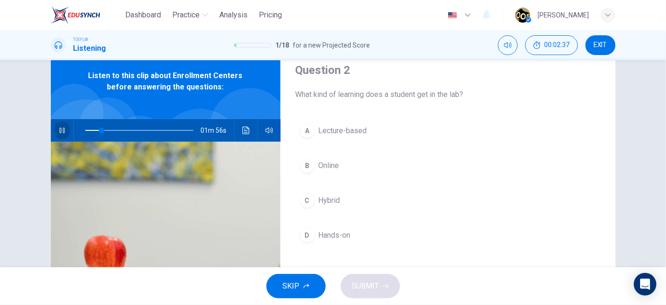
click at [60, 130] on icon "button" at bounding box center [61, 130] width 5 height 6
drag, startPoint x: 358, startPoint y: 97, endPoint x: 454, endPoint y: 89, distance: 95.9
click at [454, 89] on span "What kind of learning does a student get in the lab?" at bounding box center [447, 94] width 305 height 11
click at [145, 128] on span at bounding box center [139, 130] width 108 height 13
click at [63, 128] on icon "button" at bounding box center [62, 131] width 8 height 8
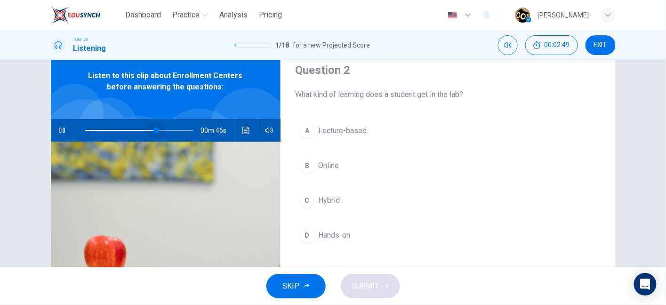
click at [154, 129] on span at bounding box center [156, 130] width 6 height 6
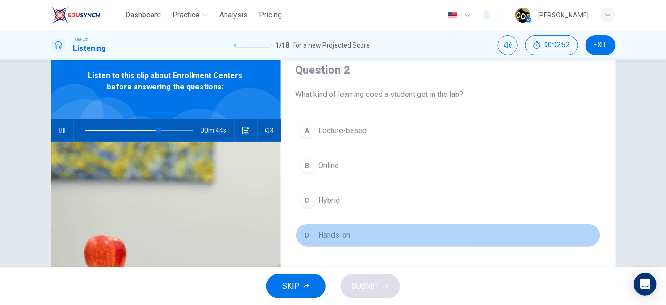
click at [322, 232] on span "Hands-on" at bounding box center [334, 235] width 32 height 11
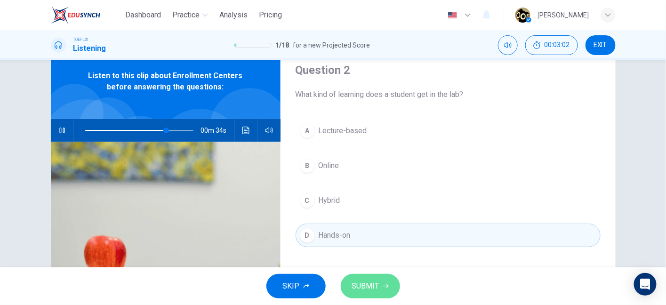
click at [366, 286] on span "SUBMIT" at bounding box center [365, 285] width 27 height 13
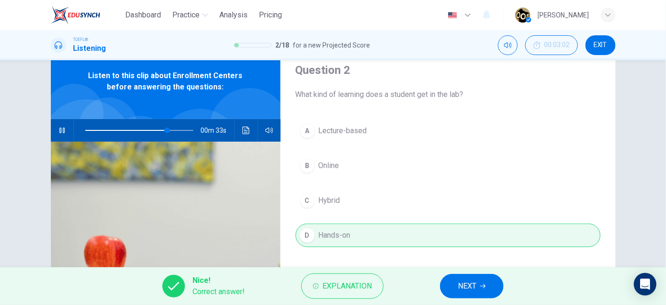
click at [64, 131] on button "button" at bounding box center [62, 130] width 15 height 23
click at [482, 287] on icon "button" at bounding box center [483, 286] width 6 height 6
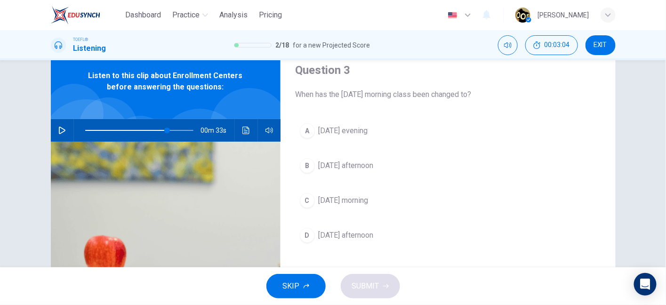
drag, startPoint x: 339, startPoint y: 98, endPoint x: 452, endPoint y: 94, distance: 113.0
click at [452, 94] on span "When has the Thursday morning class been changed to?" at bounding box center [447, 94] width 305 height 11
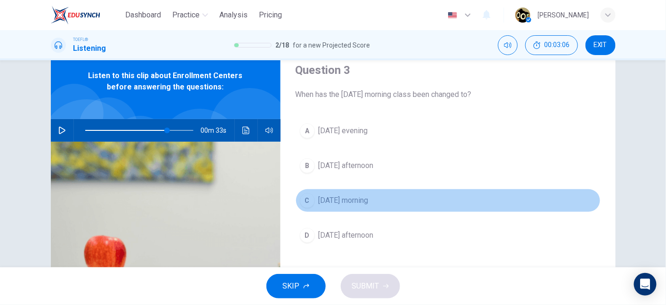
click at [339, 191] on button "C Friday morning" at bounding box center [447, 201] width 305 height 24
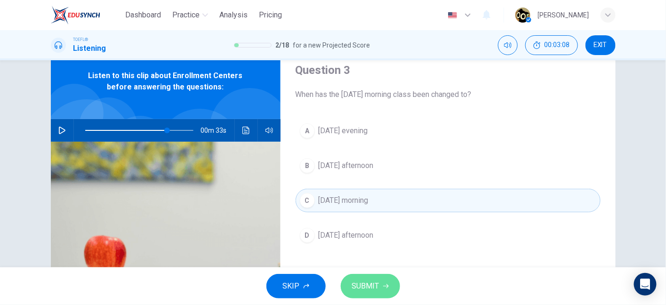
click at [366, 276] on button "SUBMIT" at bounding box center [370, 286] width 59 height 24
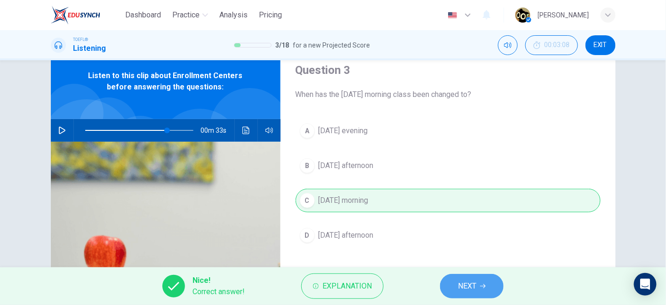
click at [463, 281] on span "NEXT" at bounding box center [467, 285] width 18 height 13
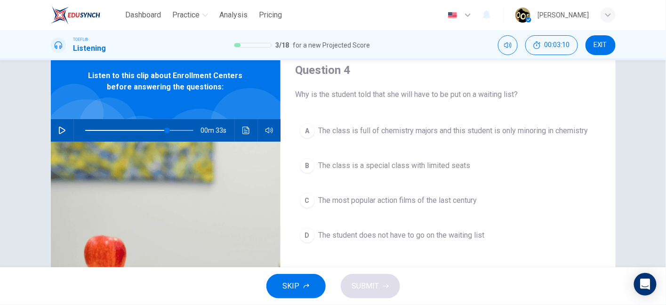
drag, startPoint x: 353, startPoint y: 95, endPoint x: 423, endPoint y: 96, distance: 70.6
click at [423, 96] on span "Why is the student told that she will have to be put on a waiting list?" at bounding box center [447, 94] width 305 height 11
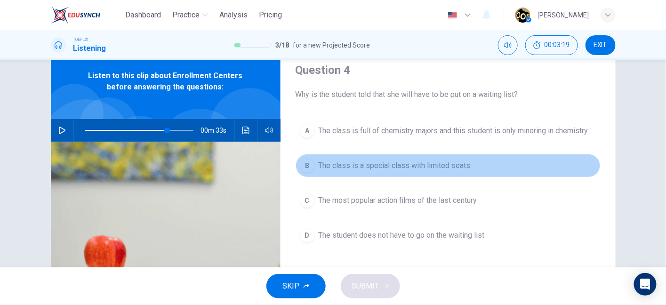
click at [435, 167] on span "The class is a special class with limited seats" at bounding box center [394, 165] width 152 height 11
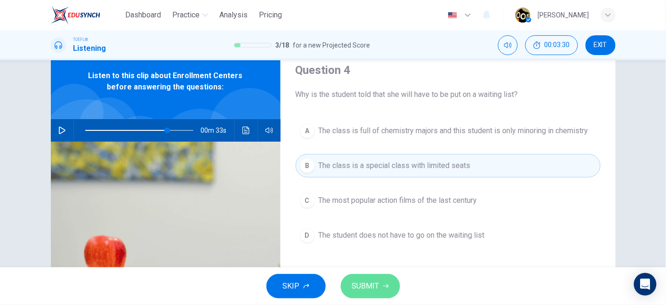
click at [371, 285] on span "SUBMIT" at bounding box center [365, 285] width 27 height 13
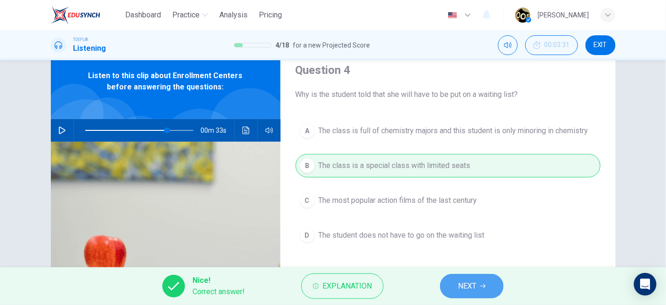
click at [467, 281] on span "NEXT" at bounding box center [467, 285] width 18 height 13
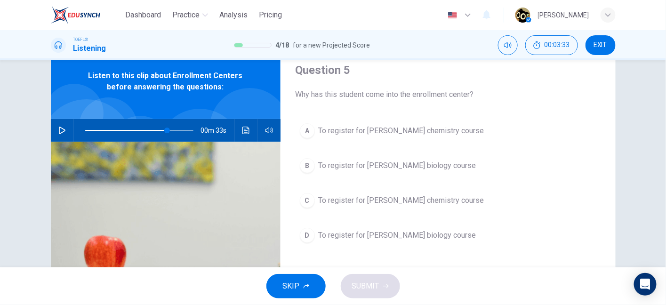
drag, startPoint x: 341, startPoint y: 96, endPoint x: 416, endPoint y: 95, distance: 75.3
click at [416, 95] on span "Why has this student come into the enrollment center?" at bounding box center [447, 94] width 305 height 11
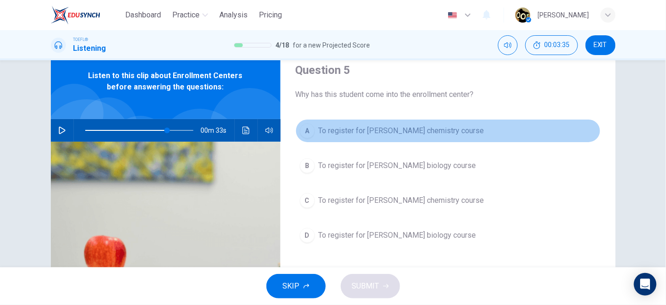
click at [393, 130] on span "To register for Professor Taylor's chemistry course" at bounding box center [401, 130] width 166 height 11
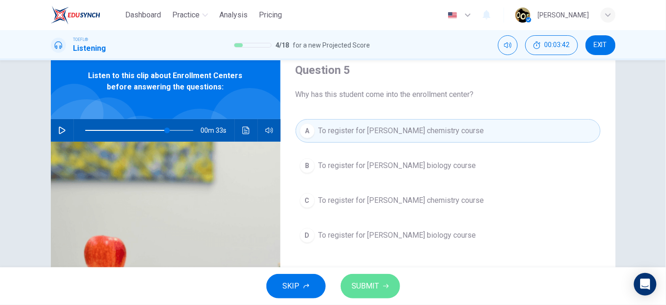
click at [369, 286] on span "SUBMIT" at bounding box center [365, 285] width 27 height 13
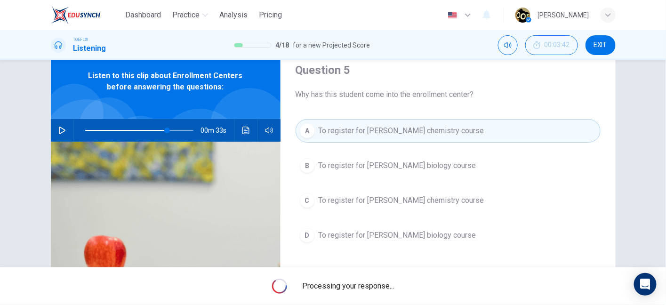
type input "76"
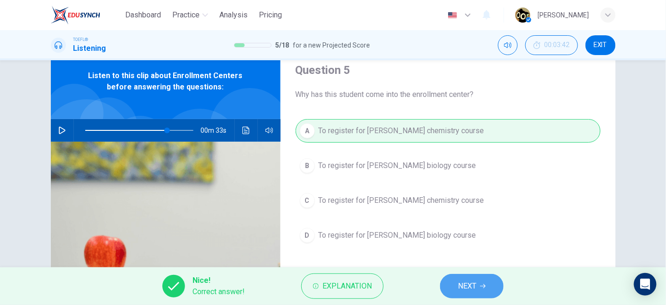
click at [466, 286] on span "NEXT" at bounding box center [467, 285] width 18 height 13
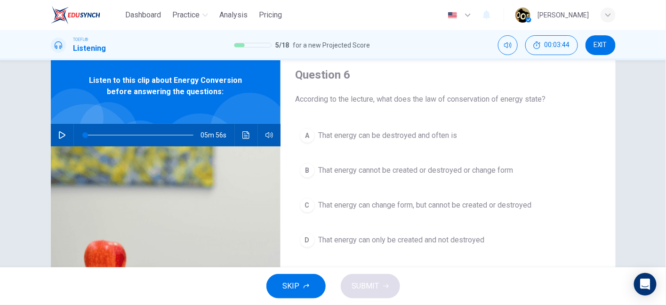
scroll to position [31, 0]
click at [59, 131] on icon "button" at bounding box center [62, 135] width 7 height 8
click at [58, 131] on icon "button" at bounding box center [62, 135] width 8 height 8
click at [59, 131] on icon "button" at bounding box center [62, 135] width 7 height 8
click at [58, 131] on icon "button" at bounding box center [62, 135] width 8 height 8
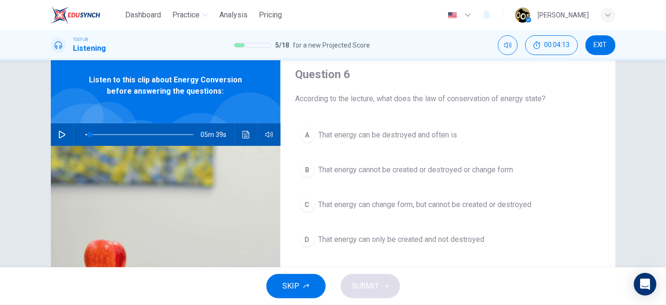
click at [59, 131] on icon "button" at bounding box center [62, 135] width 7 height 8
click at [58, 131] on icon "button" at bounding box center [62, 135] width 8 height 8
click at [59, 131] on icon "button" at bounding box center [62, 135] width 7 height 8
click at [58, 131] on icon "button" at bounding box center [62, 135] width 8 height 8
click at [59, 131] on icon "button" at bounding box center [62, 135] width 7 height 8
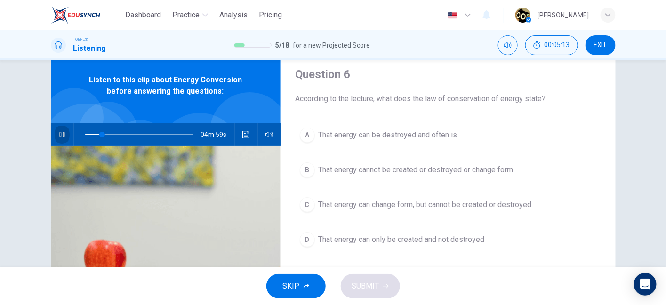
click at [58, 131] on icon "button" at bounding box center [62, 135] width 8 height 8
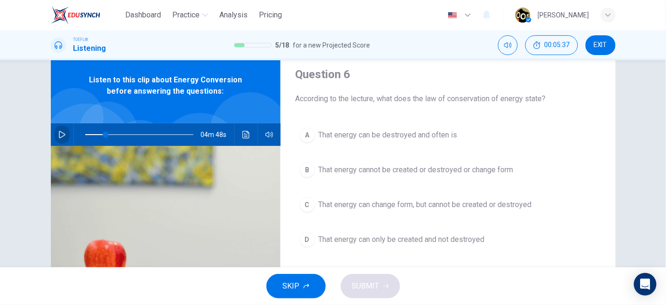
click at [58, 131] on icon "button" at bounding box center [62, 135] width 8 height 8
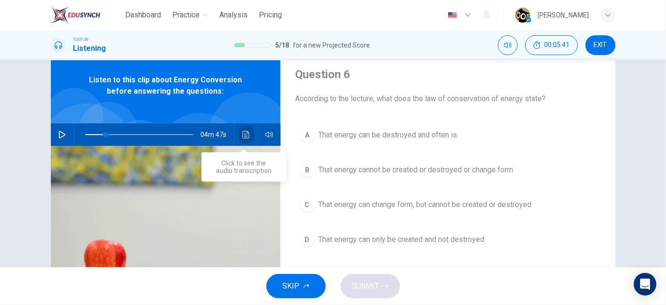
click at [244, 131] on icon "Click to see the audio transcription" at bounding box center [245, 135] width 7 height 8
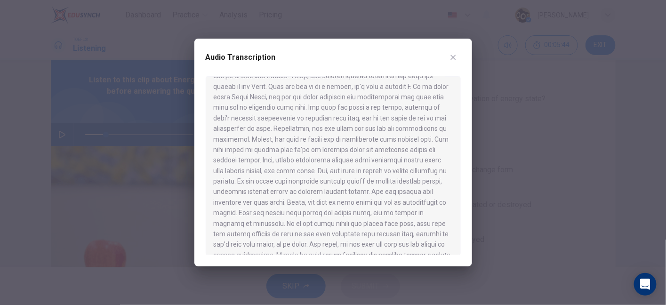
scroll to position [46, 0]
click at [451, 63] on button "button" at bounding box center [452, 57] width 15 height 15
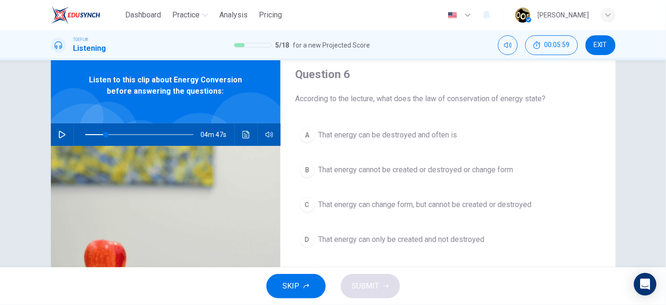
click at [60, 138] on button "button" at bounding box center [62, 134] width 15 height 23
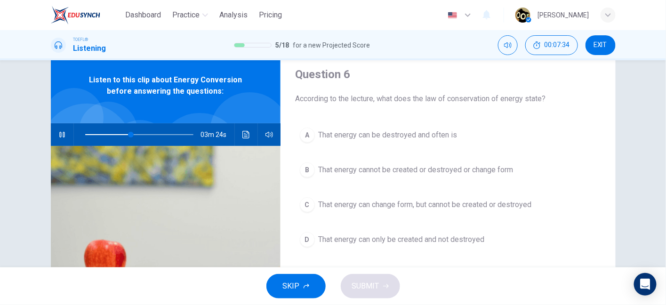
click at [60, 138] on button "button" at bounding box center [62, 134] width 15 height 23
click at [59, 134] on icon "button" at bounding box center [61, 135] width 5 height 6
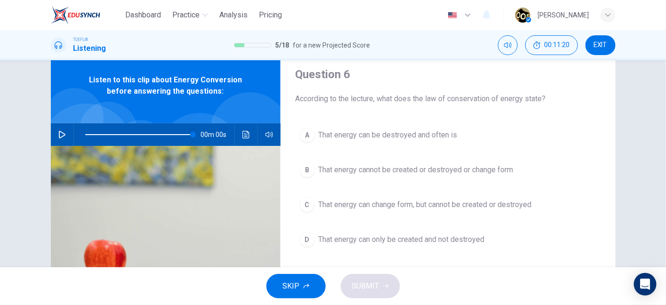
drag, startPoint x: 389, startPoint y: 104, endPoint x: 440, endPoint y: 105, distance: 50.8
click at [440, 105] on div "Question 6 According to the lecture, what does the law of conservation of energ…" at bounding box center [447, 211] width 335 height 327
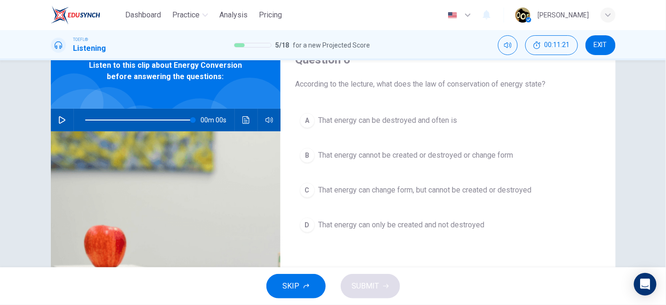
scroll to position [47, 0]
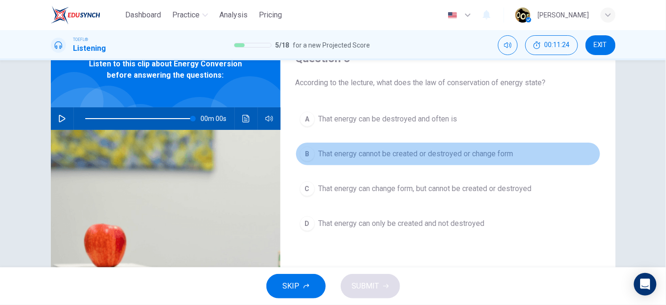
click at [435, 156] on span "That energy cannot be created or destroyed or change form" at bounding box center [415, 153] width 195 height 11
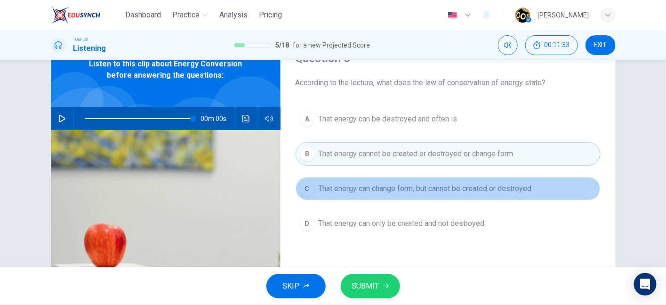
click at [461, 186] on span "That energy can change form, but cannot be created or destroyed" at bounding box center [424, 188] width 213 height 11
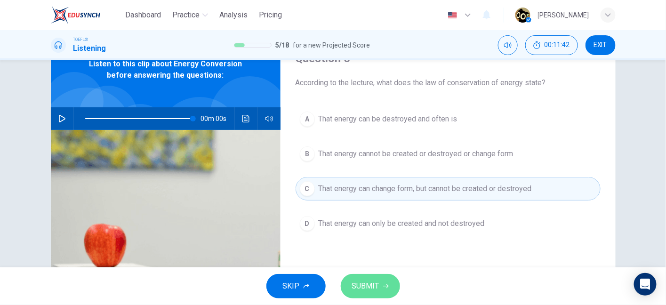
click at [380, 288] on button "SUBMIT" at bounding box center [370, 286] width 59 height 24
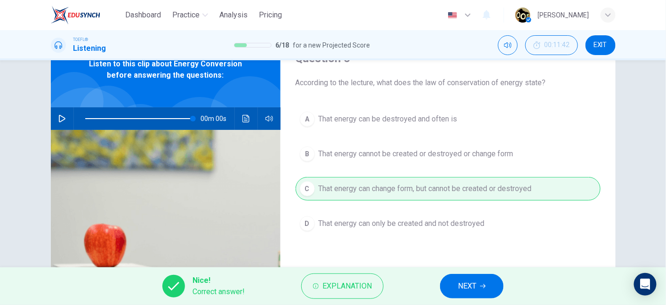
click at [477, 292] on button "NEXT" at bounding box center [472, 286] width 64 height 24
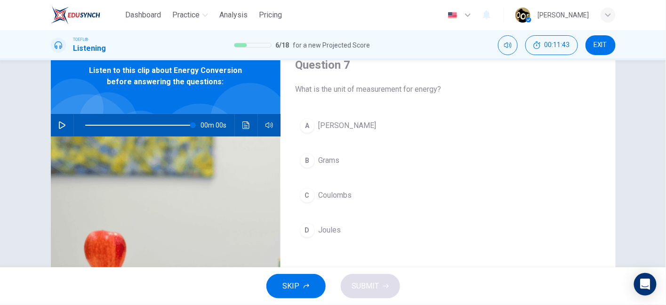
scroll to position [40, 0]
drag, startPoint x: 359, startPoint y: 92, endPoint x: 422, endPoint y: 88, distance: 63.1
click at [422, 88] on span "What is the unit of measurement for energy?" at bounding box center [447, 89] width 305 height 11
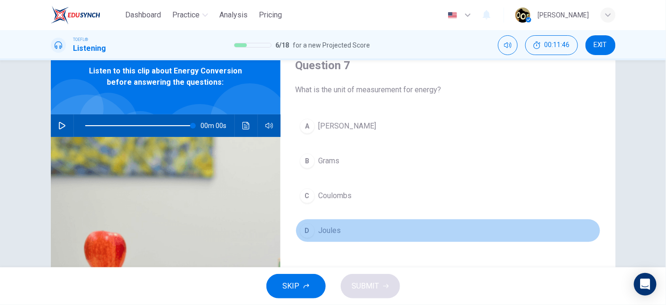
click at [331, 236] on button "D Joules" at bounding box center [447, 231] width 305 height 24
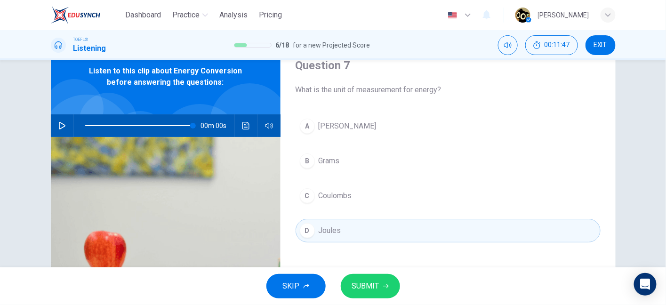
click at [374, 283] on span "SUBMIT" at bounding box center [365, 285] width 27 height 13
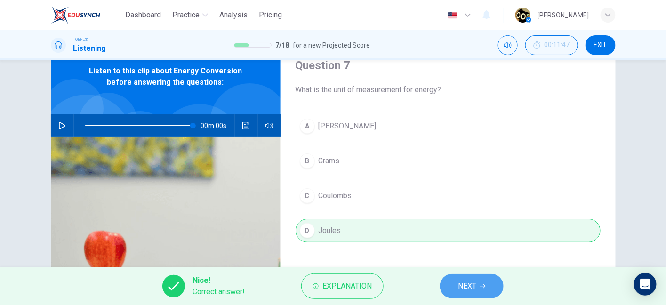
click at [478, 287] on button "NEXT" at bounding box center [472, 286] width 64 height 24
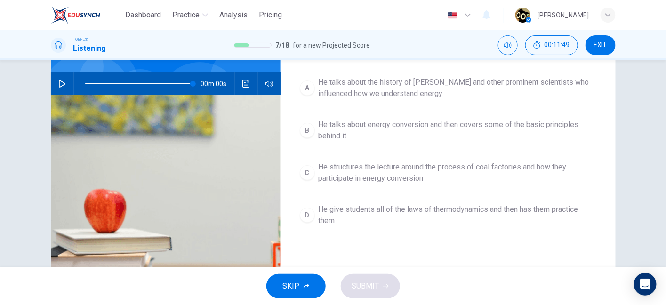
scroll to position [67, 0]
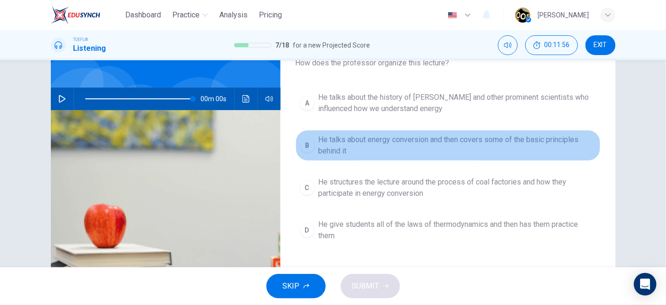
click at [470, 147] on span "He talks about energy conversion and then covers some of the basic principles b…" at bounding box center [457, 145] width 278 height 23
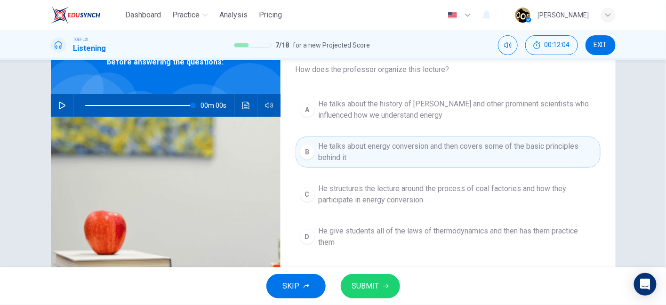
scroll to position [60, 0]
click at [380, 284] on button "SUBMIT" at bounding box center [370, 286] width 59 height 24
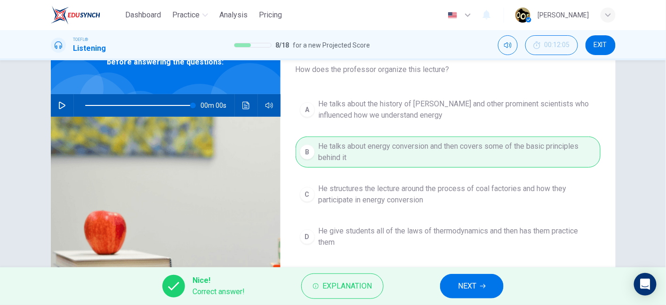
click at [461, 294] on button "NEXT" at bounding box center [472, 286] width 64 height 24
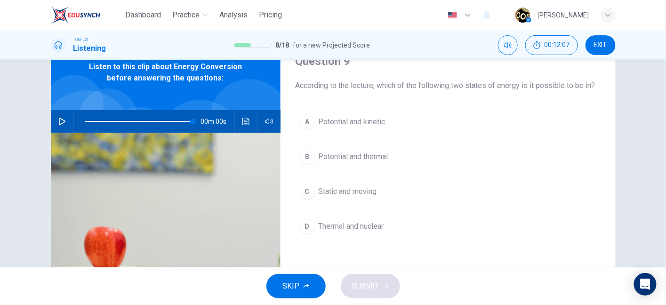
scroll to position [53, 0]
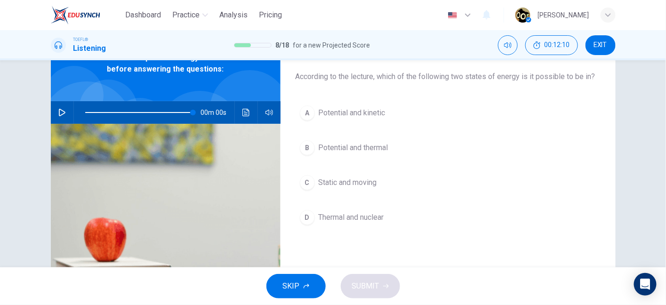
click at [386, 109] on button "A Potential and kinetic" at bounding box center [447, 113] width 305 height 24
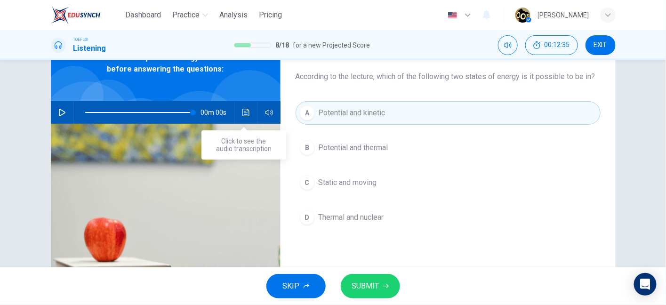
click at [239, 118] on button "Click to see the audio transcription" at bounding box center [245, 112] width 15 height 23
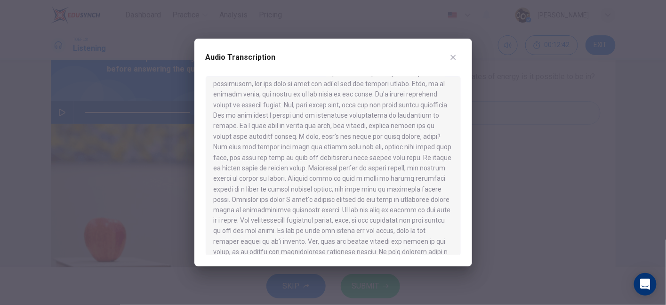
scroll to position [458, 0]
click at [449, 55] on icon "button" at bounding box center [453, 58] width 8 height 8
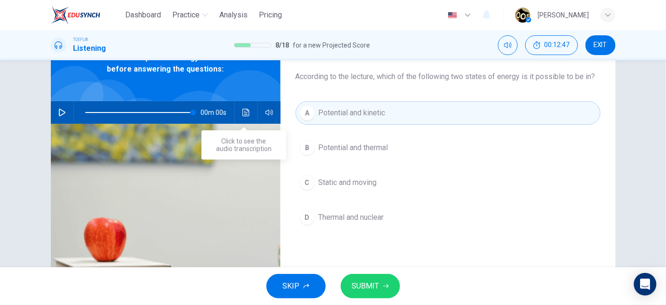
click at [242, 111] on icon "Click to see the audio transcription" at bounding box center [245, 113] width 7 height 8
type input "100"
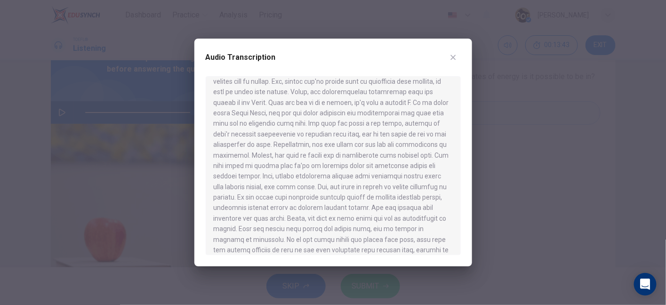
scroll to position [31, 0]
click at [450, 60] on icon "button" at bounding box center [453, 58] width 8 height 8
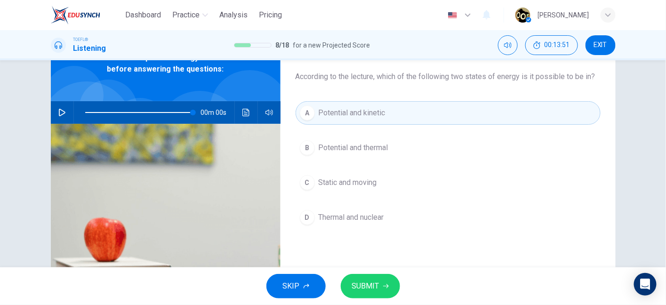
drag, startPoint x: 469, startPoint y: 72, endPoint x: 509, endPoint y: 72, distance: 39.5
click at [509, 72] on span "According to the lecture, which of the following two states of energy is it pos…" at bounding box center [447, 76] width 305 height 11
click at [383, 287] on icon "button" at bounding box center [386, 286] width 6 height 6
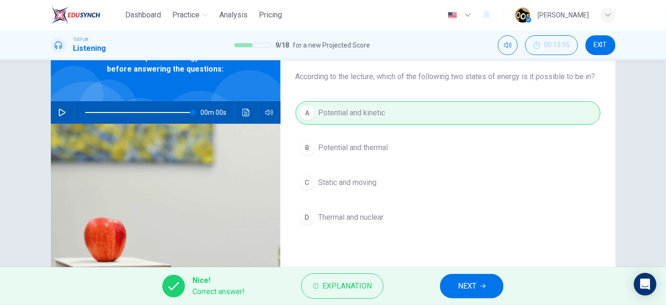
click at [474, 282] on span "NEXT" at bounding box center [467, 285] width 18 height 13
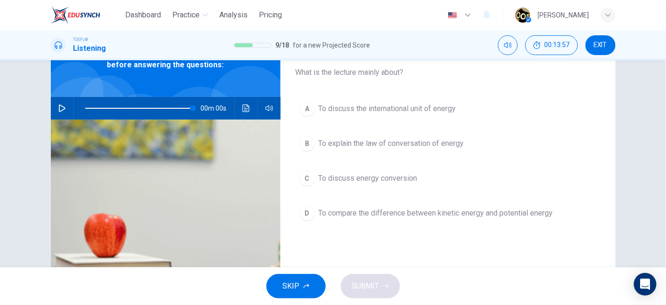
scroll to position [59, 0]
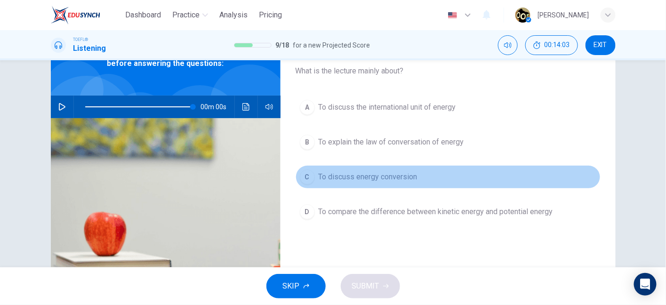
click at [402, 174] on span "To discuss energy conversion" at bounding box center [367, 176] width 99 height 11
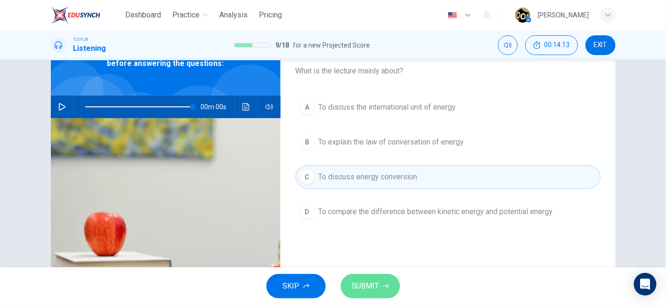
click at [383, 284] on icon "button" at bounding box center [386, 286] width 6 height 6
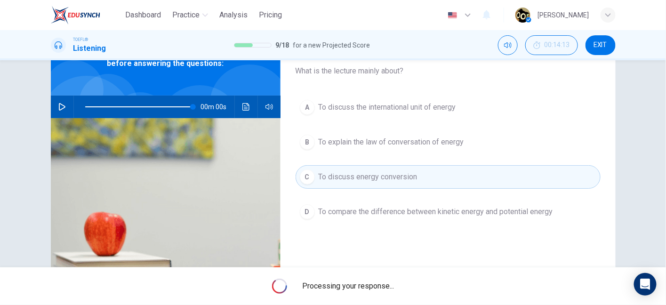
type input "100"
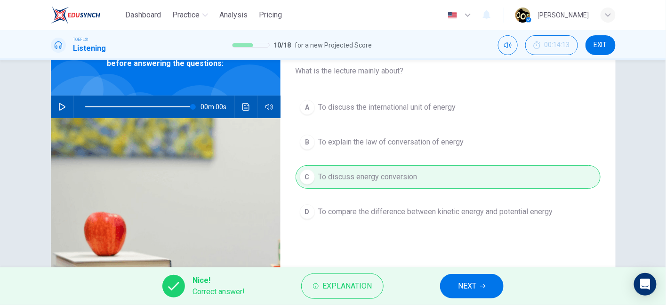
click at [438, 288] on div "Nice! Correct answer! Explanation NEXT" at bounding box center [333, 286] width 666 height 38
click at [475, 299] on div "Nice! Correct answer! Explanation NEXT" at bounding box center [333, 286] width 666 height 38
click at [461, 283] on span "NEXT" at bounding box center [467, 285] width 18 height 13
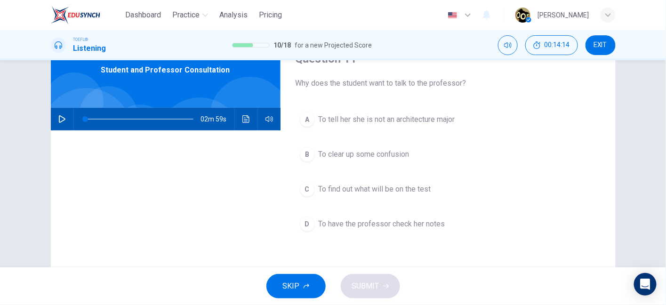
scroll to position [47, 0]
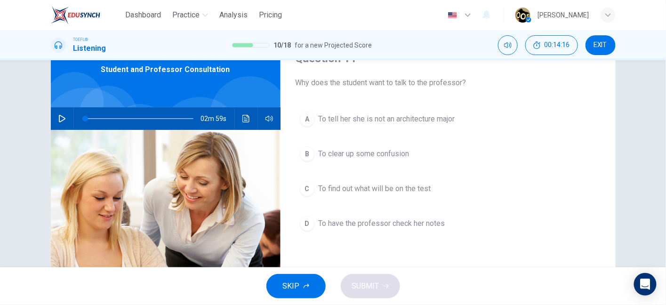
drag, startPoint x: 365, startPoint y: 78, endPoint x: 436, endPoint y: 87, distance: 72.0
click at [436, 87] on span "Why does the student want to talk to the professor?" at bounding box center [447, 82] width 305 height 11
click at [64, 126] on button "button" at bounding box center [62, 118] width 15 height 23
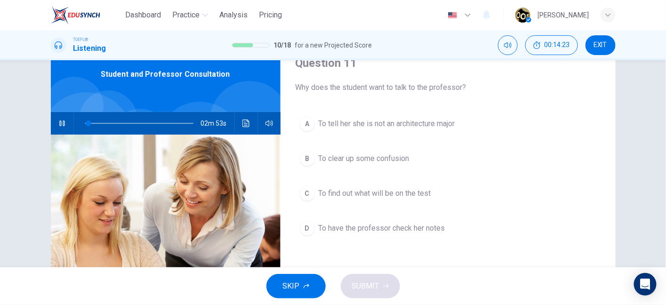
scroll to position [40, 0]
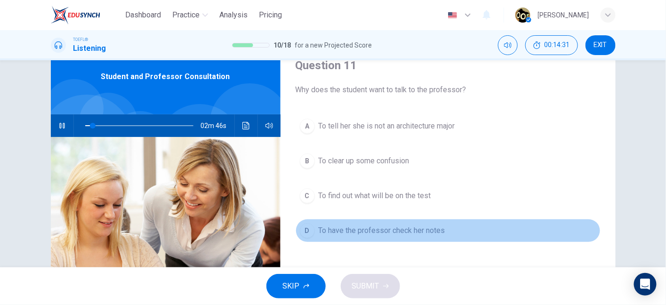
click at [402, 228] on span "To have the professor check her notes" at bounding box center [381, 230] width 127 height 11
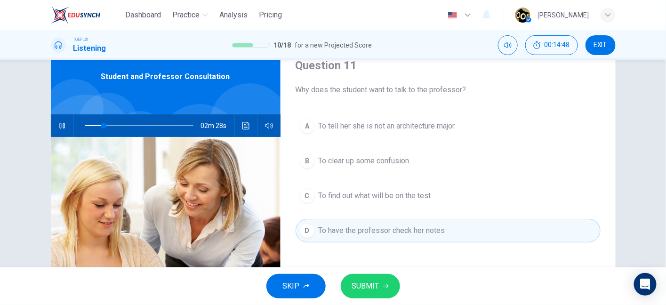
click at [400, 164] on span "To clear up some confusion" at bounding box center [363, 160] width 91 height 11
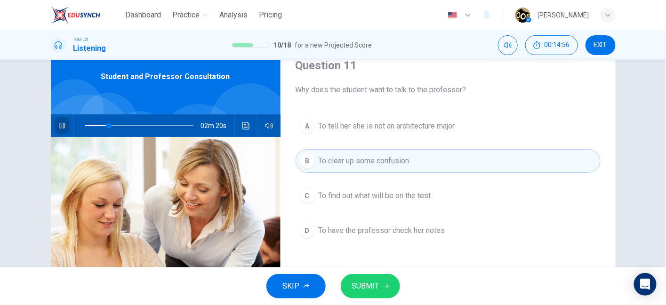
click at [66, 125] on button "button" at bounding box center [62, 125] width 15 height 23
click at [358, 294] on button "SUBMIT" at bounding box center [370, 286] width 59 height 24
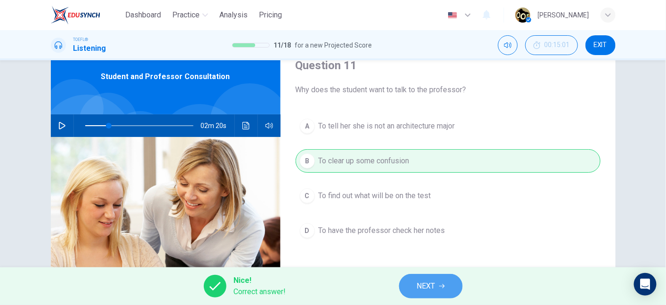
click at [427, 292] on span "NEXT" at bounding box center [426, 285] width 18 height 13
type input "22"
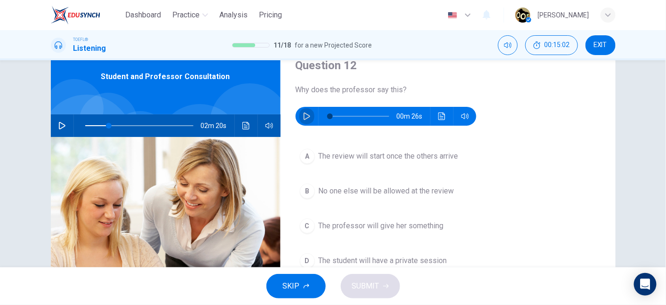
click at [308, 113] on icon "button" at bounding box center [307, 116] width 8 height 8
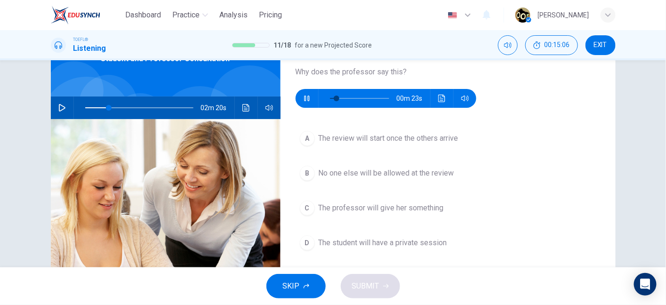
scroll to position [57, 0]
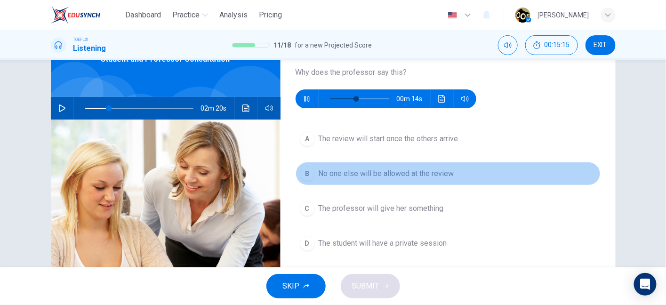
type input "49"
click at [430, 170] on span "No one else will be allowed at the review" at bounding box center [385, 173] width 135 height 11
type input "22"
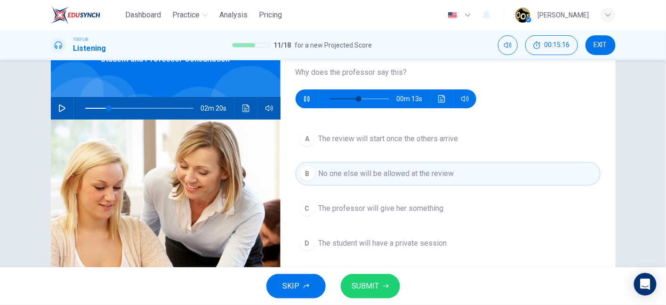
type input "52"
click at [431, 220] on div "A The review will start once the others arrive B No one else will be allowed at…" at bounding box center [447, 200] width 305 height 147
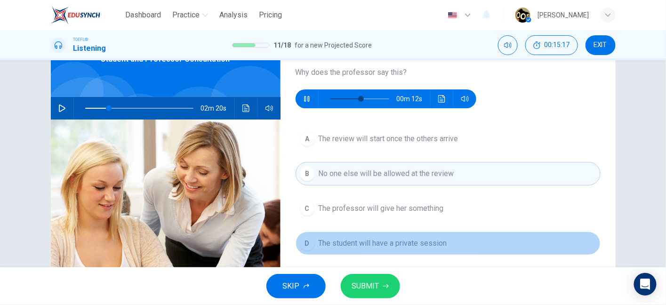
click at [422, 245] on span "The student will have a private session" at bounding box center [382, 243] width 128 height 11
type input "22"
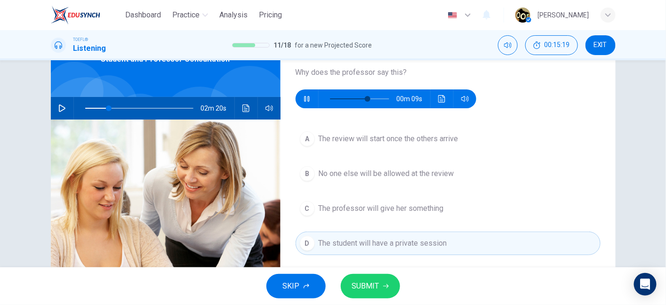
scroll to position [56, 0]
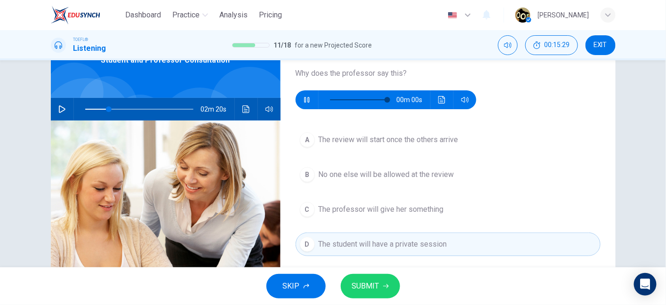
type input "0"
click at [383, 287] on icon "button" at bounding box center [386, 286] width 6 height 6
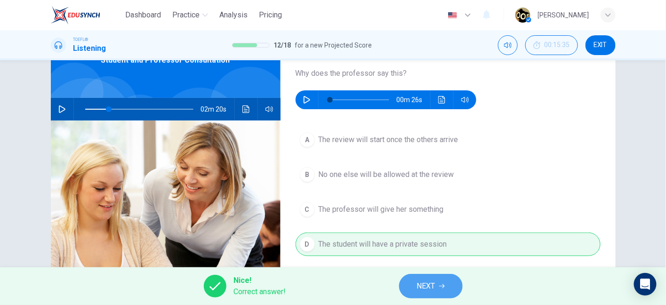
click at [421, 289] on span "NEXT" at bounding box center [426, 285] width 18 height 13
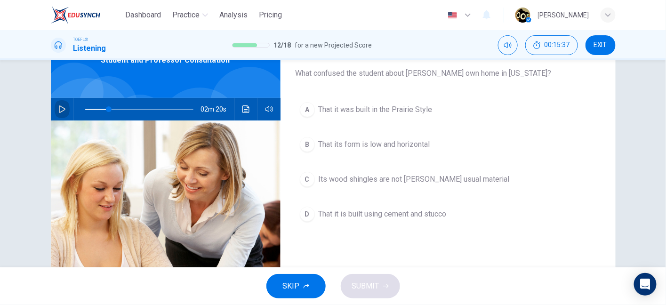
click at [59, 105] on icon "button" at bounding box center [62, 109] width 7 height 8
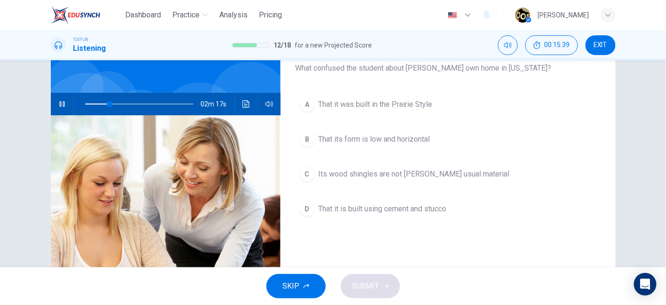
scroll to position [62, 0]
click at [130, 103] on span at bounding box center [133, 104] width 6 height 6
click at [117, 103] on span at bounding box center [120, 104] width 6 height 6
click at [118, 104] on span at bounding box center [121, 104] width 6 height 6
click at [103, 104] on span at bounding box center [139, 103] width 108 height 13
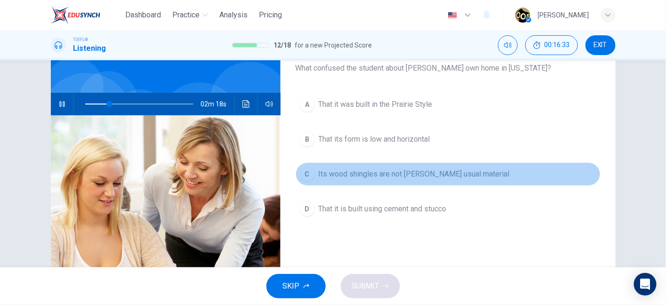
click at [392, 175] on span "Its wood shingles are not Wright's usual material" at bounding box center [413, 173] width 191 height 11
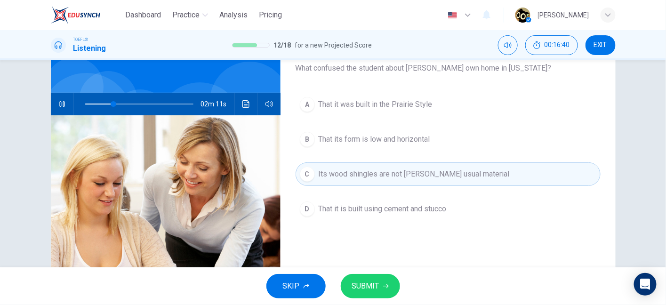
click at [380, 286] on button "SUBMIT" at bounding box center [370, 286] width 59 height 24
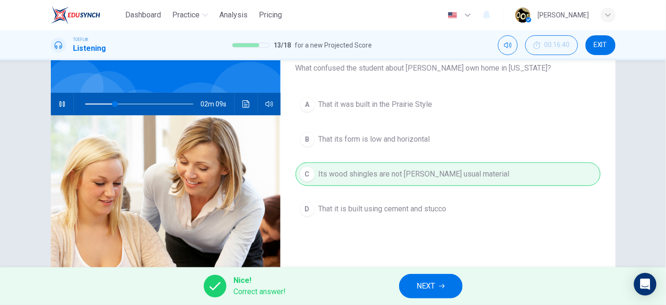
click at [422, 285] on span "NEXT" at bounding box center [426, 285] width 18 height 13
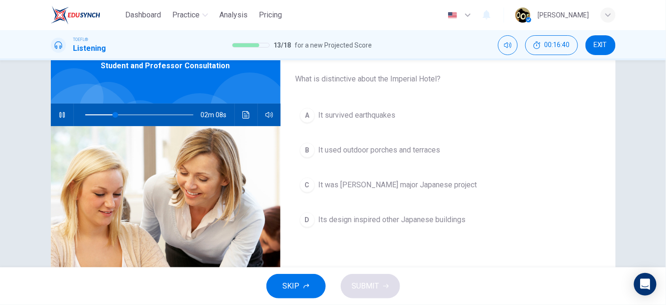
scroll to position [50, 0]
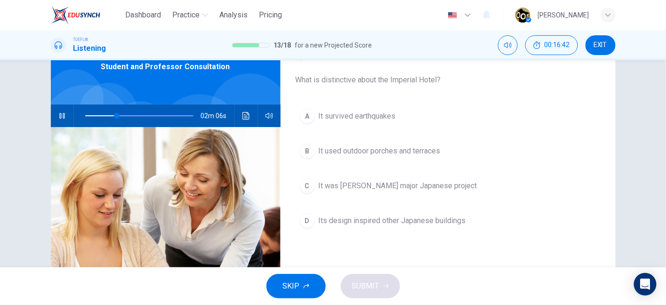
drag, startPoint x: 318, startPoint y: 79, endPoint x: 407, endPoint y: 77, distance: 89.4
click at [407, 77] on span "What is distinctive about the Imperial Hotel?" at bounding box center [447, 79] width 305 height 11
click at [132, 113] on span at bounding box center [139, 115] width 108 height 13
click at [132, 116] on span at bounding box center [135, 116] width 6 height 6
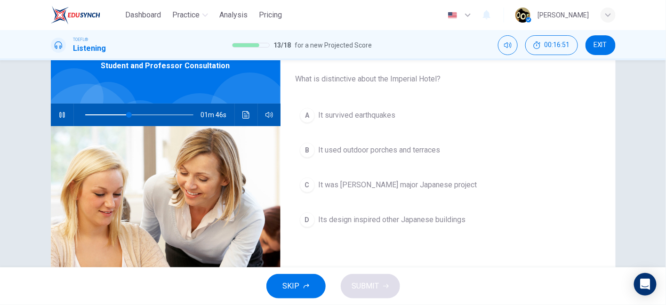
scroll to position [53, 0]
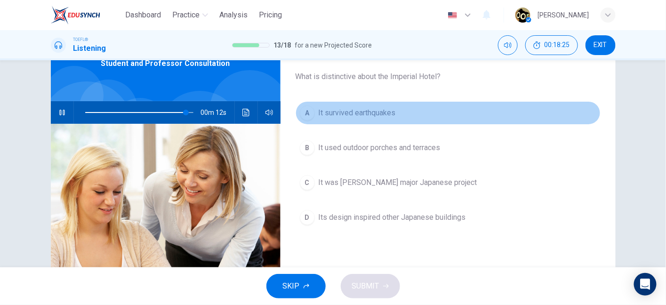
click at [380, 120] on button "A It survived earthquakes" at bounding box center [447, 113] width 305 height 24
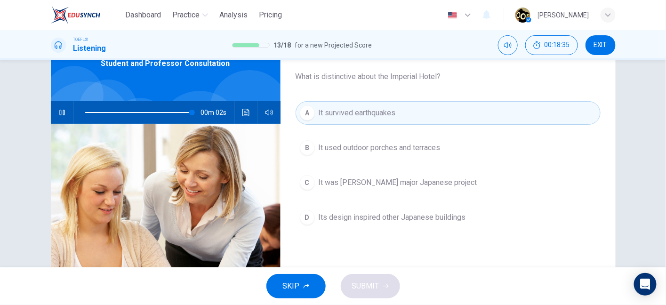
scroll to position [56, 0]
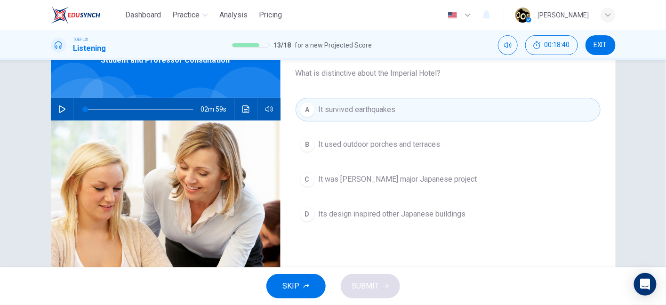
click at [168, 107] on span at bounding box center [139, 109] width 108 height 13
click at [59, 108] on icon "button" at bounding box center [62, 109] width 8 height 8
type input "80"
click at [173, 108] on span at bounding box center [172, 109] width 6 height 6
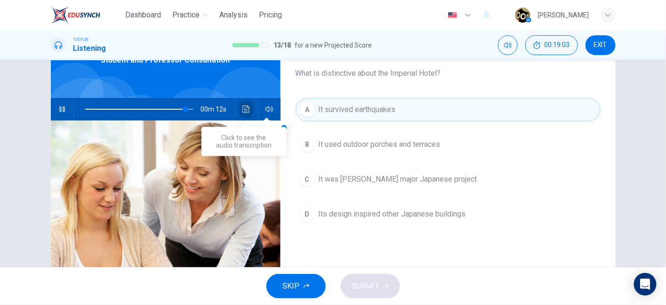
click at [240, 113] on button "Click to see the audio transcription" at bounding box center [245, 109] width 15 height 23
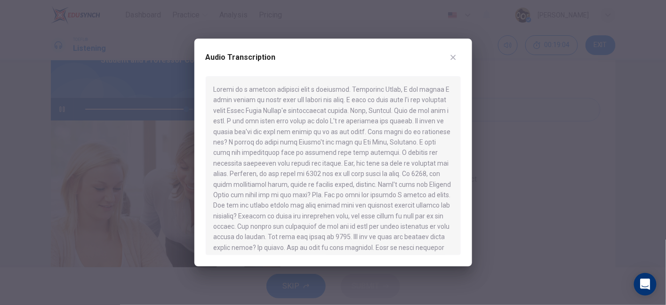
scroll to position [153, 0]
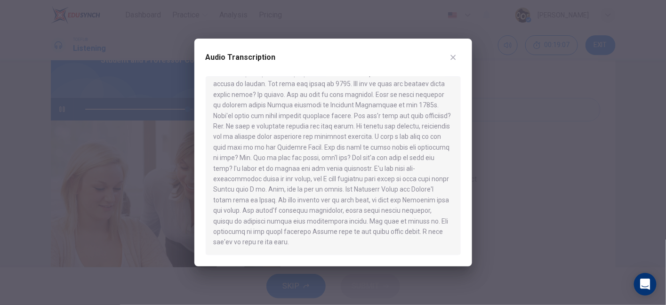
click at [456, 58] on button "button" at bounding box center [452, 57] width 15 height 15
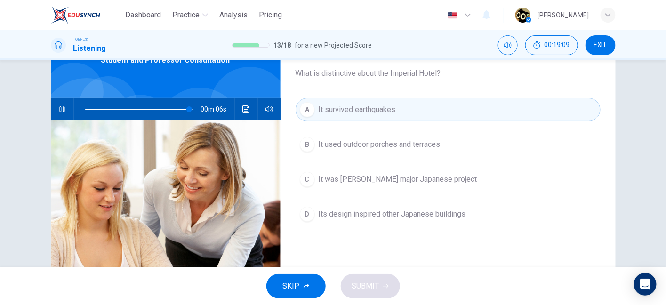
click at [432, 178] on span "It was Wright's major Japanese project" at bounding box center [397, 179] width 159 height 11
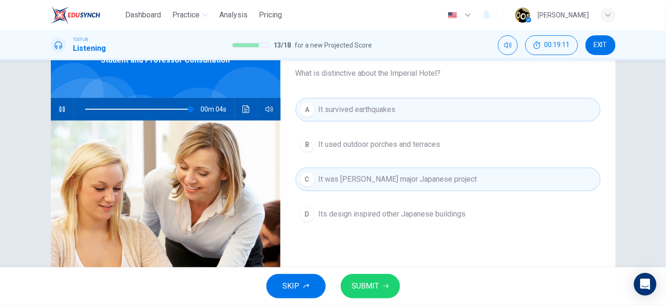
click at [387, 104] on span "It survived earthquakes" at bounding box center [356, 109] width 77 height 11
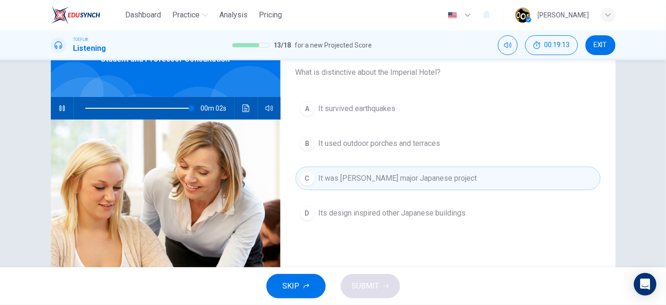
scroll to position [58, 0]
click at [361, 117] on button "A It survived earthquakes" at bounding box center [447, 108] width 305 height 24
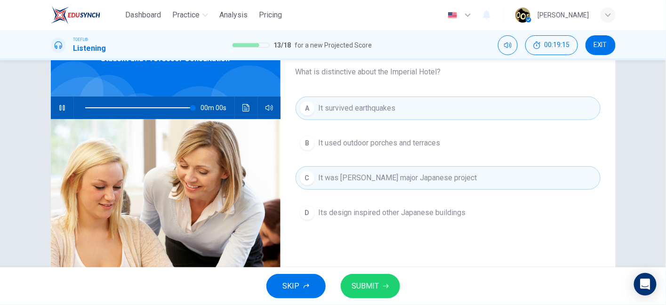
type input "0"
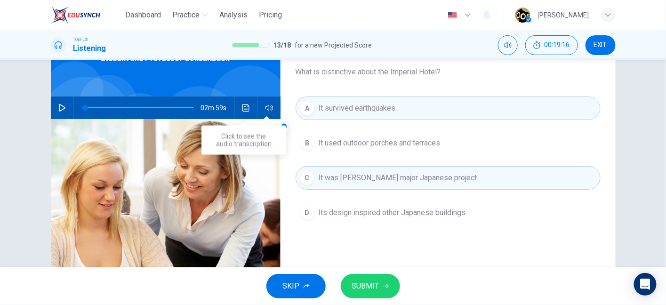
click at [245, 111] on icon "Click to see the audio transcription" at bounding box center [245, 108] width 7 height 8
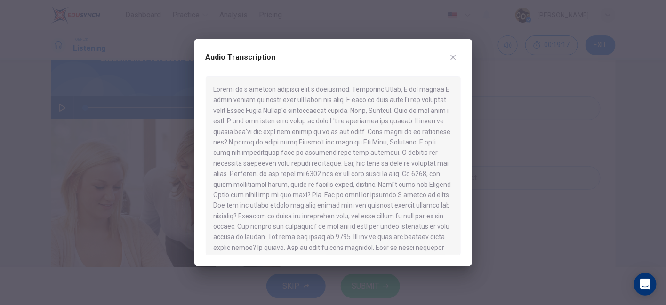
scroll to position [153, 0]
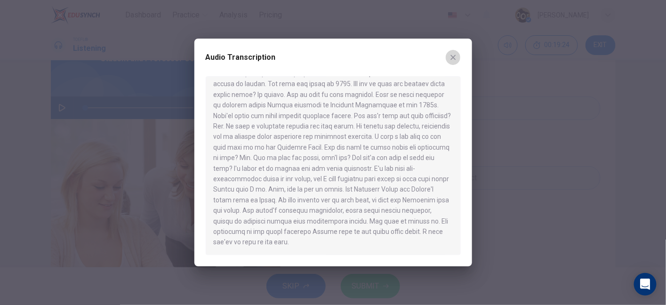
click at [454, 55] on icon "button" at bounding box center [452, 57] width 5 height 5
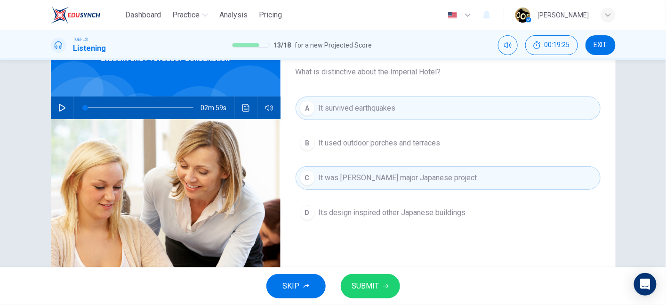
click at [370, 292] on span "SUBMIT" at bounding box center [365, 285] width 27 height 13
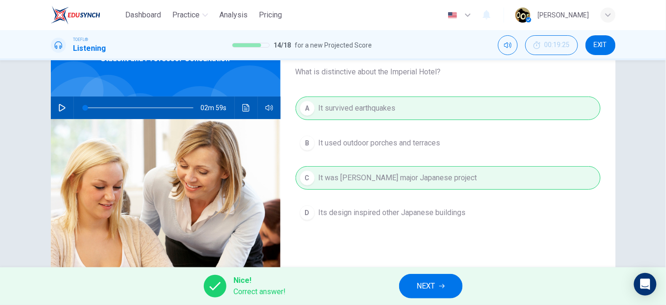
click at [430, 286] on span "NEXT" at bounding box center [426, 285] width 18 height 13
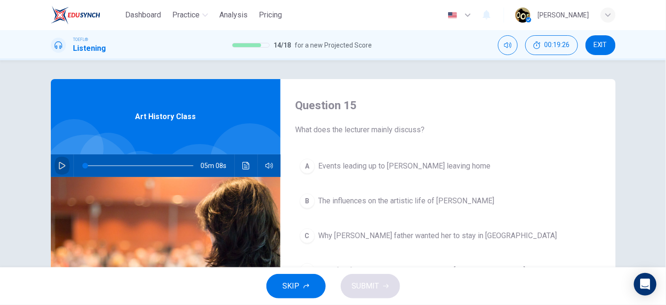
click at [63, 164] on icon "button" at bounding box center [62, 166] width 8 height 8
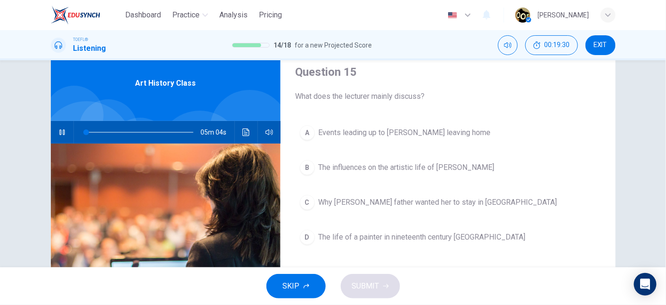
scroll to position [33, 0]
drag, startPoint x: 92, startPoint y: 133, endPoint x: 71, endPoint y: 136, distance: 22.0
click at [71, 136] on div "05m 08s" at bounding box center [166, 132] width 230 height 23
click at [311, 166] on div "B" at bounding box center [307, 167] width 15 height 15
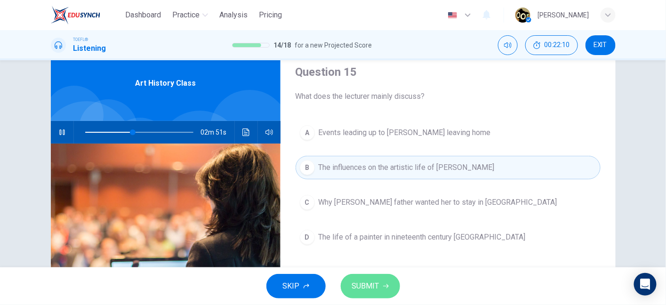
click at [373, 289] on span "SUBMIT" at bounding box center [365, 285] width 27 height 13
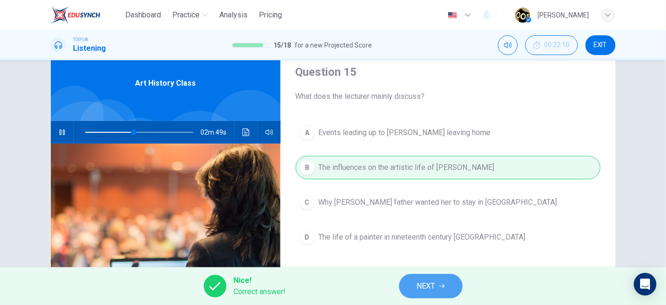
click at [412, 287] on button "NEXT" at bounding box center [431, 286] width 64 height 24
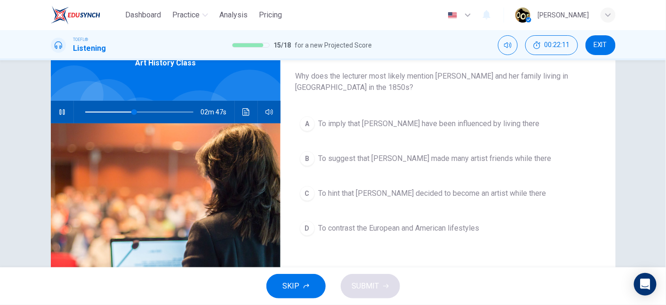
scroll to position [59, 0]
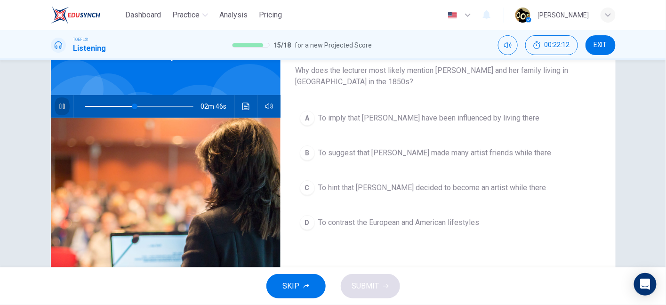
click at [58, 107] on icon "button" at bounding box center [62, 107] width 8 height 8
drag, startPoint x: 409, startPoint y: 69, endPoint x: 522, endPoint y: 64, distance: 113.5
click at [522, 64] on div "Question 16 Why does the lecturer most likely mention Mary and her family livin…" at bounding box center [447, 63] width 305 height 49
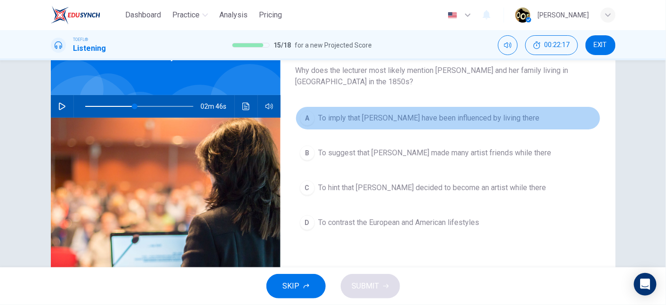
click at [483, 123] on span "To imply that Mary may have been influenced by living there" at bounding box center [428, 117] width 221 height 11
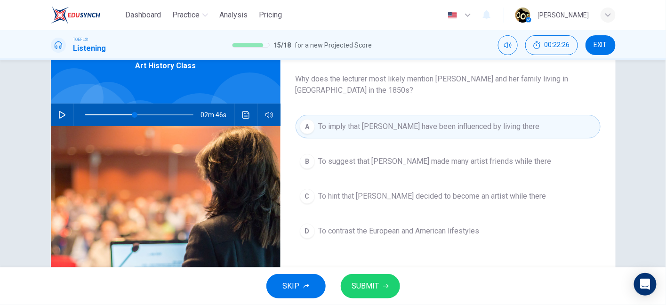
scroll to position [50, 0]
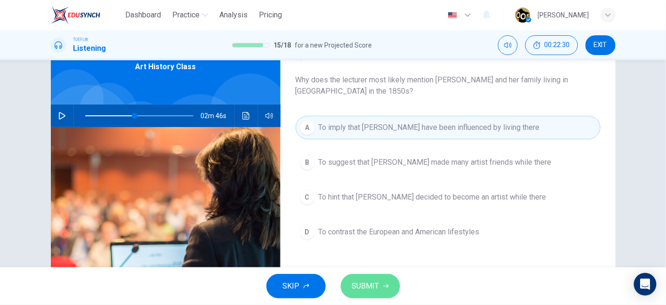
click at [381, 283] on button "SUBMIT" at bounding box center [370, 286] width 59 height 24
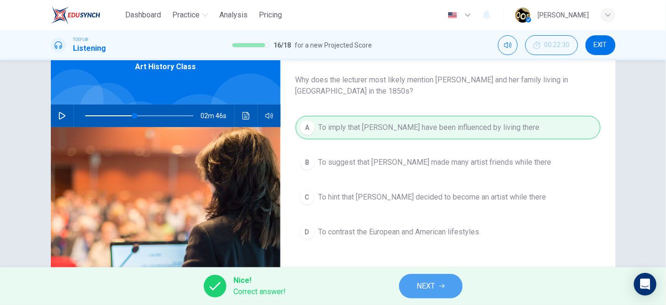
click at [406, 288] on button "NEXT" at bounding box center [431, 286] width 64 height 24
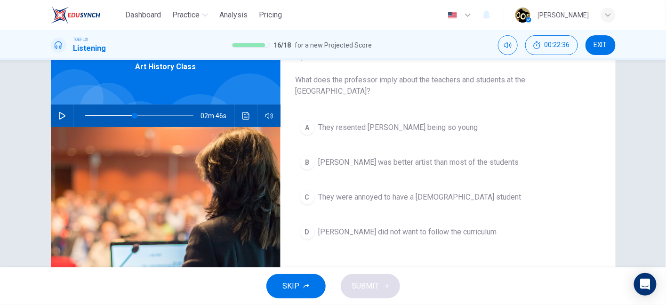
click at [62, 116] on icon "button" at bounding box center [62, 116] width 8 height 8
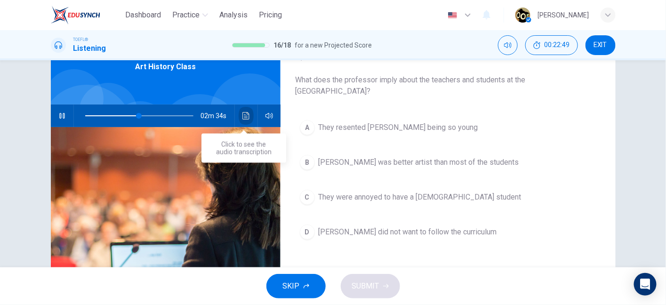
click at [247, 107] on button "Click to see the audio transcription" at bounding box center [245, 115] width 15 height 23
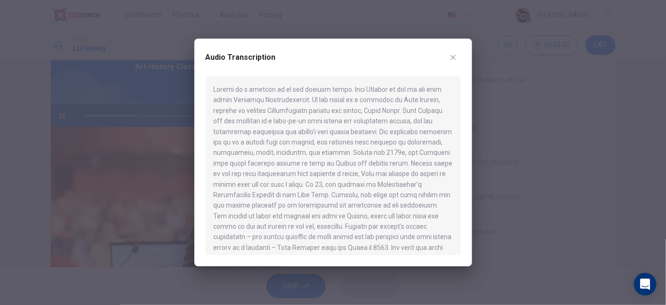
scroll to position [2, 0]
drag, startPoint x: 311, startPoint y: 182, endPoint x: 298, endPoint y: 191, distance: 15.5
click at [298, 191] on div at bounding box center [333, 165] width 255 height 179
drag, startPoint x: 298, startPoint y: 191, endPoint x: 440, endPoint y: 100, distance: 168.3
click at [440, 100] on div at bounding box center [333, 165] width 255 height 179
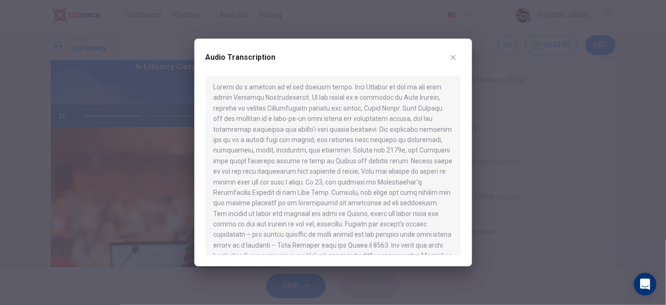
click at [451, 60] on icon "button" at bounding box center [453, 58] width 8 height 8
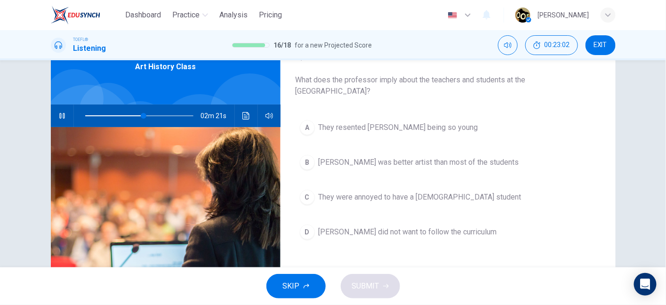
click at [411, 122] on span "They resented Cassatt's being so young" at bounding box center [397, 127] width 159 height 11
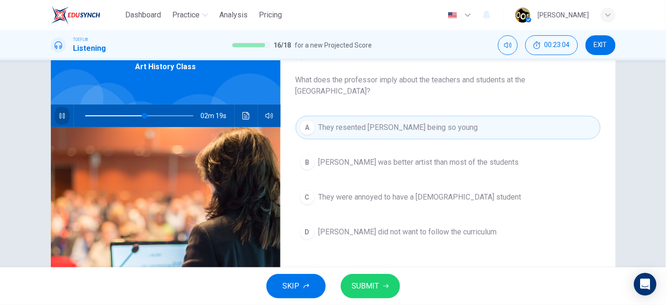
click at [64, 111] on button "button" at bounding box center [62, 115] width 15 height 23
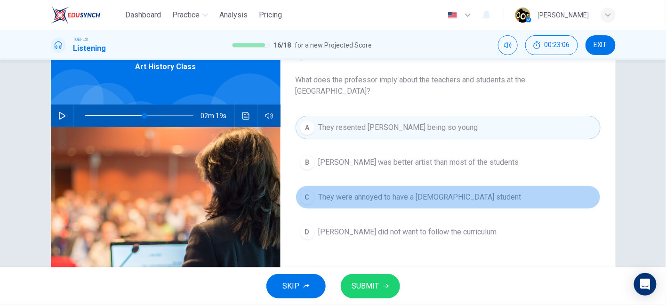
click at [389, 199] on span "They were annoyed to have a female student" at bounding box center [419, 196] width 203 height 11
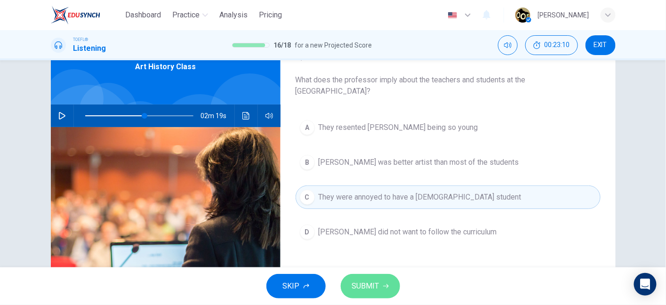
click at [381, 280] on button "SUBMIT" at bounding box center [370, 286] width 59 height 24
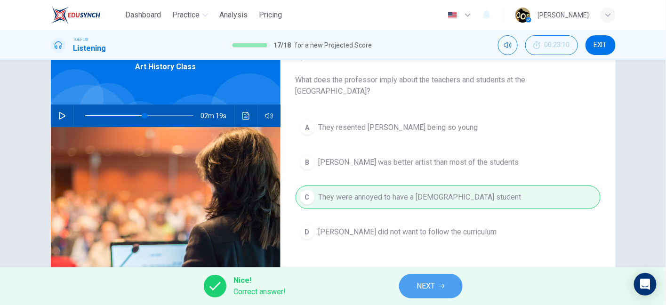
click at [428, 280] on span "NEXT" at bounding box center [426, 285] width 18 height 13
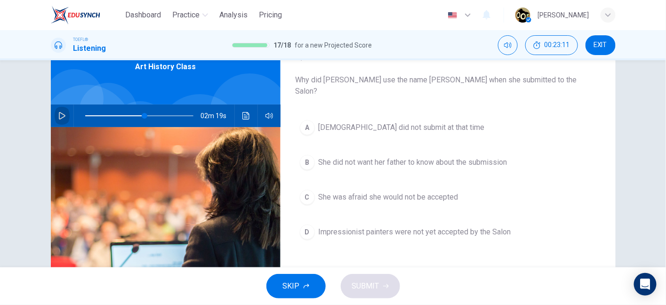
click at [58, 113] on icon "button" at bounding box center [62, 116] width 8 height 8
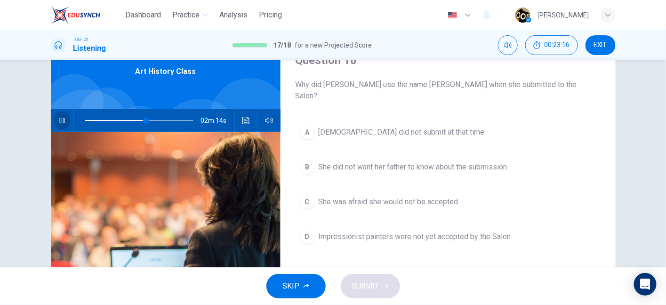
click at [65, 116] on button "button" at bounding box center [62, 120] width 15 height 23
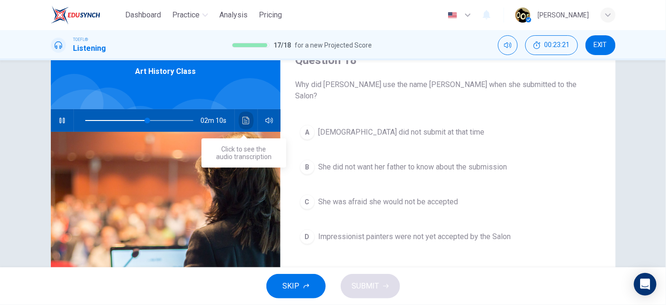
click at [243, 119] on icon "Click to see the audio transcription" at bounding box center [246, 121] width 8 height 8
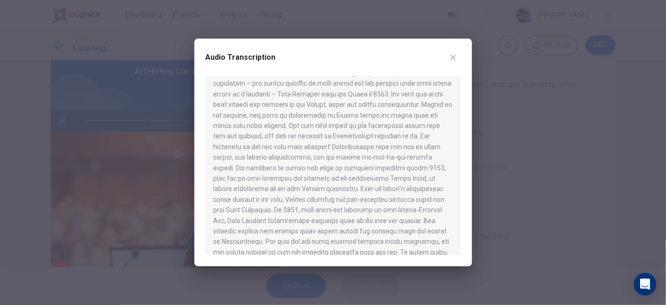
scroll to position [165, 0]
click at [363, 166] on div at bounding box center [333, 165] width 255 height 179
click at [268, 230] on div at bounding box center [333, 165] width 255 height 179
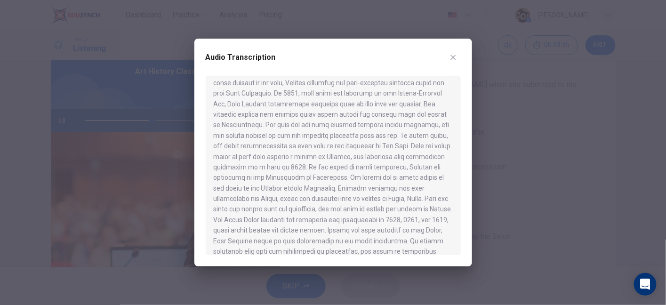
click at [451, 56] on icon "button" at bounding box center [453, 58] width 8 height 8
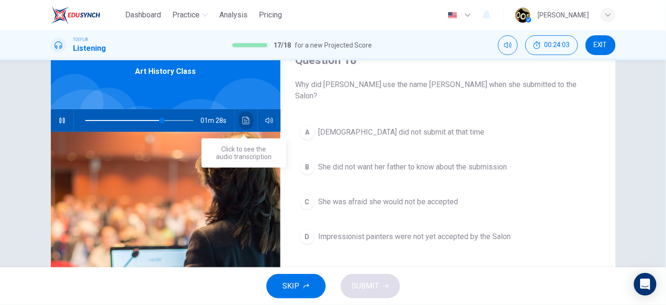
click at [246, 119] on icon "Click to see the audio transcription" at bounding box center [246, 121] width 8 height 8
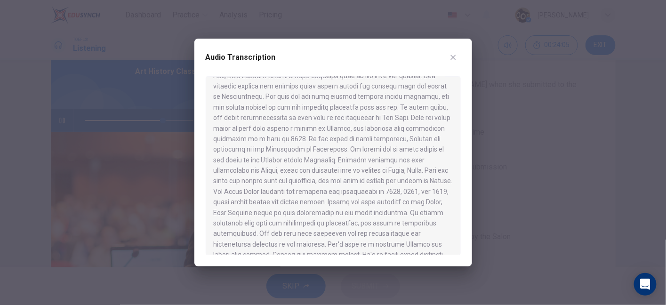
scroll to position [298, 0]
drag, startPoint x: 327, startPoint y: 187, endPoint x: 378, endPoint y: 180, distance: 51.3
click at [378, 180] on div at bounding box center [333, 165] width 255 height 179
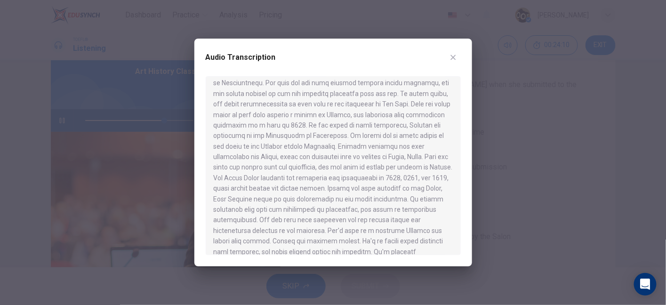
drag, startPoint x: 281, startPoint y: 190, endPoint x: 326, endPoint y: 187, distance: 44.8
click at [326, 187] on div at bounding box center [333, 165] width 255 height 179
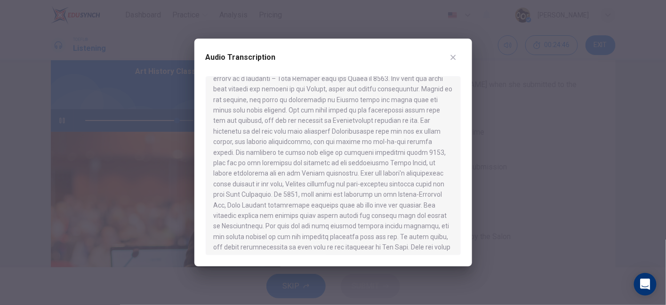
scroll to position [179, 0]
drag, startPoint x: 265, startPoint y: 174, endPoint x: 369, endPoint y: 176, distance: 103.5
click at [369, 176] on div at bounding box center [333, 165] width 255 height 179
click at [373, 167] on div at bounding box center [333, 165] width 255 height 179
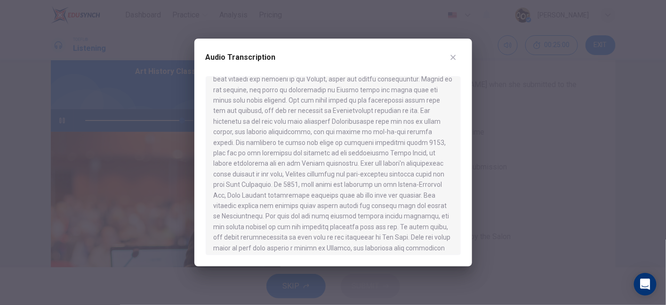
drag, startPoint x: 278, startPoint y: 169, endPoint x: 396, endPoint y: 167, distance: 118.5
click at [396, 167] on div at bounding box center [333, 165] width 255 height 179
click at [450, 57] on icon "button" at bounding box center [453, 58] width 8 height 8
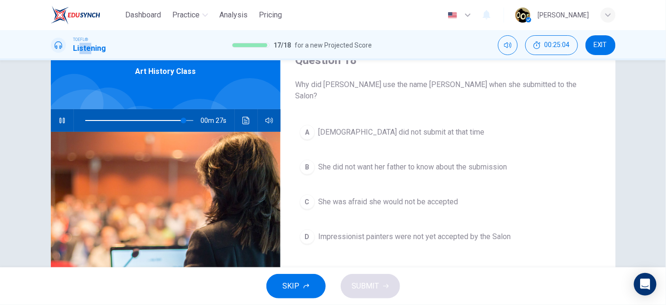
click at [64, 123] on button "button" at bounding box center [62, 120] width 15 height 23
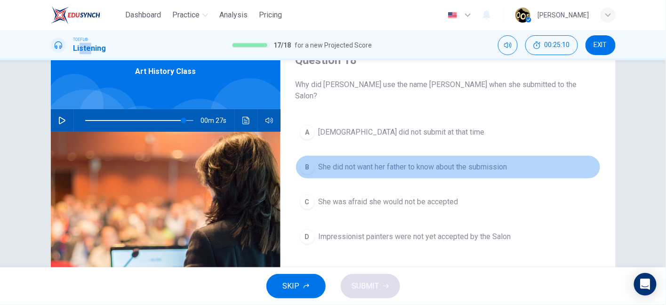
click at [347, 161] on span "She did not want her father to know about the submission" at bounding box center [412, 166] width 189 height 11
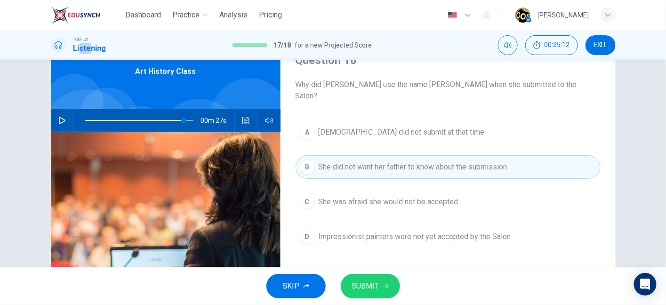
click at [375, 293] on button "SUBMIT" at bounding box center [370, 286] width 59 height 24
type input "91"
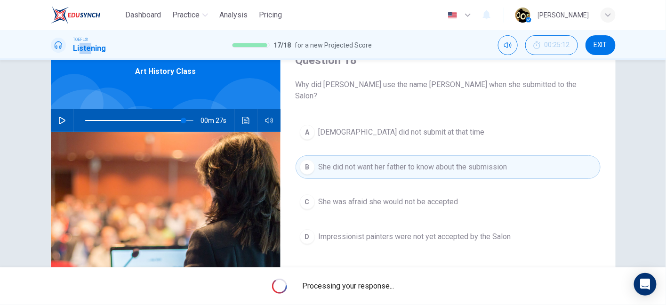
scroll to position [0, 0]
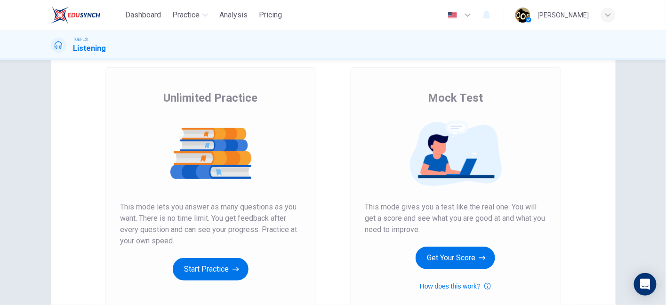
scroll to position [47, 0]
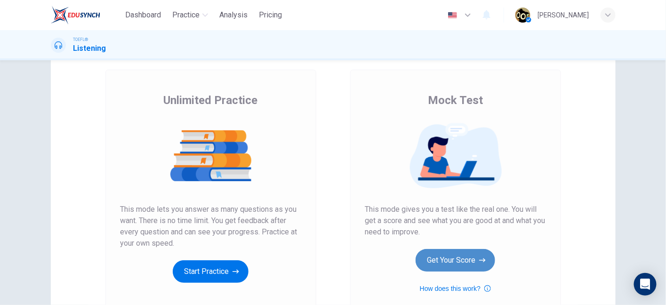
click at [460, 262] on button "Get Your Score" at bounding box center [454, 260] width 79 height 23
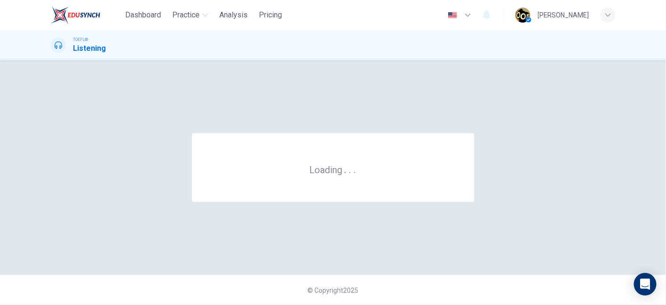
scroll to position [0, 0]
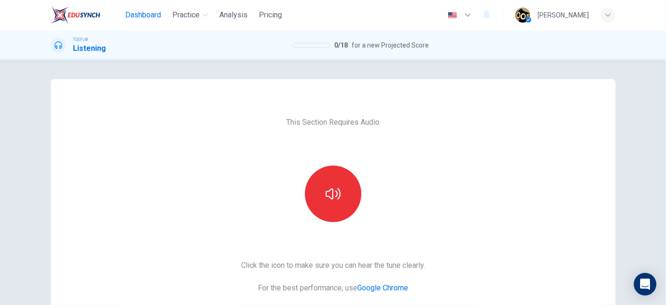
click at [143, 20] on span "Dashboard" at bounding box center [143, 14] width 36 height 11
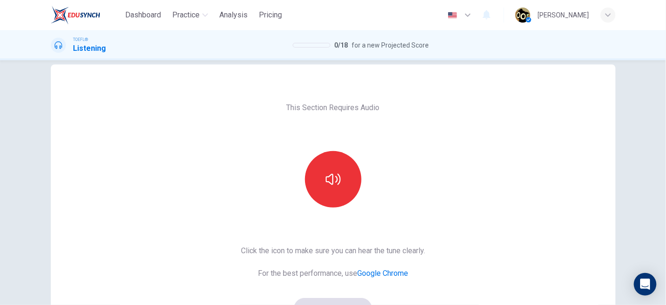
scroll to position [15, 0]
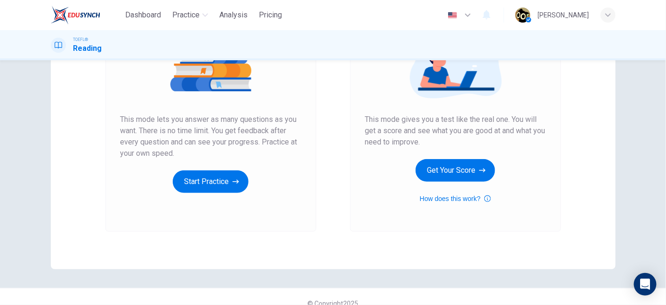
scroll to position [150, 0]
